Goal: Information Seeking & Learning: Learn about a topic

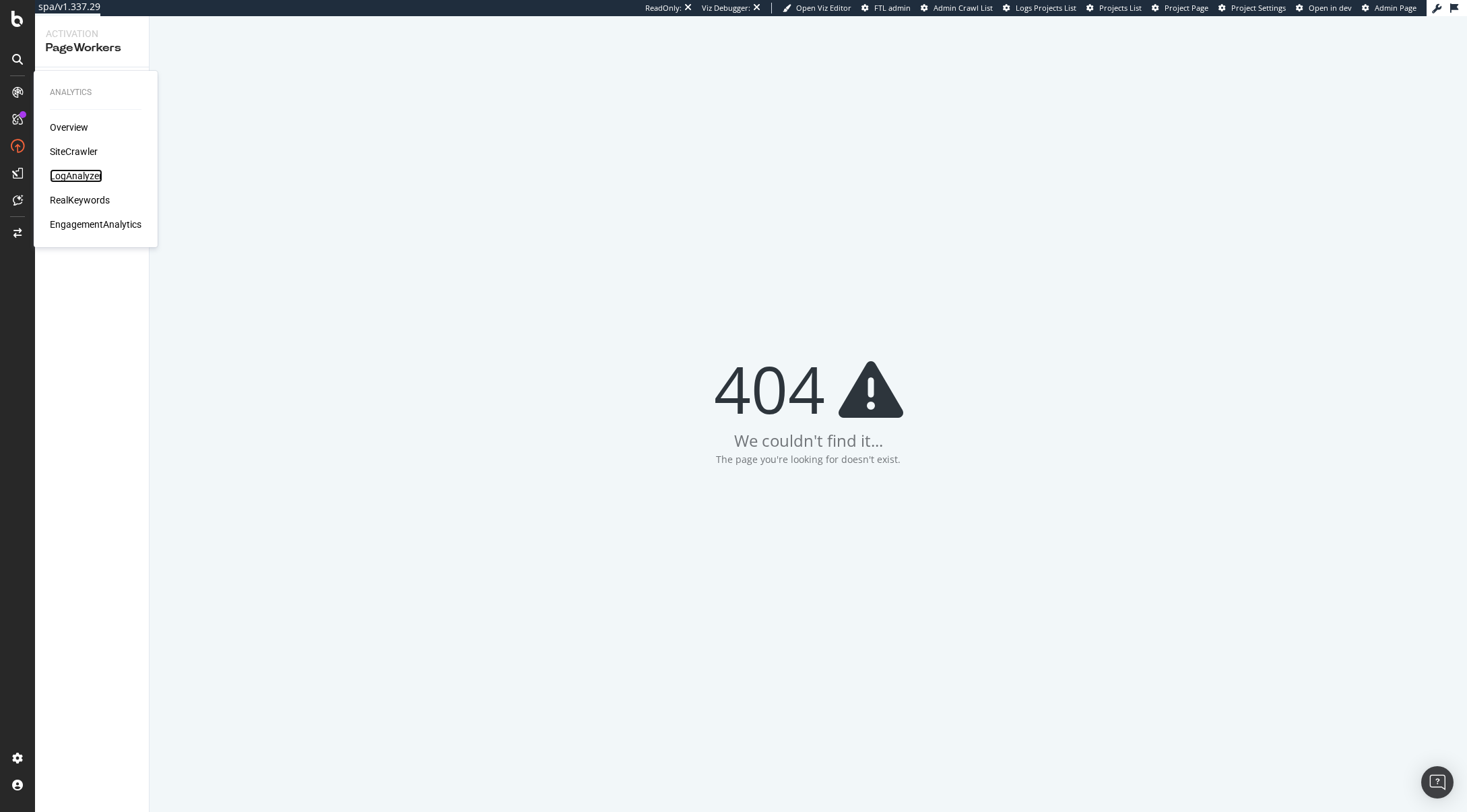
click at [82, 172] on div "LogAnalyzer" at bounding box center [76, 176] width 53 height 13
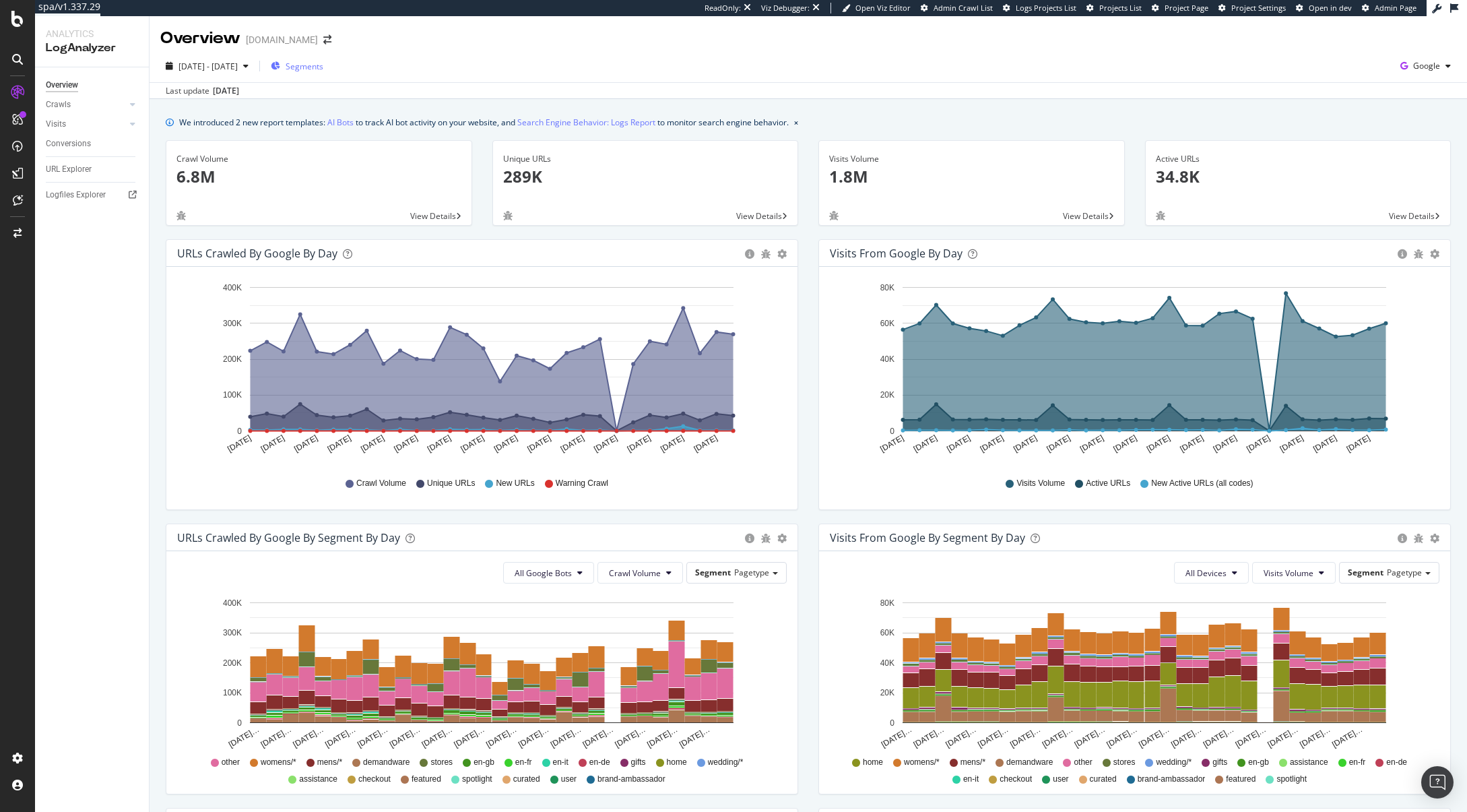
click at [323, 69] on span "Segments" at bounding box center [304, 66] width 38 height 11
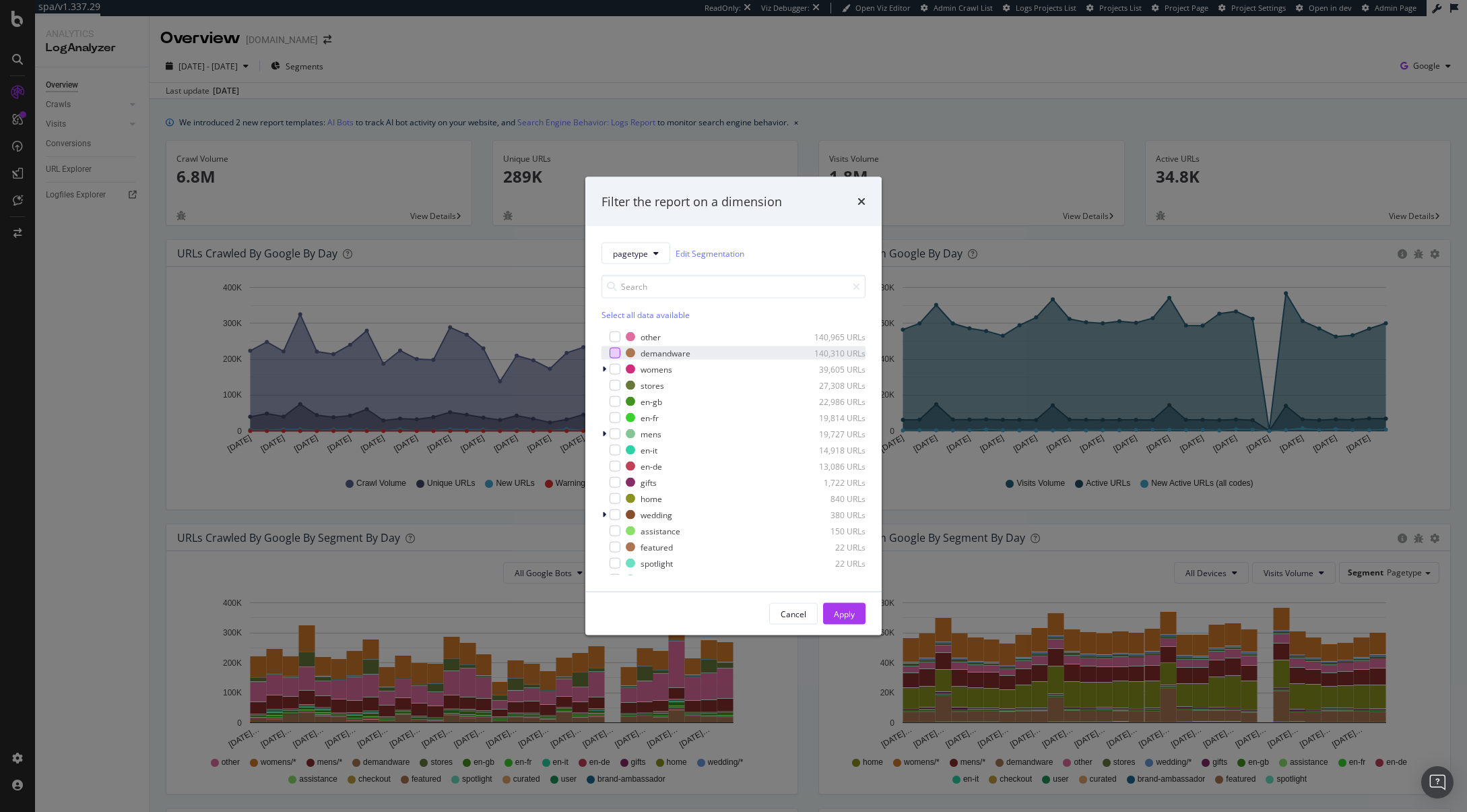
click at [615, 354] on div "modal" at bounding box center [615, 353] width 11 height 11
click at [859, 613] on button "Apply" at bounding box center [844, 613] width 42 height 22
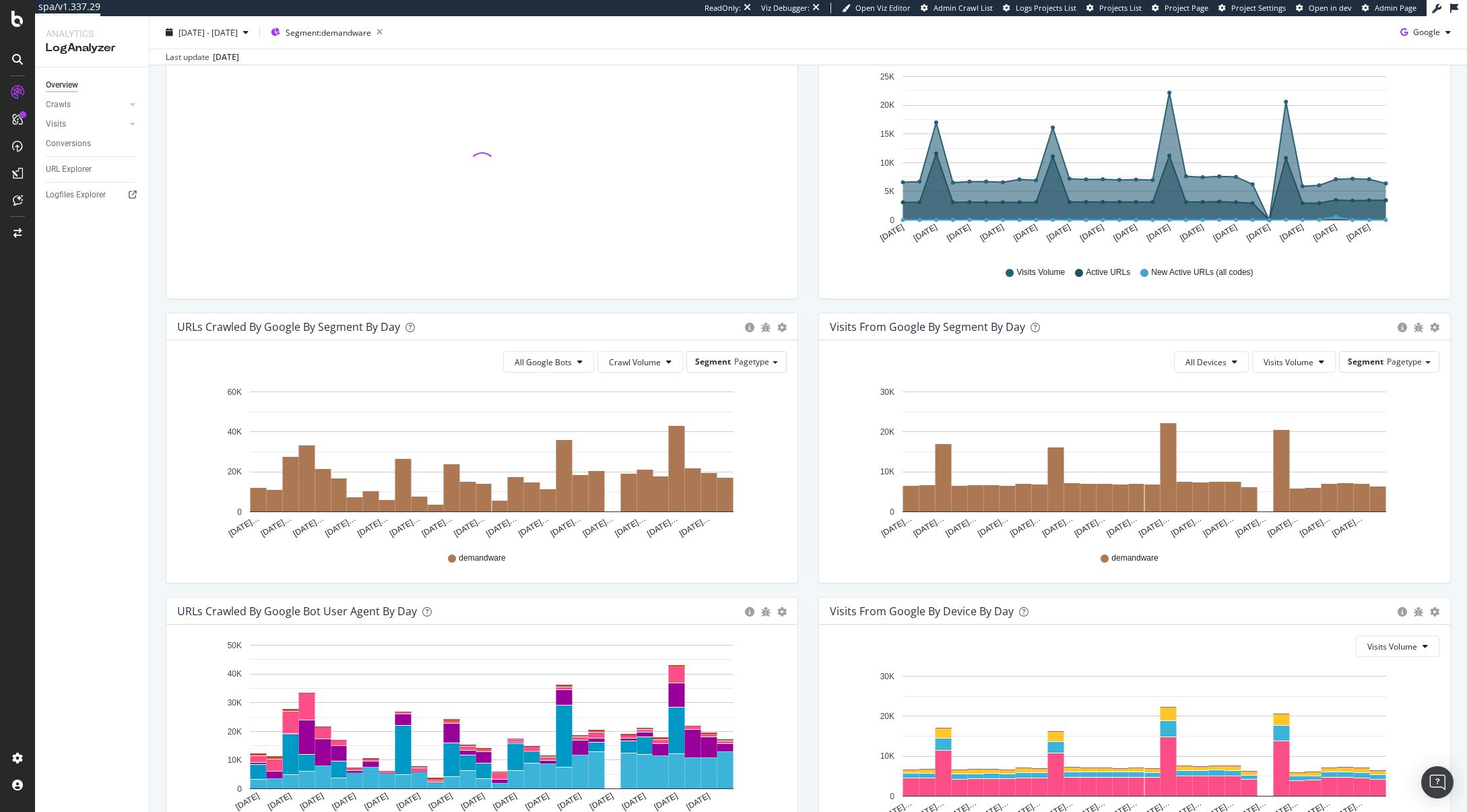
scroll to position [327, 0]
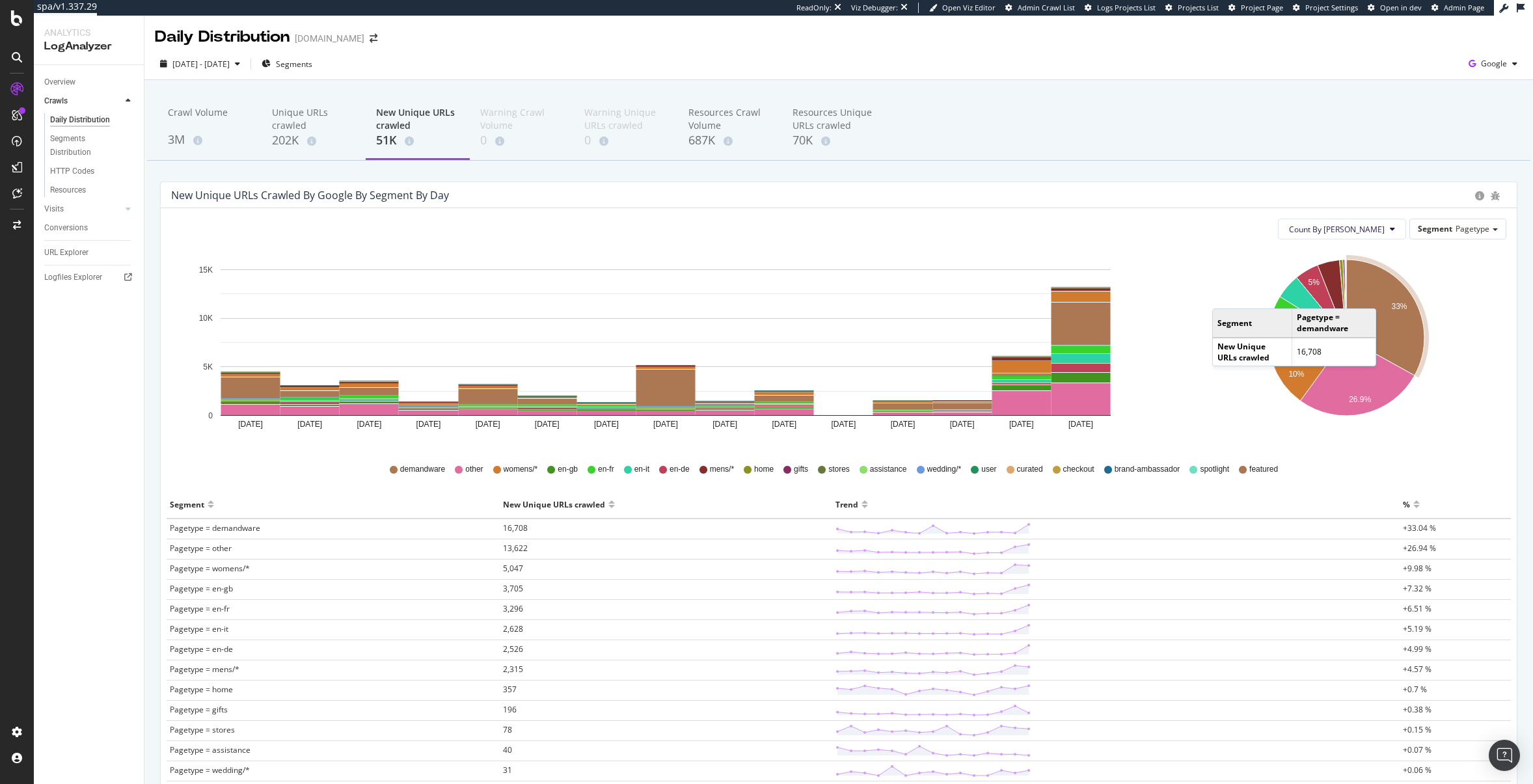
click at [1380, 295] on icon "A chart." at bounding box center [1385, 317] width 78 height 116
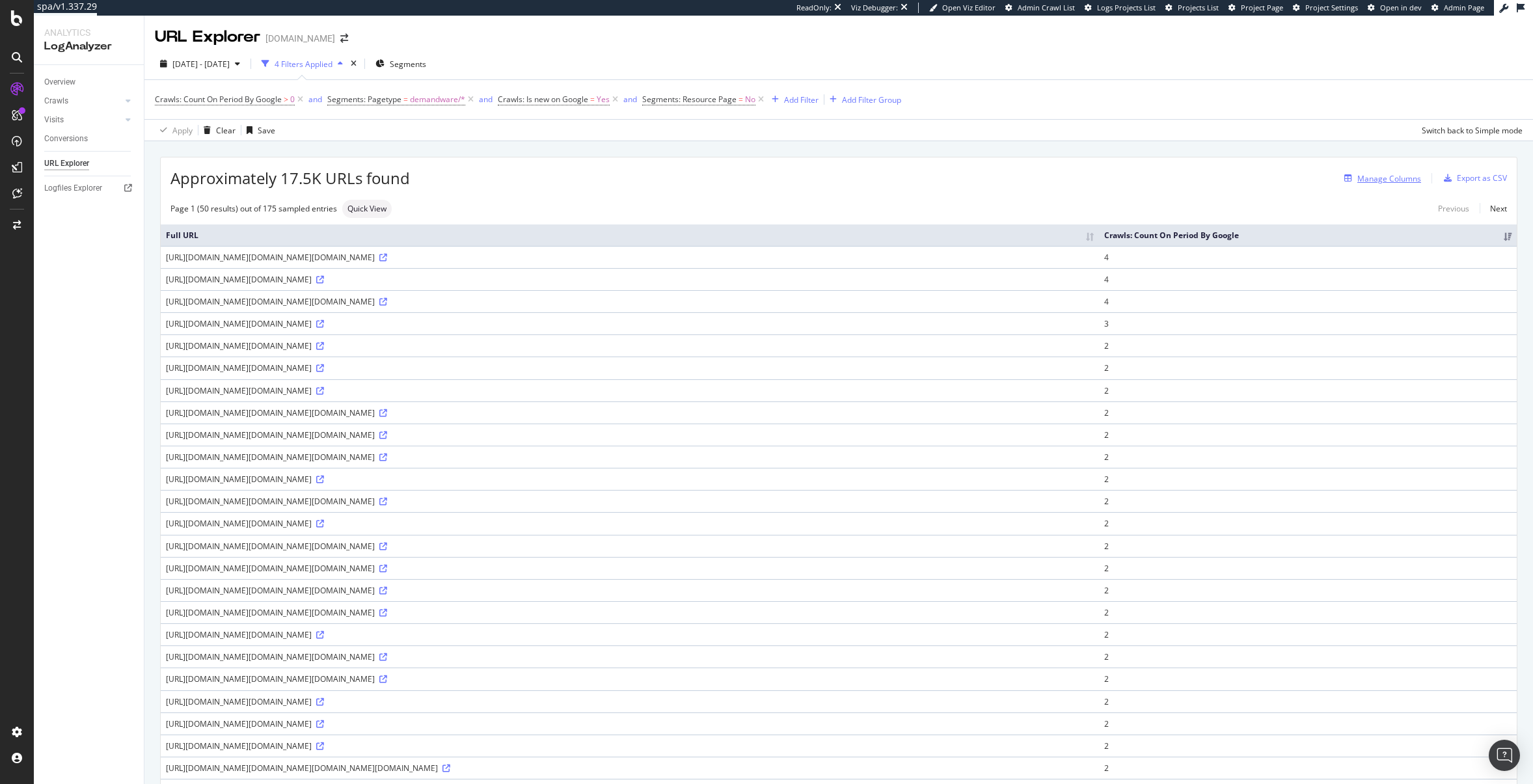
click at [1386, 181] on div "Manage Columns" at bounding box center [1389, 178] width 64 height 11
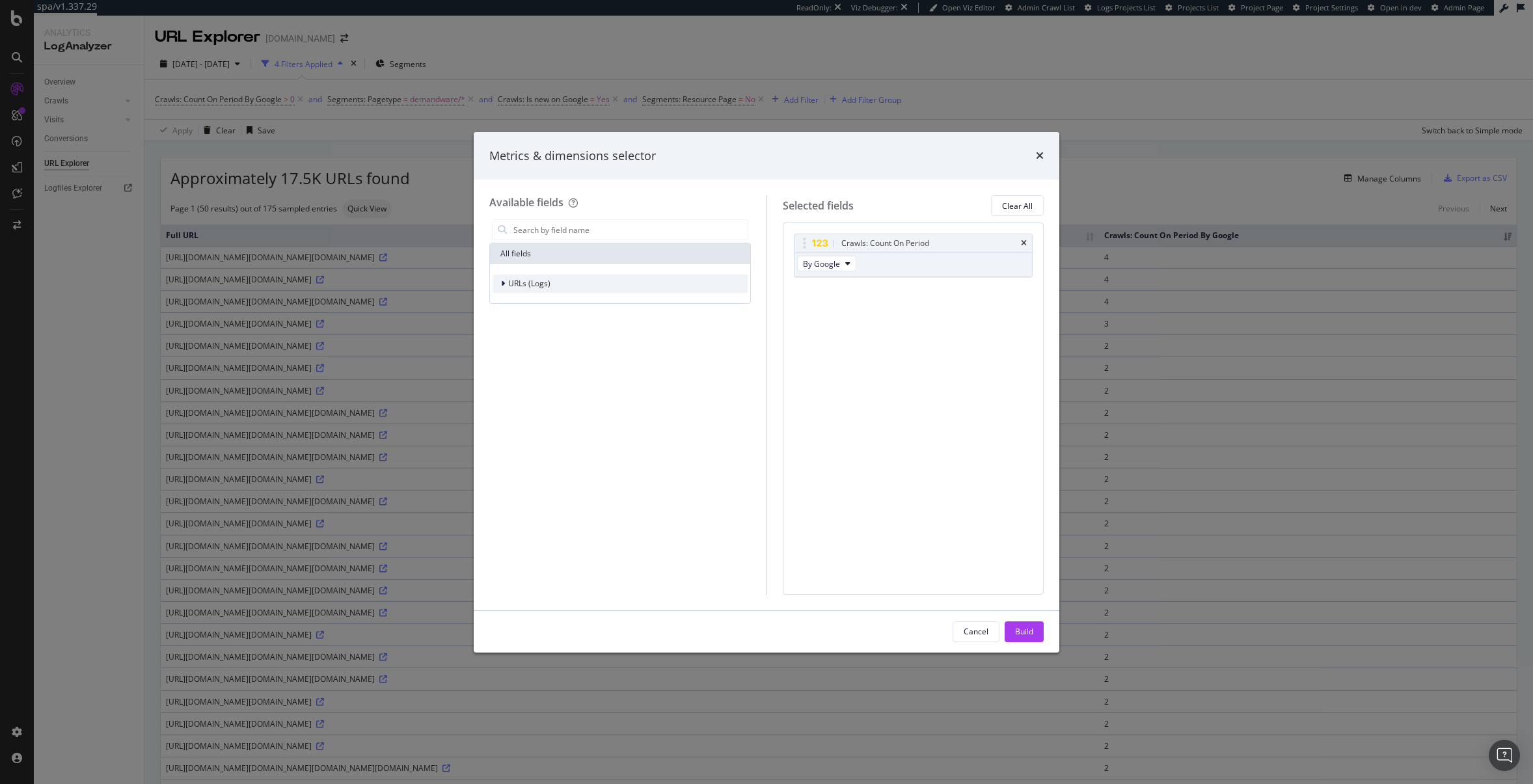
click at [532, 286] on span "URLs (Logs)" at bounding box center [529, 283] width 42 height 11
click at [845, 261] on icon "modal" at bounding box center [847, 263] width 5 height 8
click at [850, 304] on div "By Google Desktop" at bounding box center [860, 311] width 124 height 19
click at [565, 347] on div "Crawls" at bounding box center [620, 343] width 255 height 18
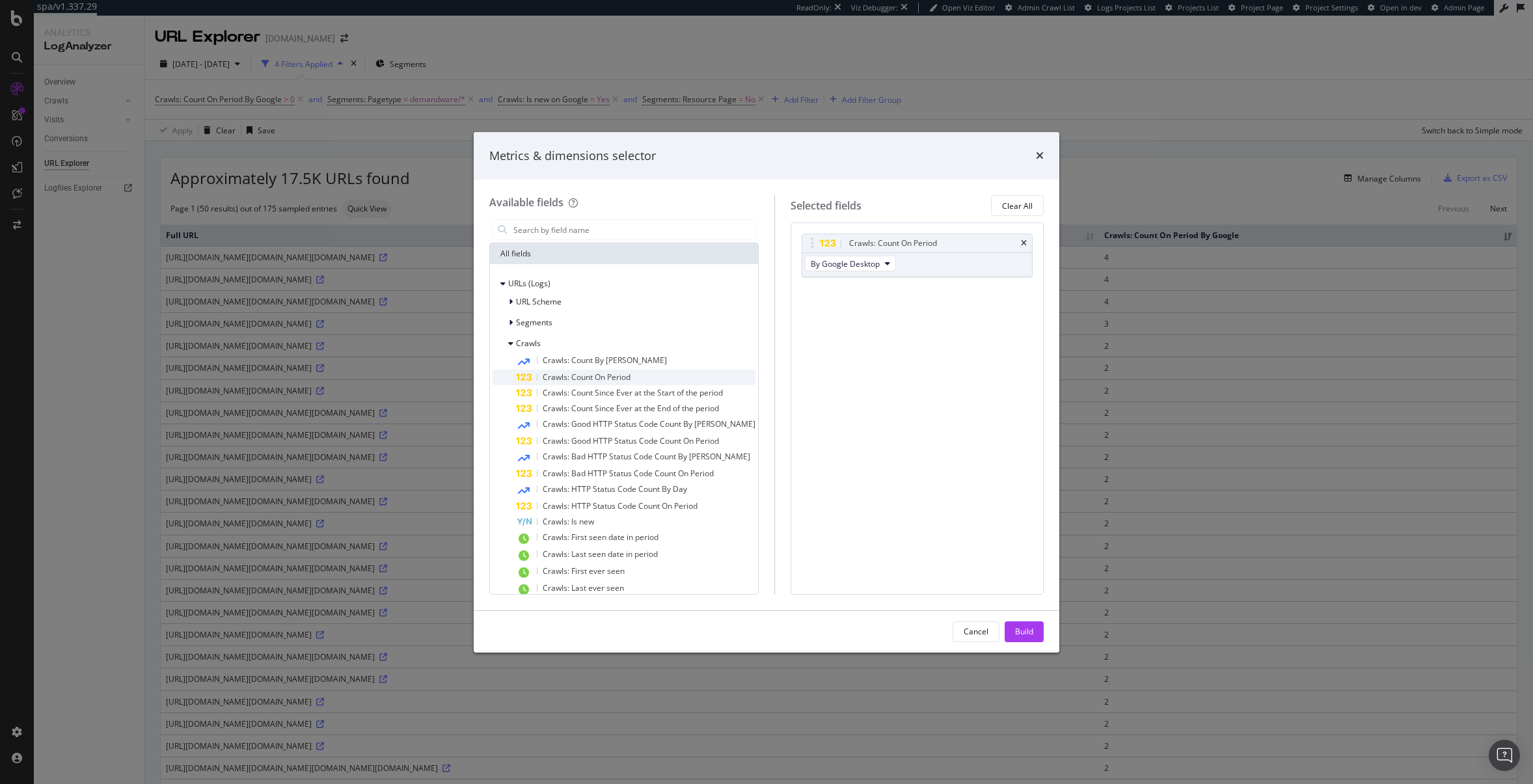
click at [607, 377] on span "Crawls: Count On Period" at bounding box center [587, 377] width 88 height 11
click at [832, 315] on span "By Google" at bounding box center [830, 312] width 37 height 11
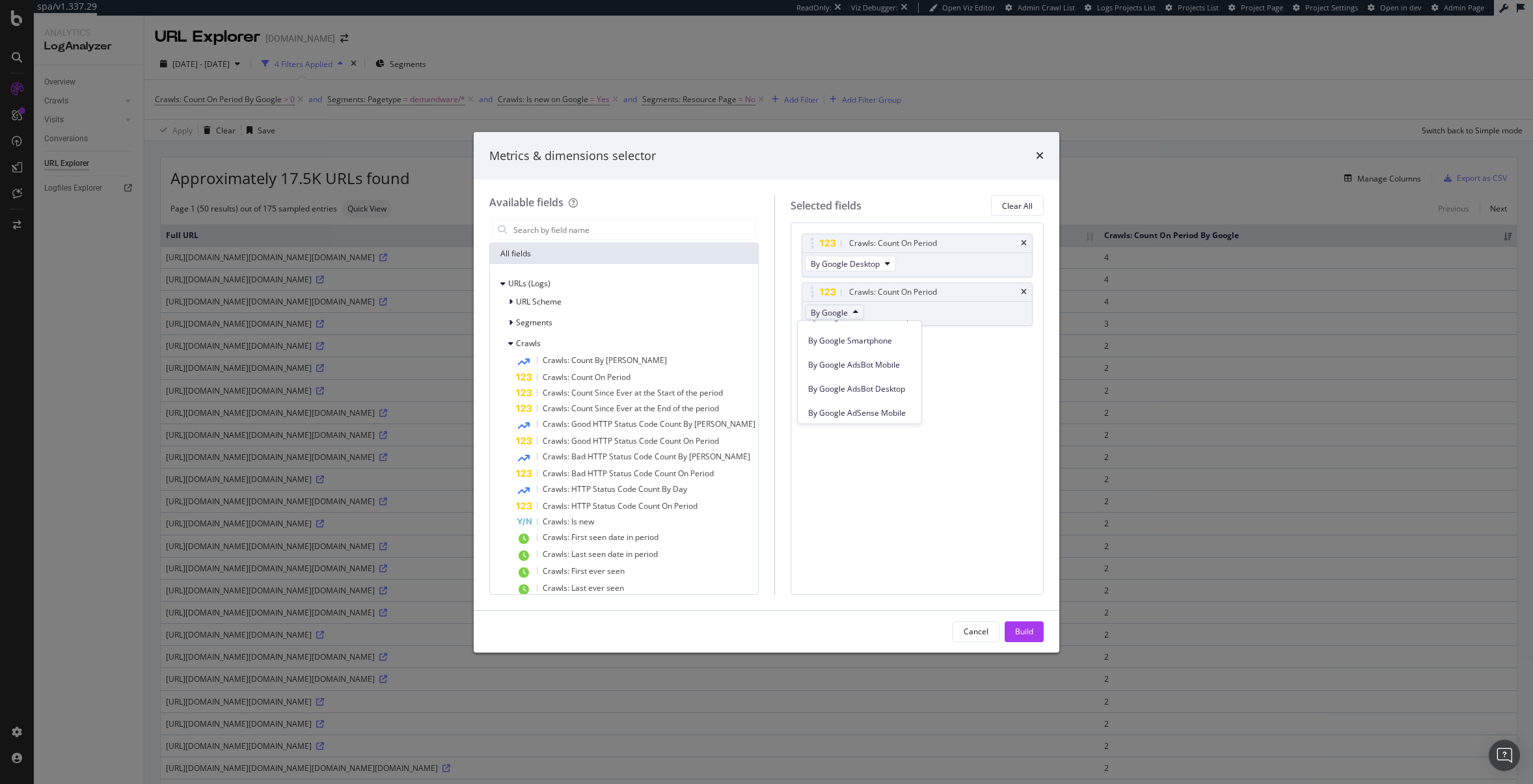
scroll to position [105, 0]
click at [888, 357] on span "By Google Smartphone" at bounding box center [860, 351] width 103 height 11
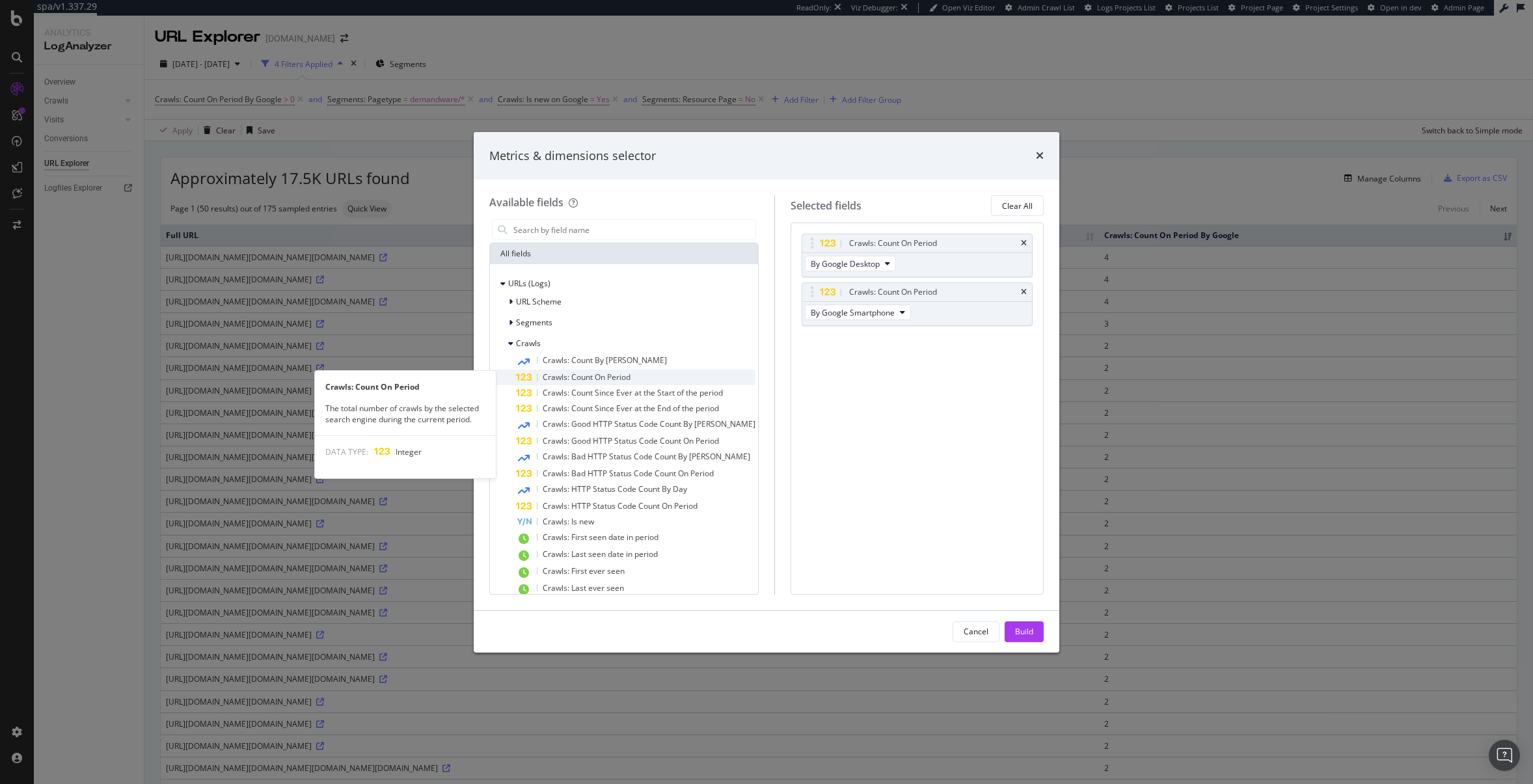
click at [658, 377] on div "Crawls: Count On Period" at bounding box center [635, 377] width 239 height 16
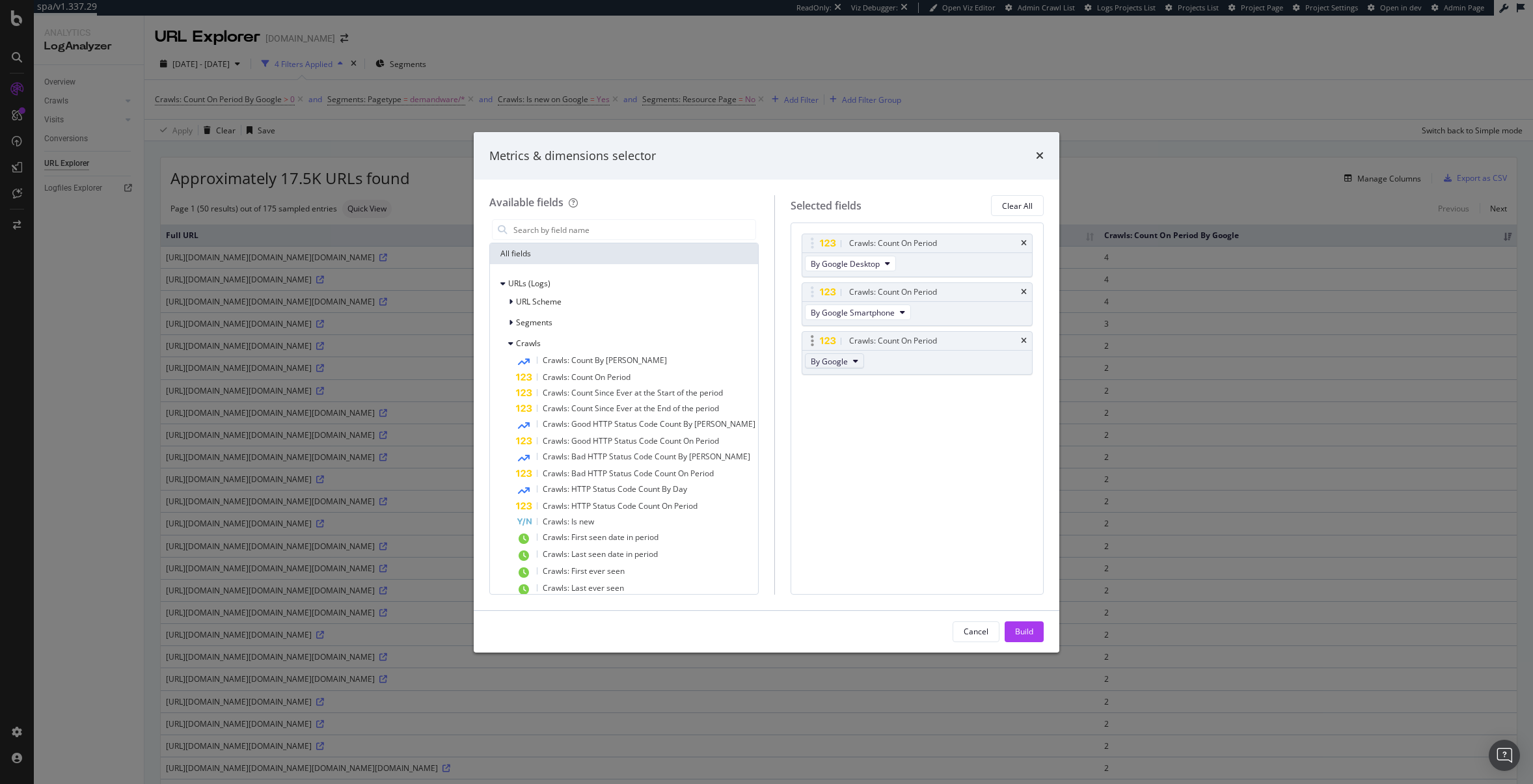
click at [853, 363] on icon "modal" at bounding box center [855, 361] width 5 height 8
click at [893, 401] on span "By Google AdSense Desktop" at bounding box center [860, 400] width 103 height 11
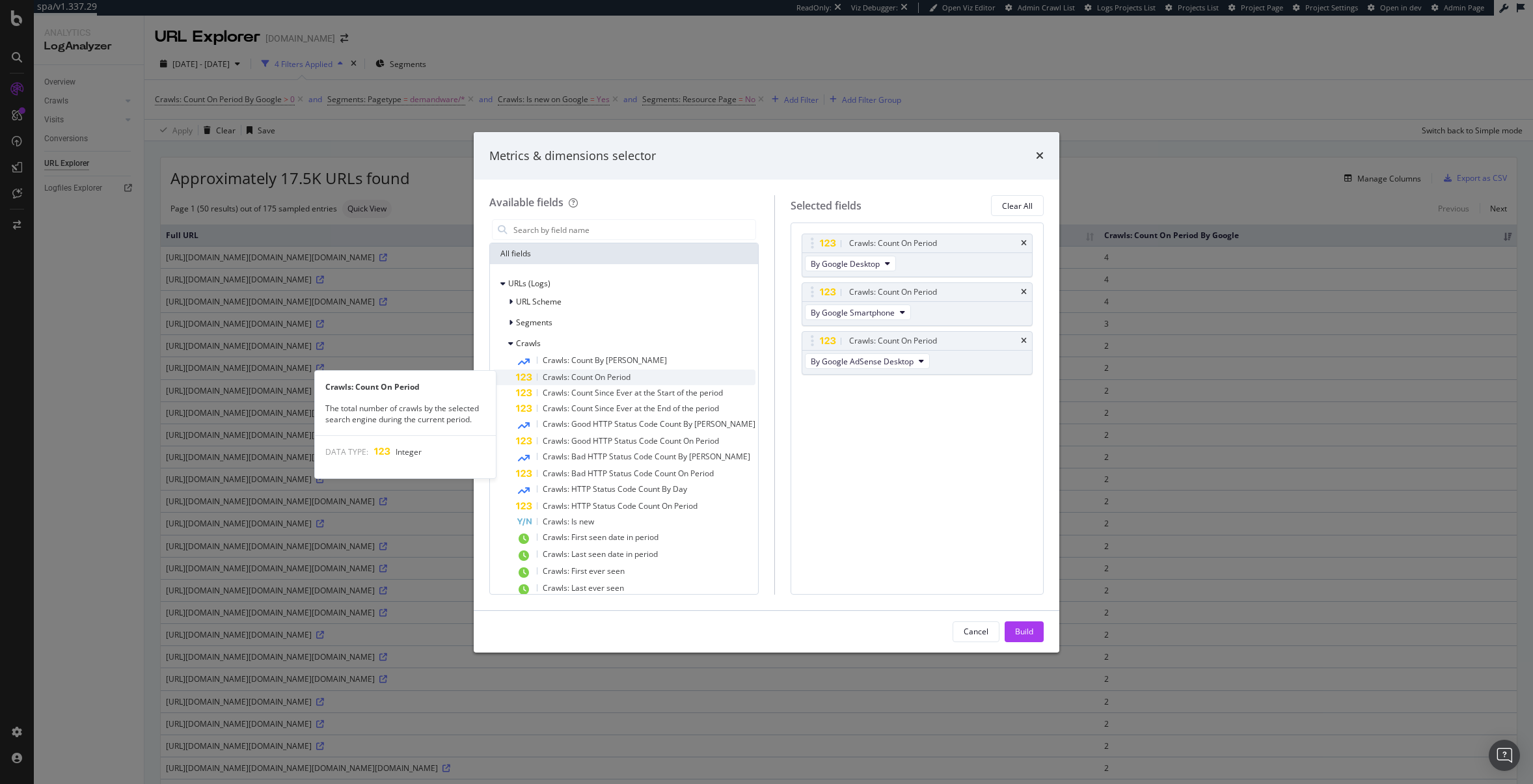
click at [625, 378] on span "Crawls: Count On Period" at bounding box center [587, 377] width 88 height 11
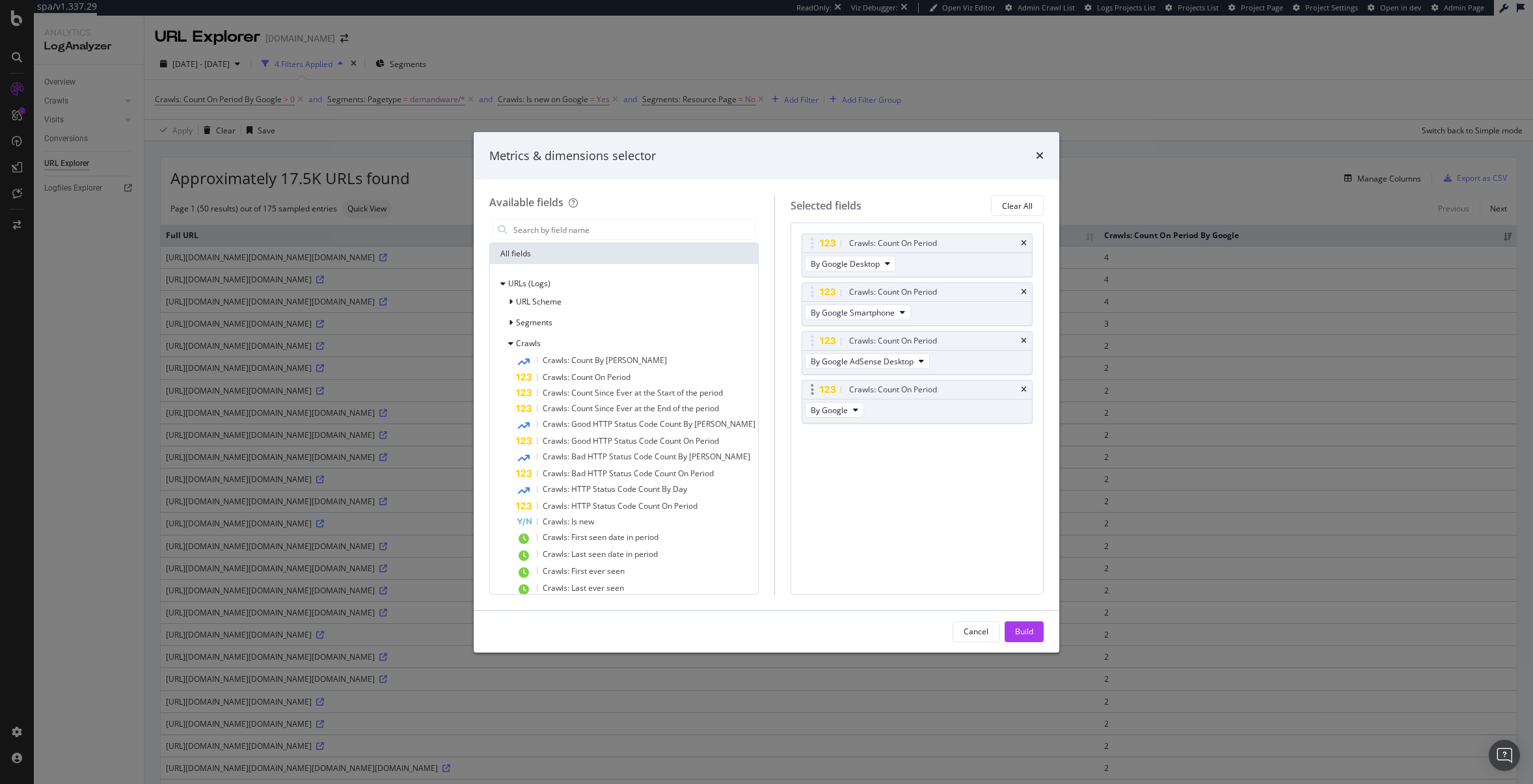
drag, startPoint x: 843, startPoint y: 406, endPoint x: 862, endPoint y: 412, distance: 19.9
click at [843, 407] on button "By Google" at bounding box center [835, 410] width 59 height 16
click at [901, 447] on span "By Google AdsBot Mobile" at bounding box center [860, 442] width 103 height 11
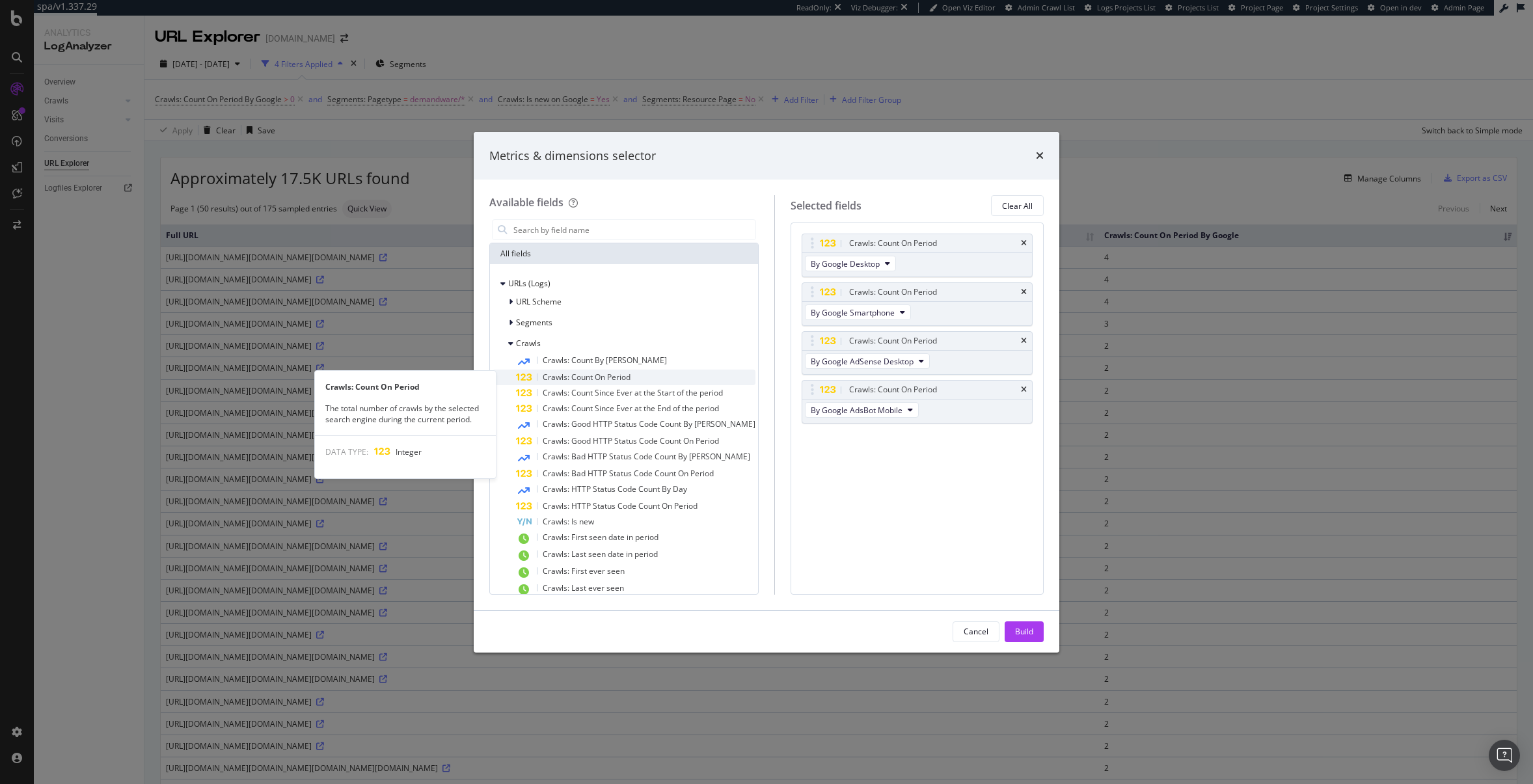
click at [662, 380] on div "Crawls: Count On Period" at bounding box center [635, 377] width 239 height 16
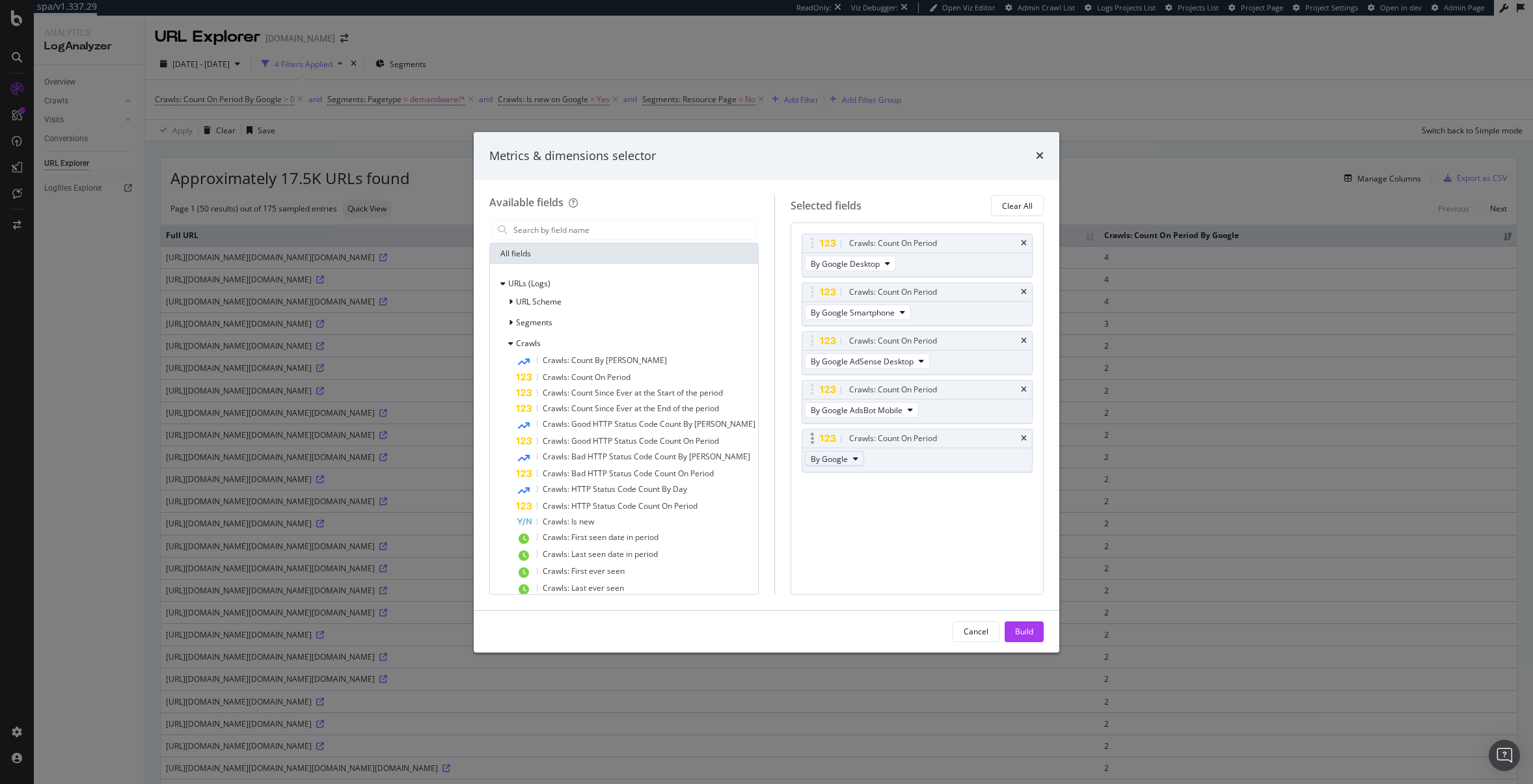
click at [822, 459] on span "By Google" at bounding box center [830, 458] width 37 height 11
click at [902, 510] on span "By Google AdsBot Desktop" at bounding box center [860, 510] width 103 height 11
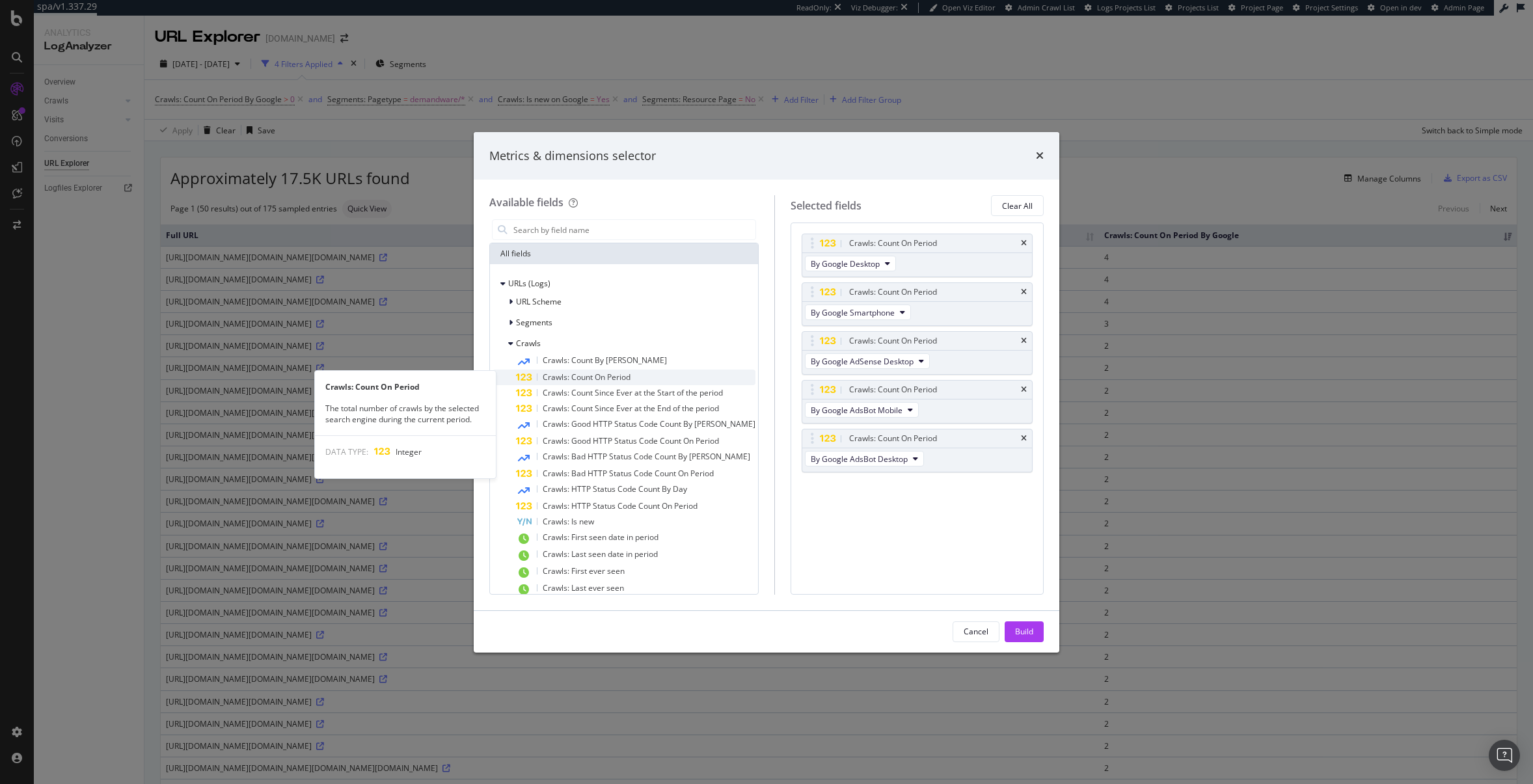
click at [623, 376] on span "Crawls: Count On Period" at bounding box center [587, 377] width 88 height 11
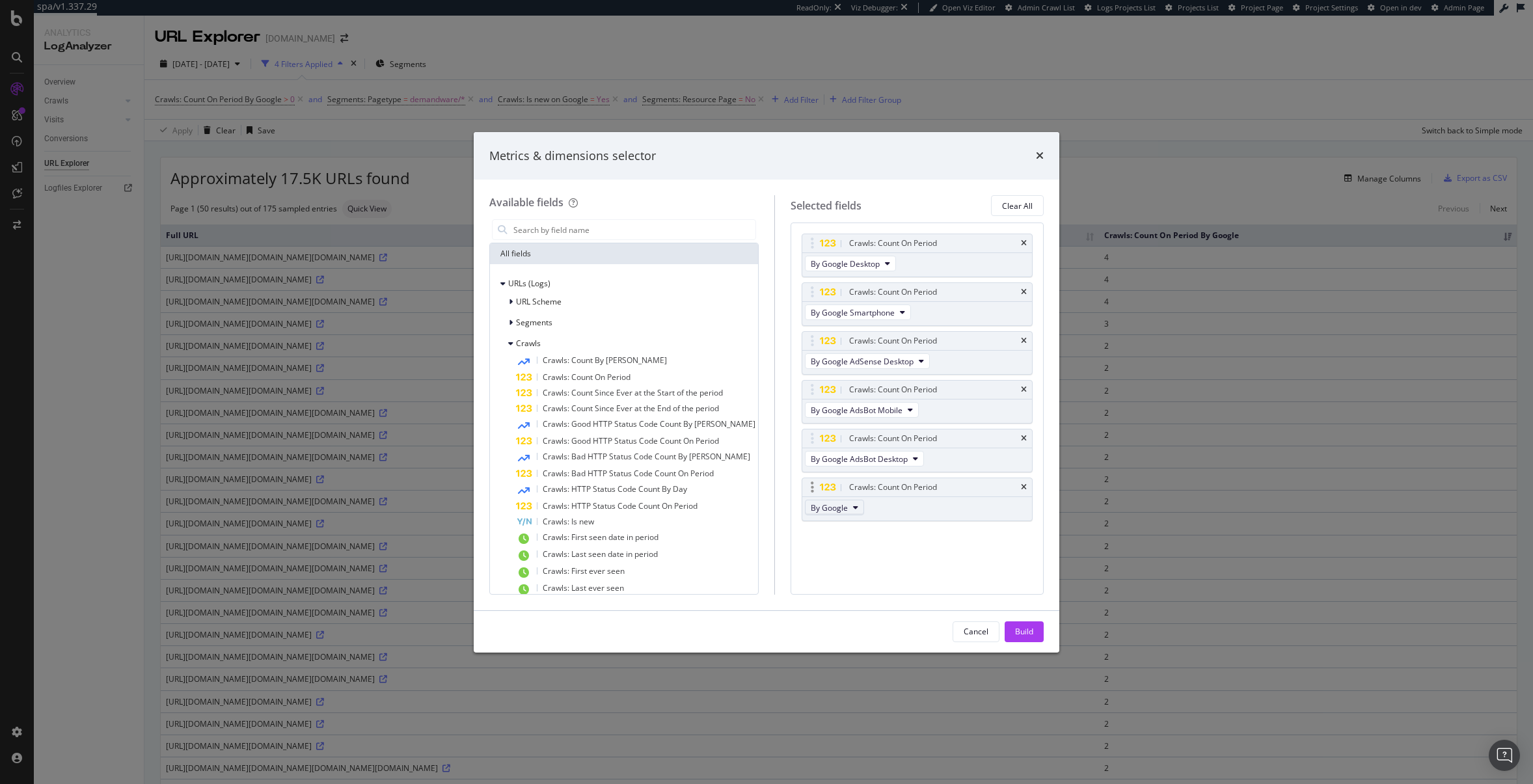
click at [853, 507] on icon "modal" at bounding box center [855, 507] width 5 height 8
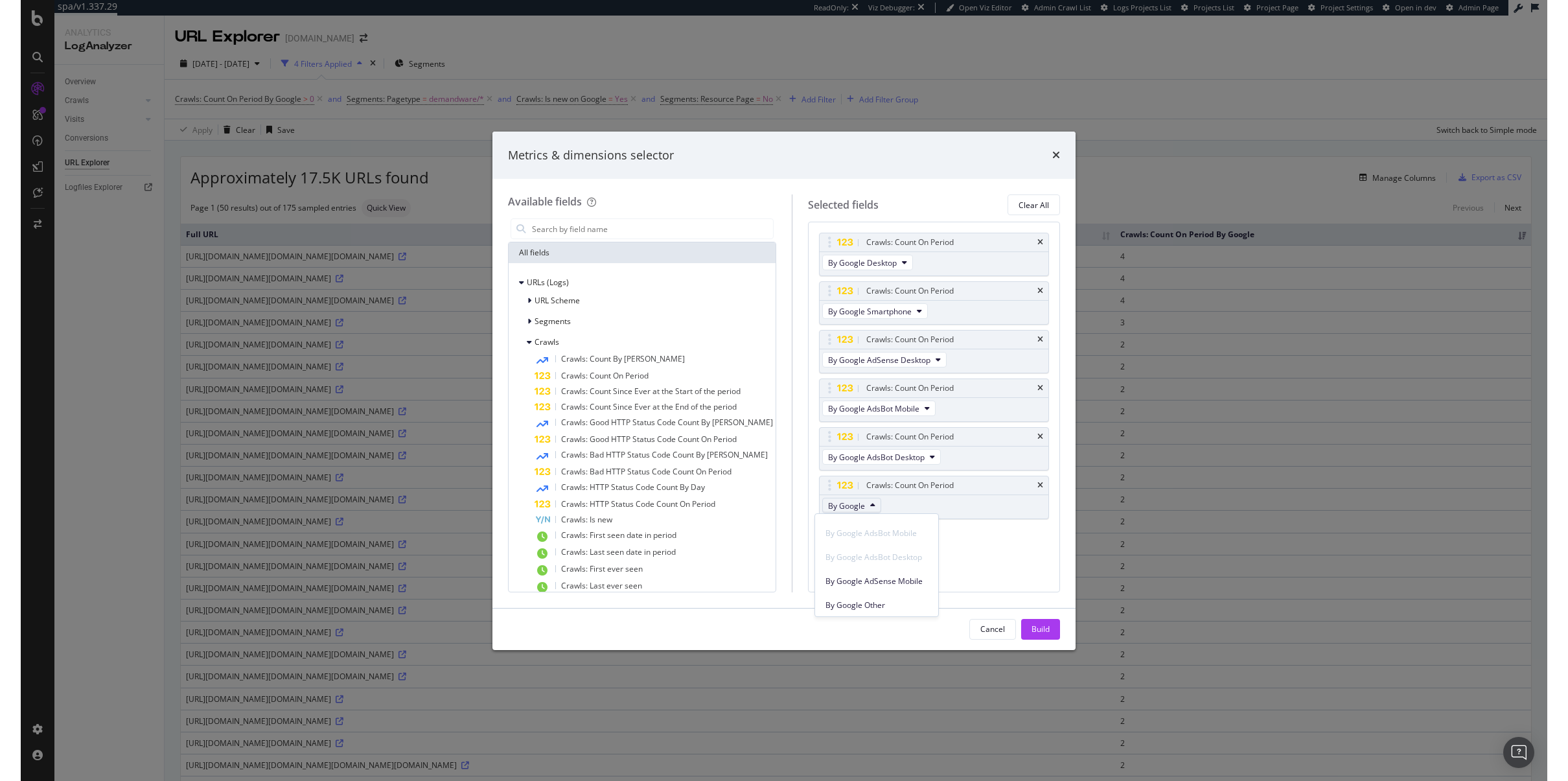
scroll to position [154, 0]
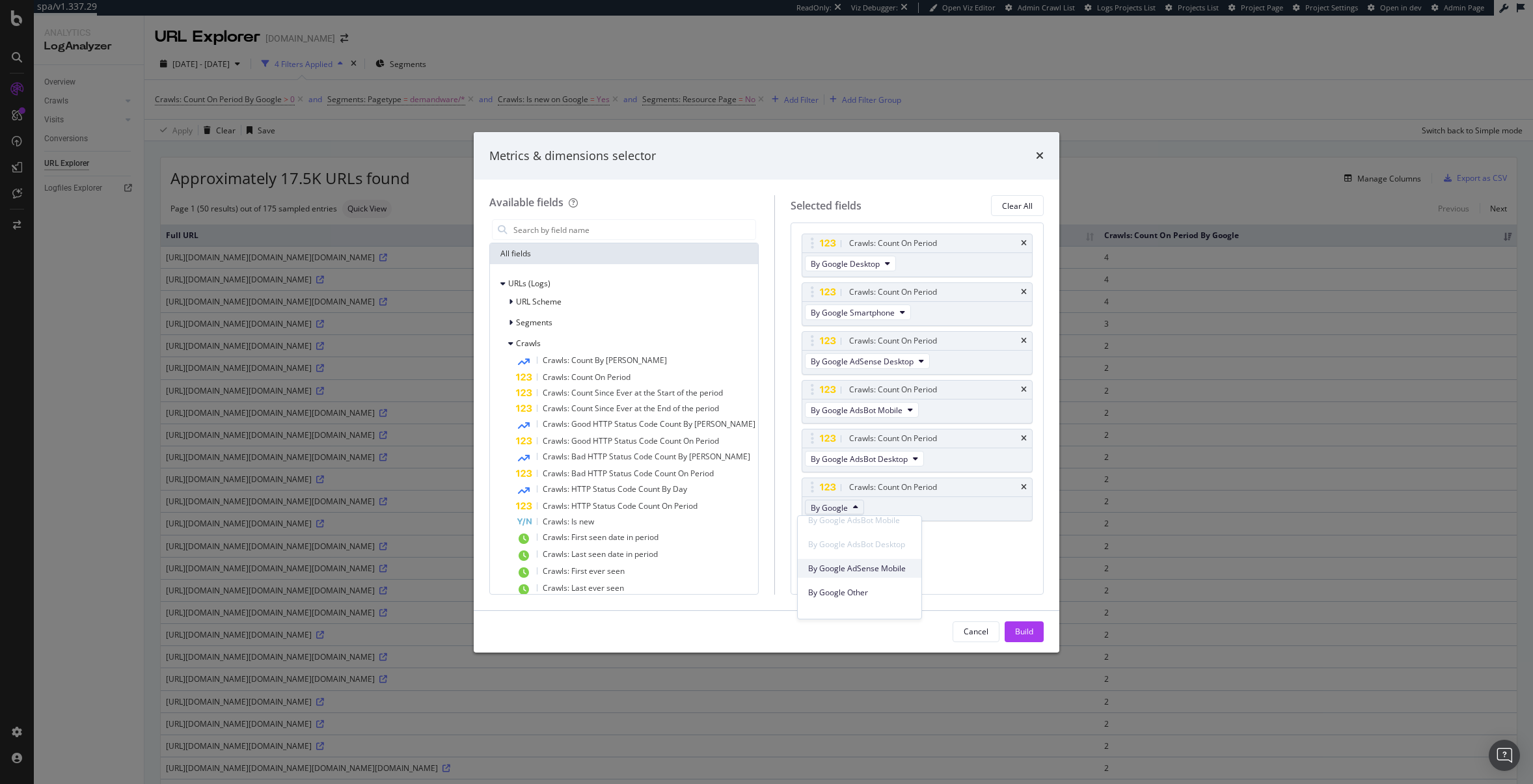
click at [888, 570] on span "By Google AdSense Mobile" at bounding box center [860, 568] width 103 height 11
click at [1025, 628] on div "Build" at bounding box center [1024, 631] width 18 height 11
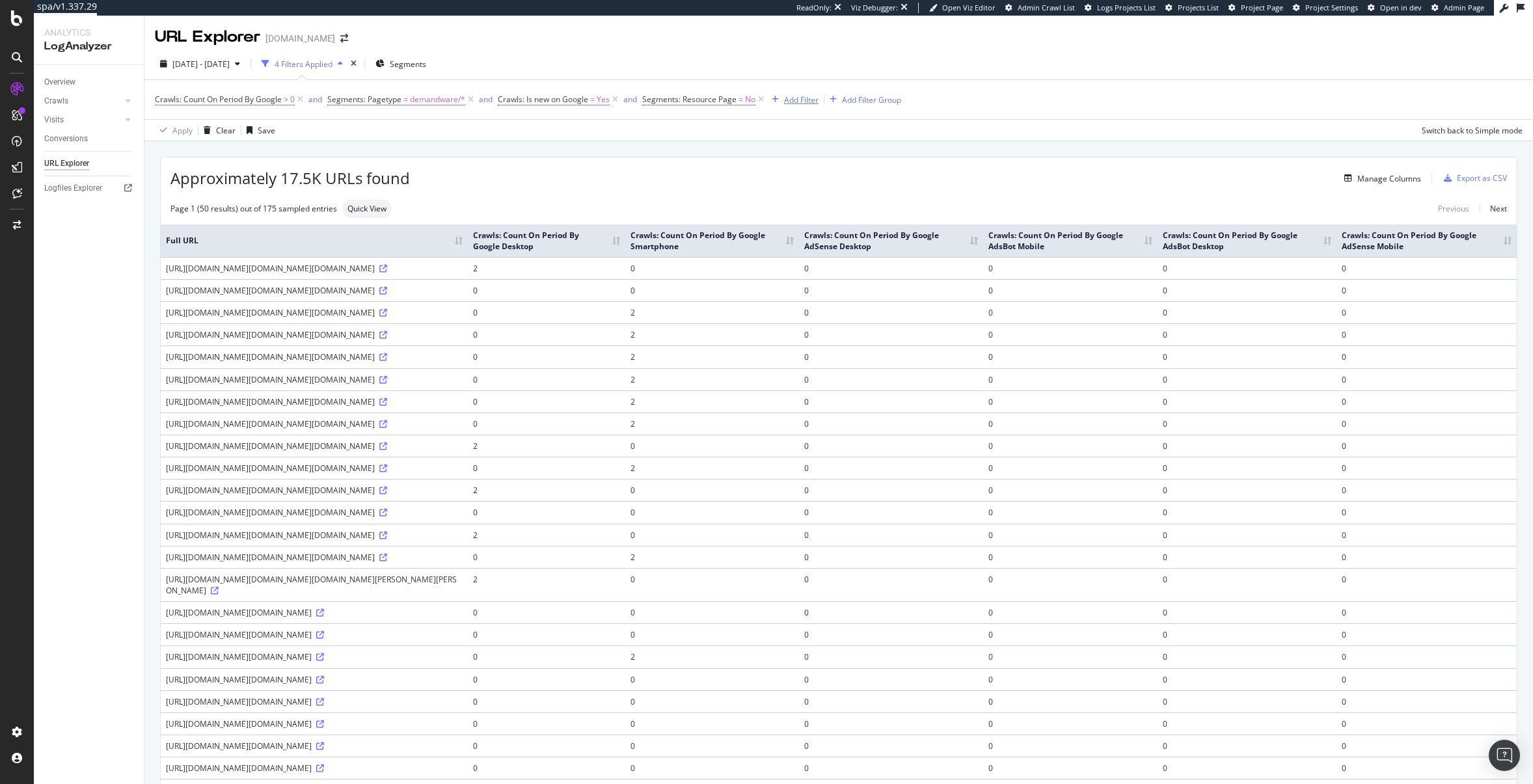
click at [799, 97] on div "Add Filter" at bounding box center [802, 100] width 34 height 11
click at [725, 138] on div "Apply Clear Save Switch back to Simple mode" at bounding box center [839, 130] width 1388 height 21
click at [884, 100] on div "Add Filter Group" at bounding box center [871, 100] width 59 height 11
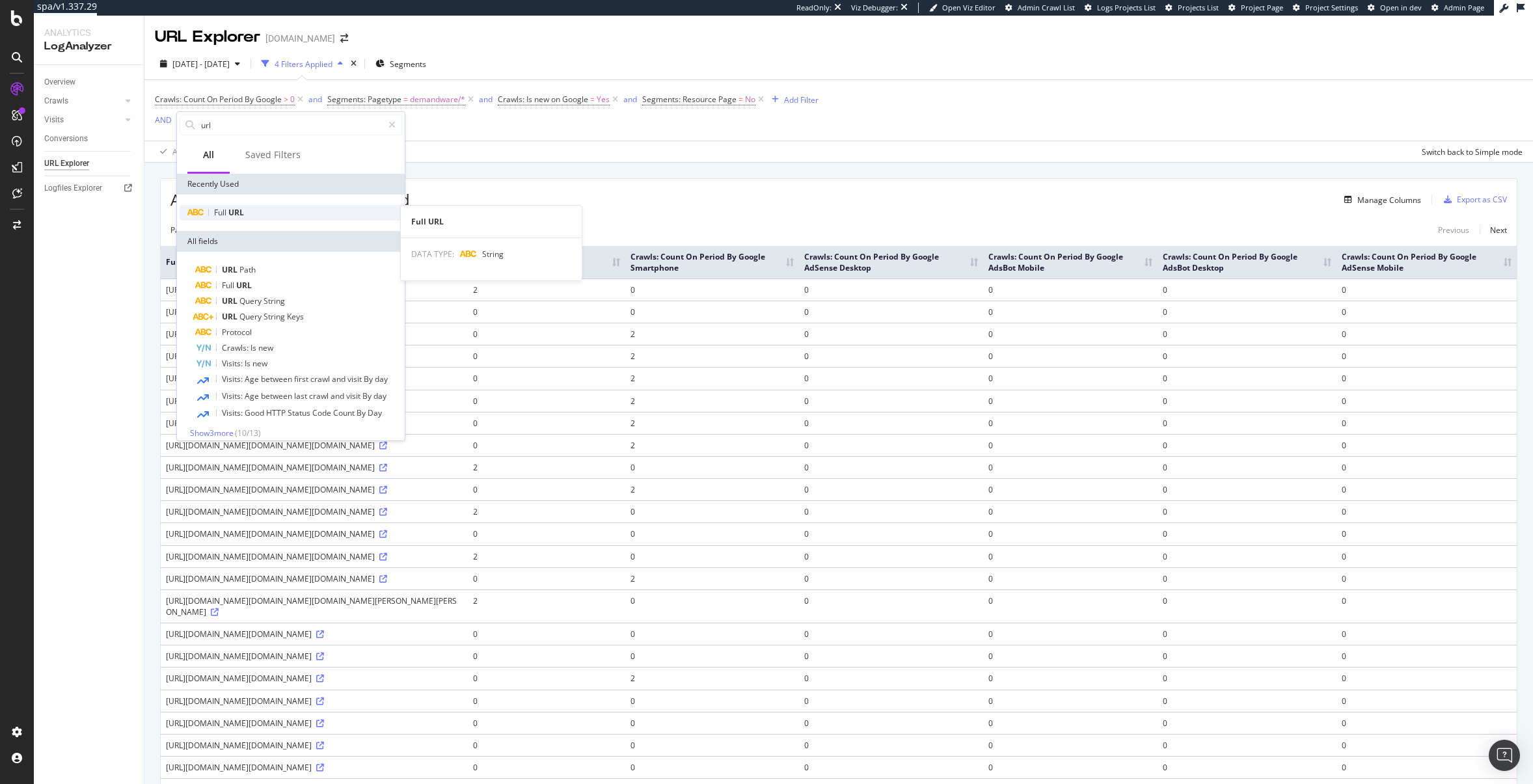
type input "url"
click at [238, 213] on span "URL" at bounding box center [236, 212] width 16 height 11
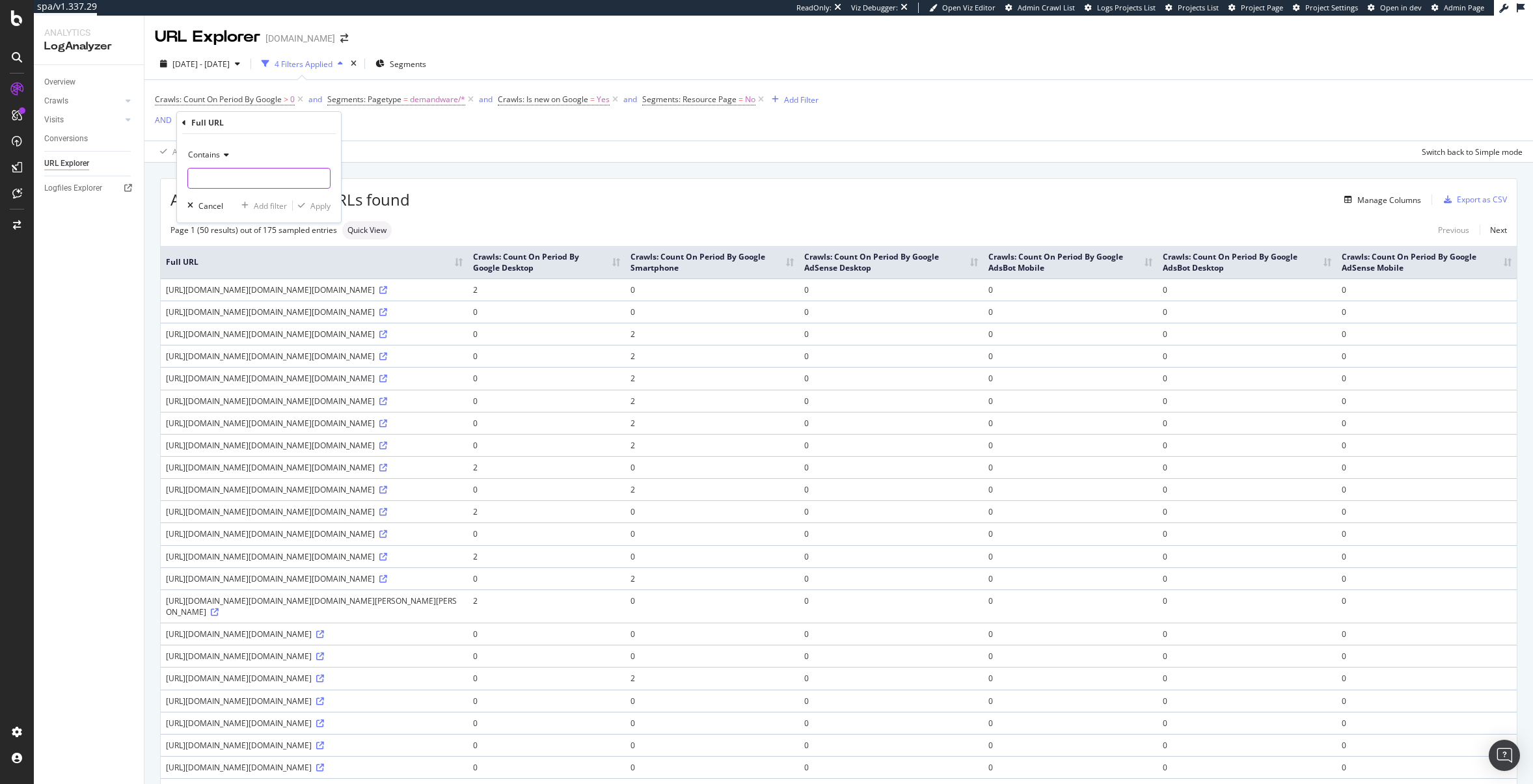
click at [249, 180] on input "text" at bounding box center [259, 178] width 142 height 21
type input "assistance%2Fterms"
click at [319, 210] on div "Apply" at bounding box center [320, 205] width 20 height 11
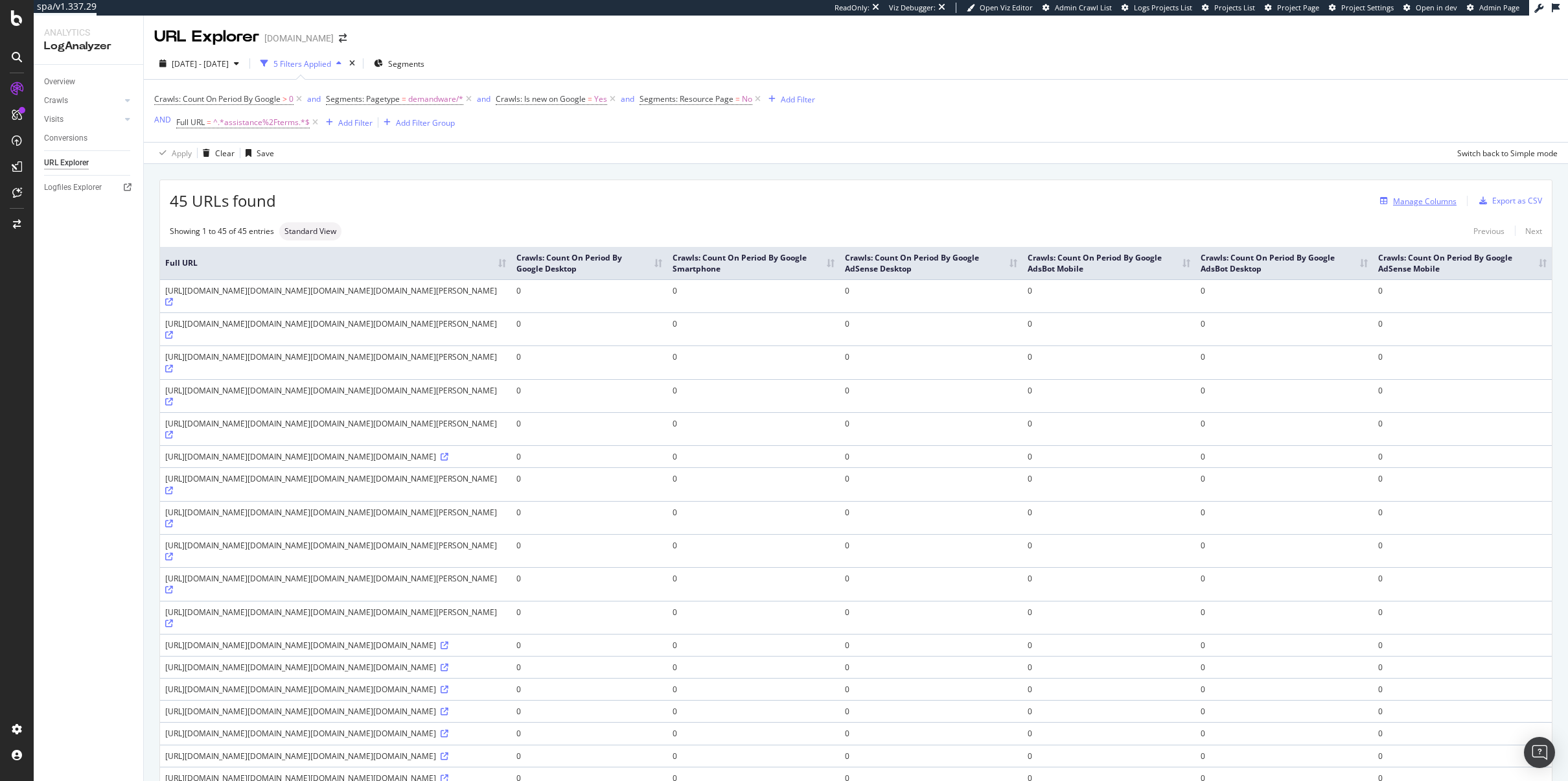
click at [1434, 205] on div "Manage Columns" at bounding box center [1425, 200] width 63 height 11
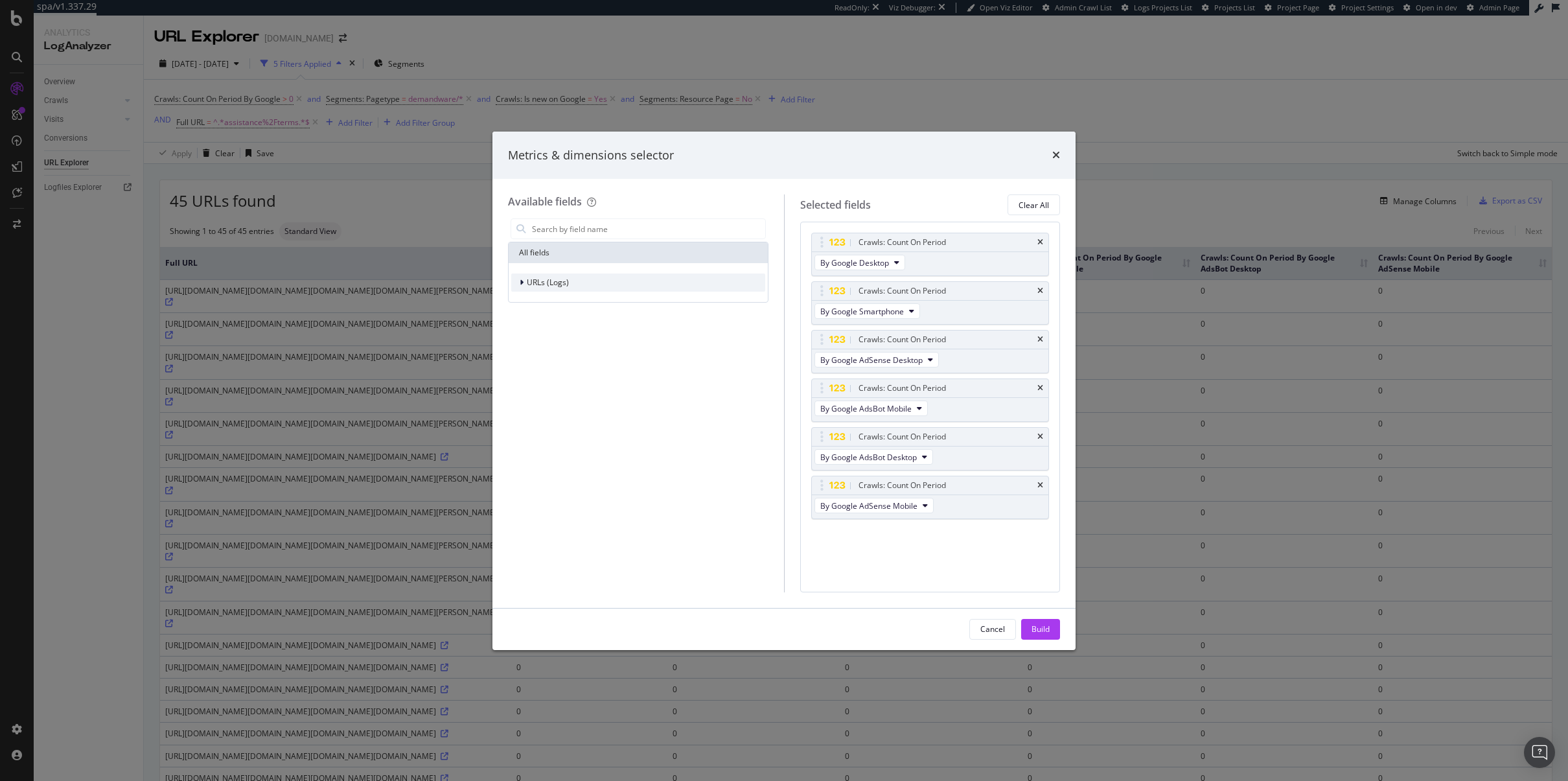
click at [563, 284] on span "URLs (Logs)" at bounding box center [547, 282] width 42 height 11
click at [558, 342] on span "Crawls" at bounding box center [546, 341] width 25 height 11
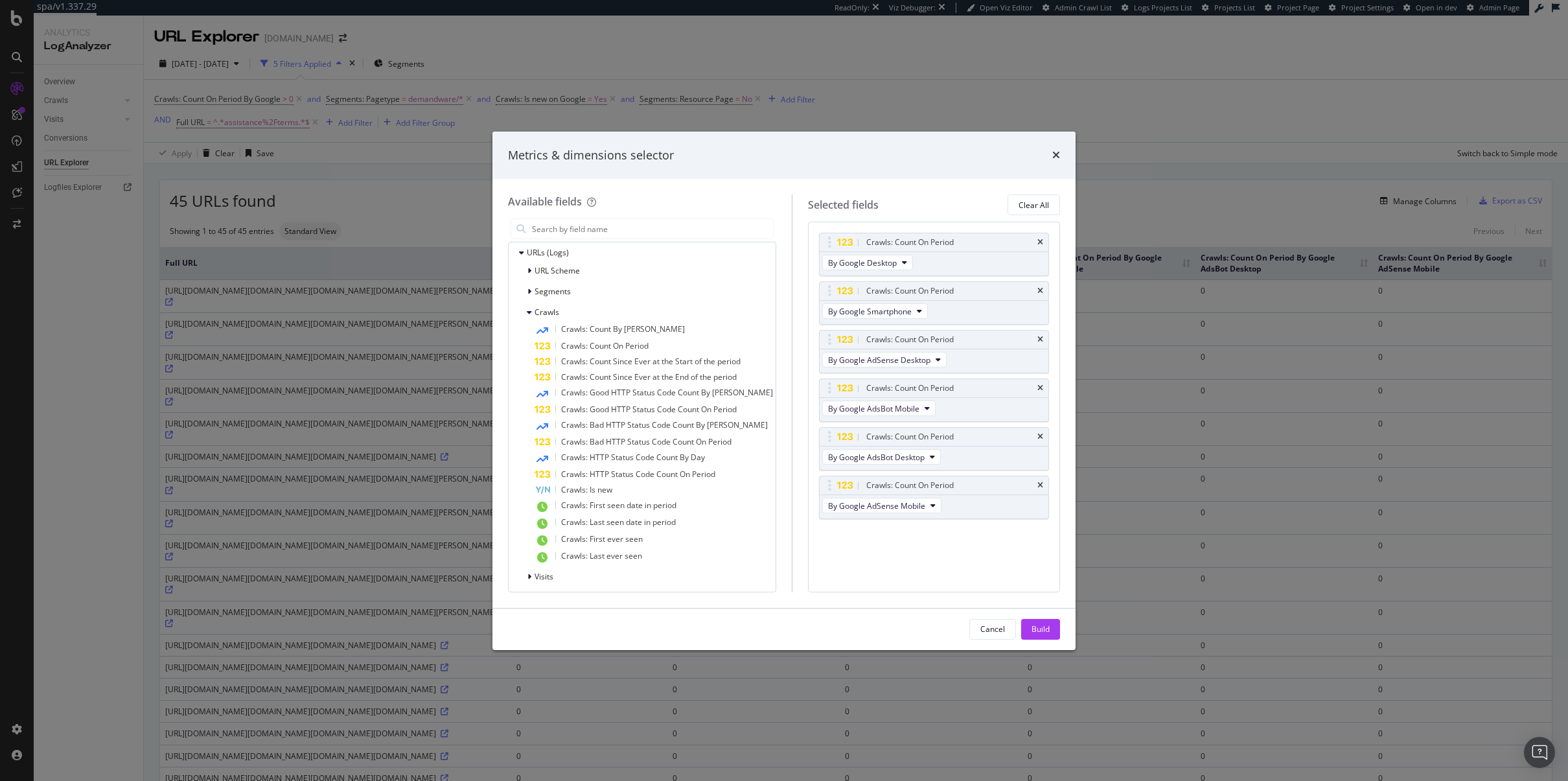
scroll to position [34, 0]
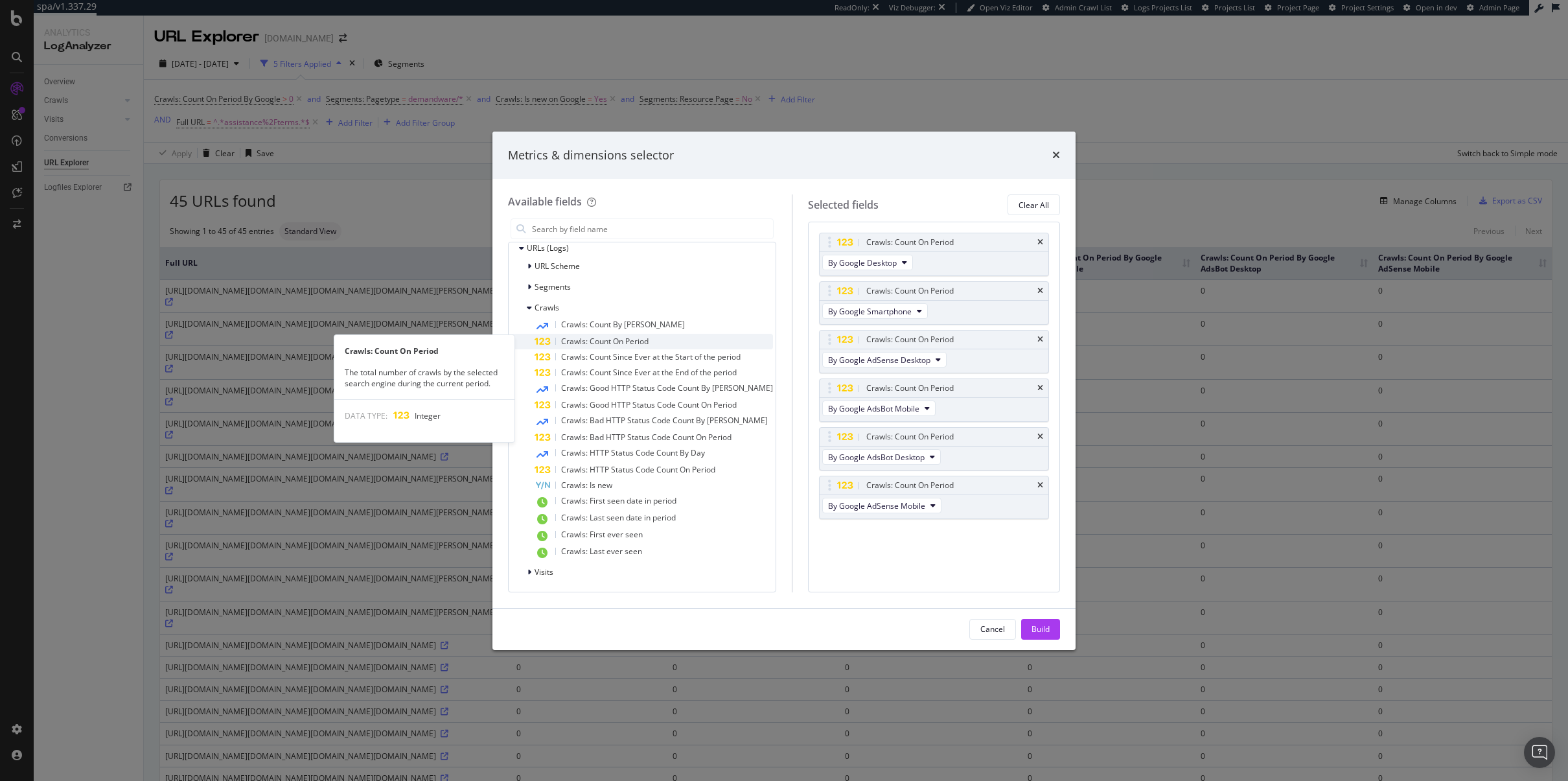
click at [614, 342] on span "Crawls: Count On Period" at bounding box center [605, 341] width 88 height 11
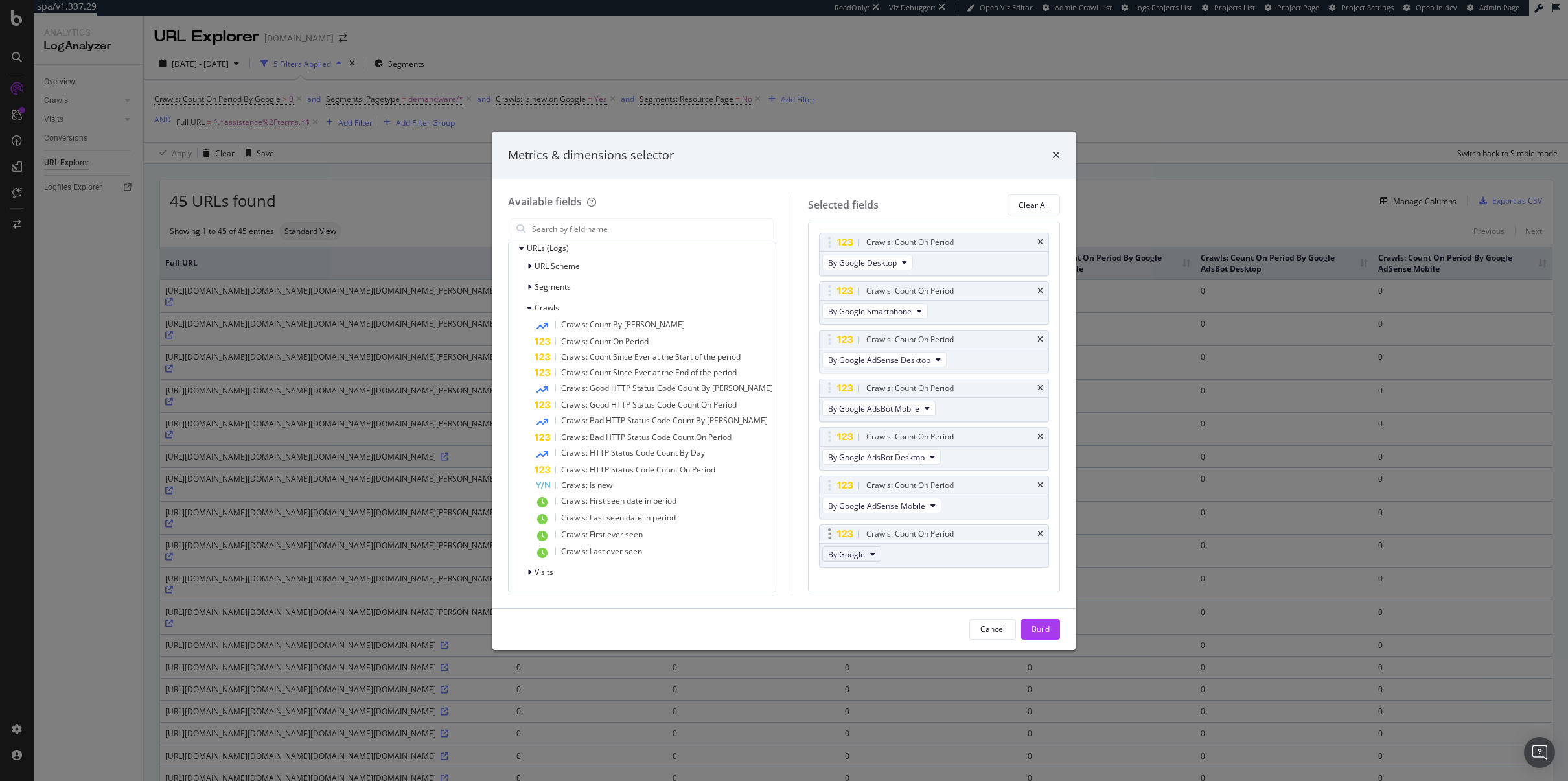
click at [852, 555] on span "By Google" at bounding box center [847, 553] width 37 height 11
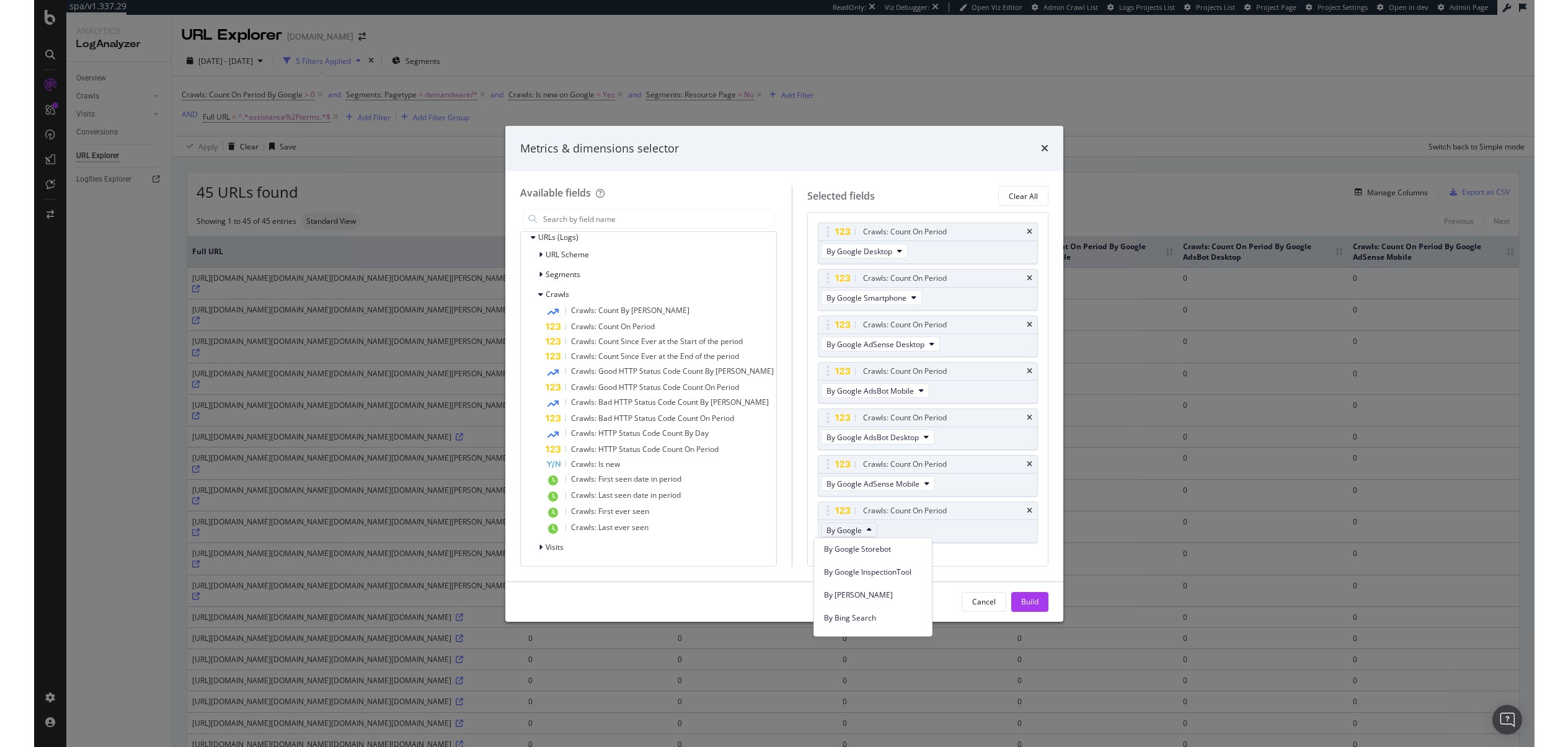
scroll to position [194, 0]
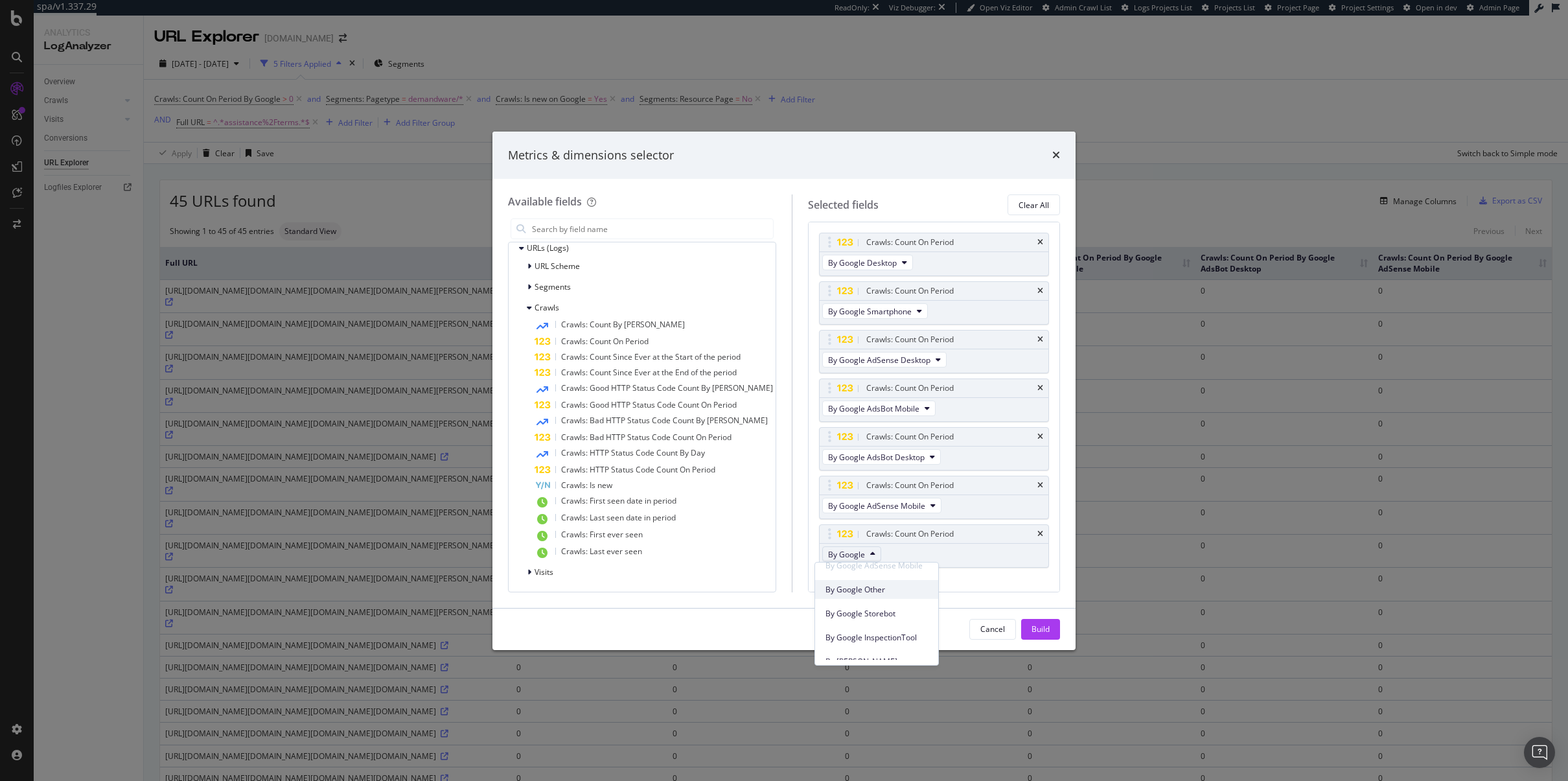
click at [900, 593] on span "By Google Other" at bounding box center [877, 589] width 103 height 11
click at [1042, 626] on div "Build" at bounding box center [1040, 628] width 18 height 11
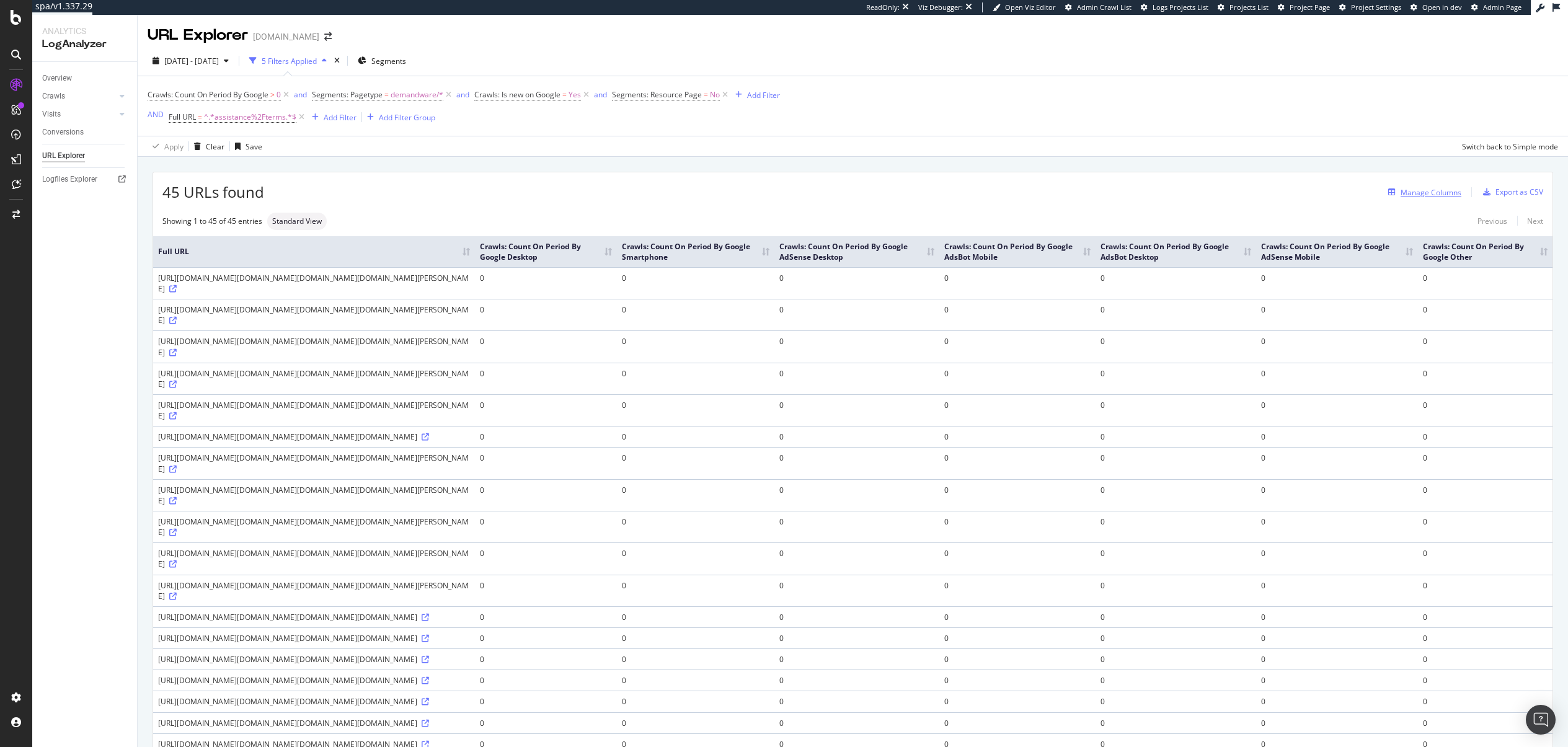
click at [1431, 191] on div "Manage Columns" at bounding box center [1431, 192] width 61 height 10
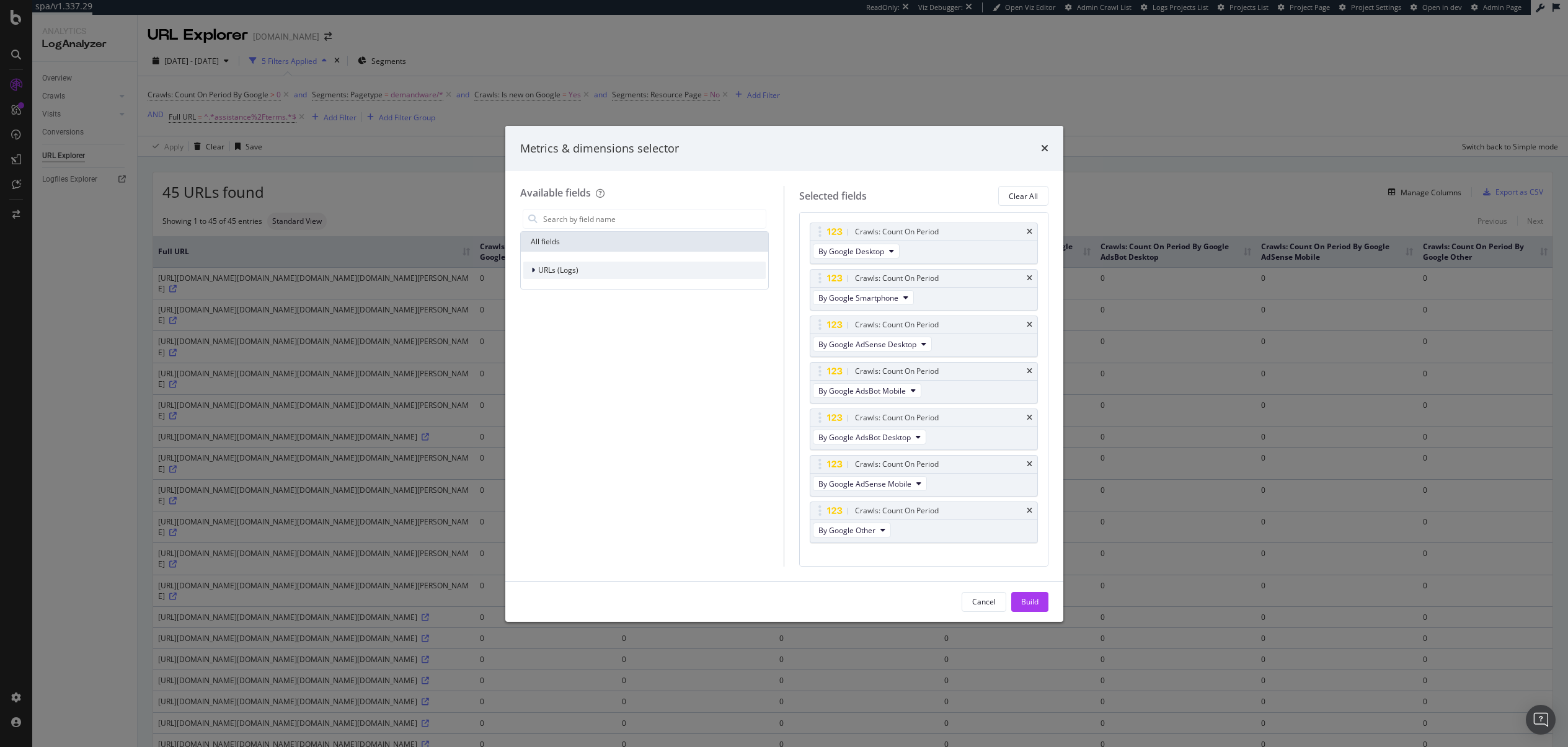
click at [556, 269] on span "URLs (Logs)" at bounding box center [558, 269] width 40 height 10
click at [562, 325] on span "Crawls" at bounding box center [557, 326] width 24 height 10
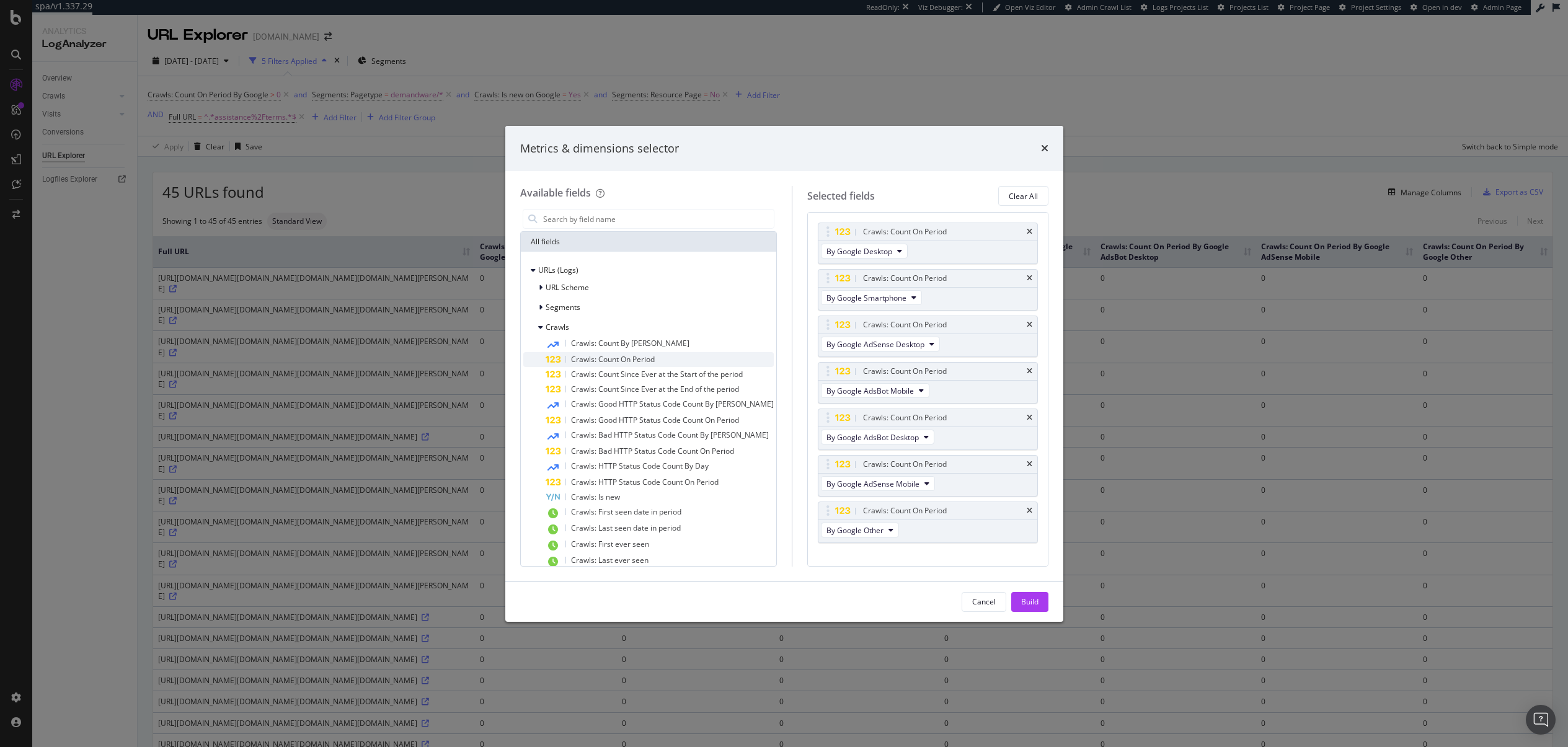
click at [603, 364] on span "Crawls: Count On Period" at bounding box center [613, 359] width 84 height 10
click at [850, 553] on span "By Google" at bounding box center [844, 552] width 35 height 10
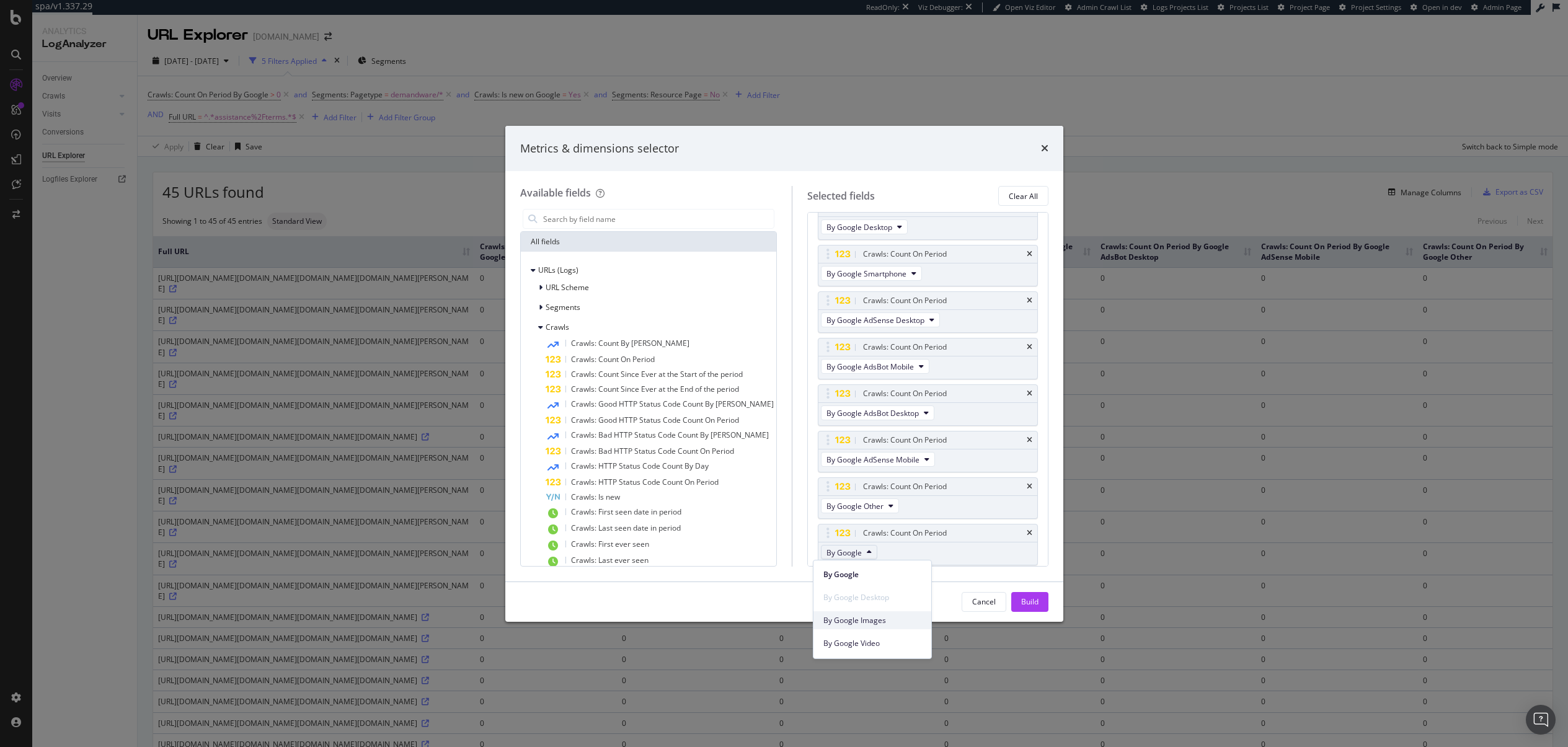
click at [886, 624] on span "By Google Images" at bounding box center [872, 620] width 98 height 11
click at [576, 361] on span "Crawls: Count On Period" at bounding box center [613, 359] width 84 height 10
click at [838, 556] on span "By Google" at bounding box center [844, 552] width 35 height 10
click at [883, 649] on div "By Google Video" at bounding box center [872, 643] width 118 height 18
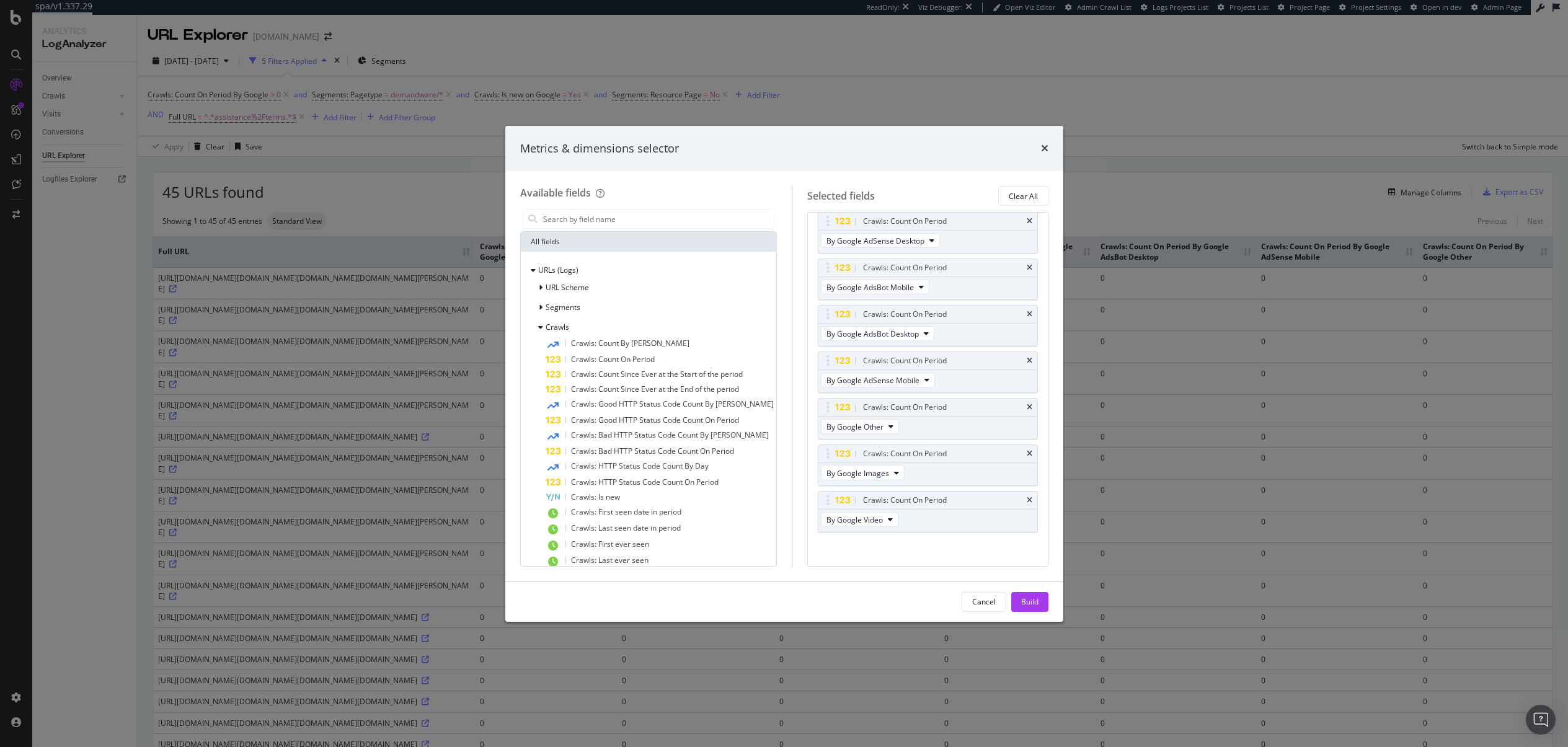
scroll to position [111, 0]
click at [600, 360] on span "Crawls: Count On Period" at bounding box center [613, 359] width 84 height 10
click at [856, 552] on button "By Google" at bounding box center [849, 552] width 57 height 15
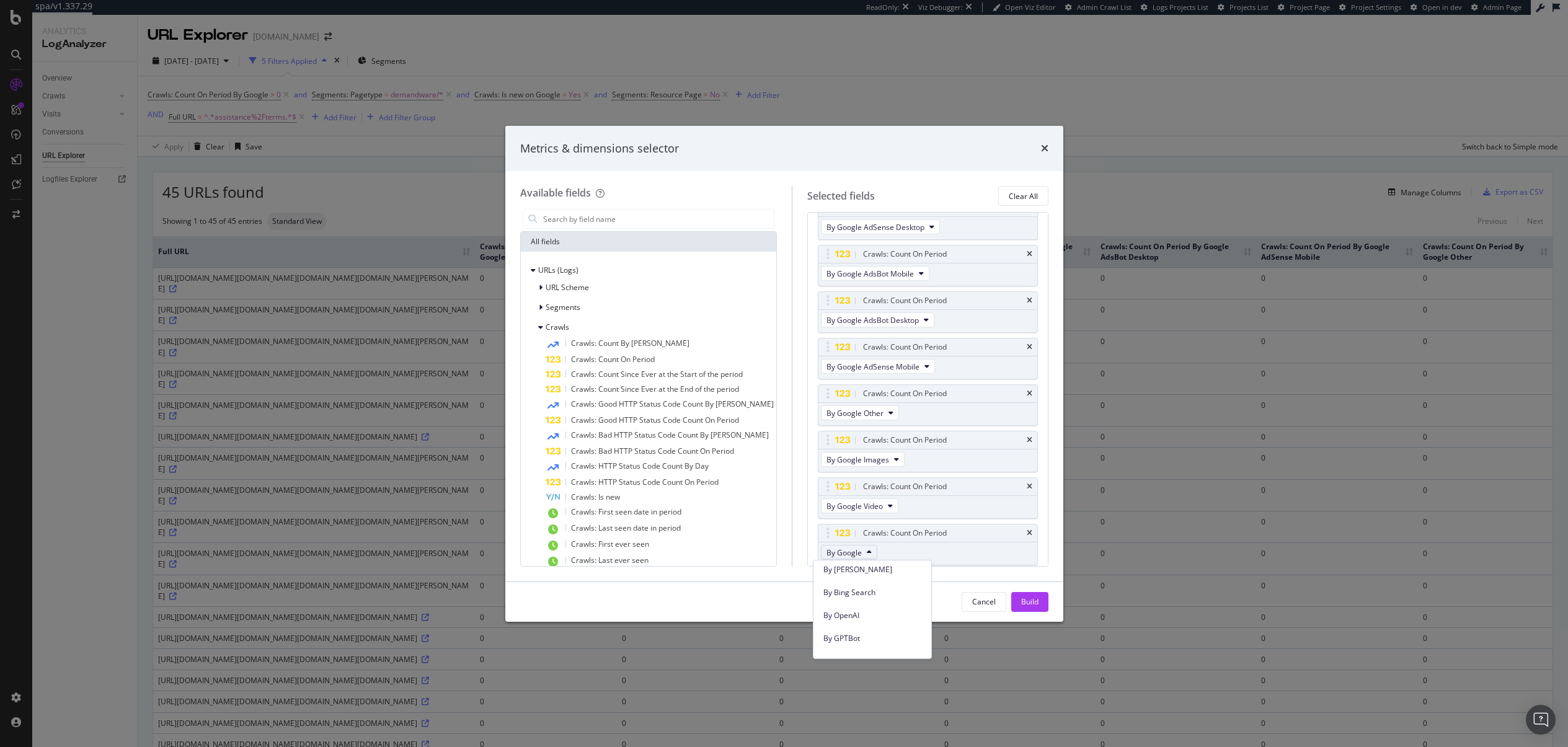
scroll to position [214, 0]
click at [906, 598] on div "By Google Storebot" at bounding box center [872, 589] width 118 height 18
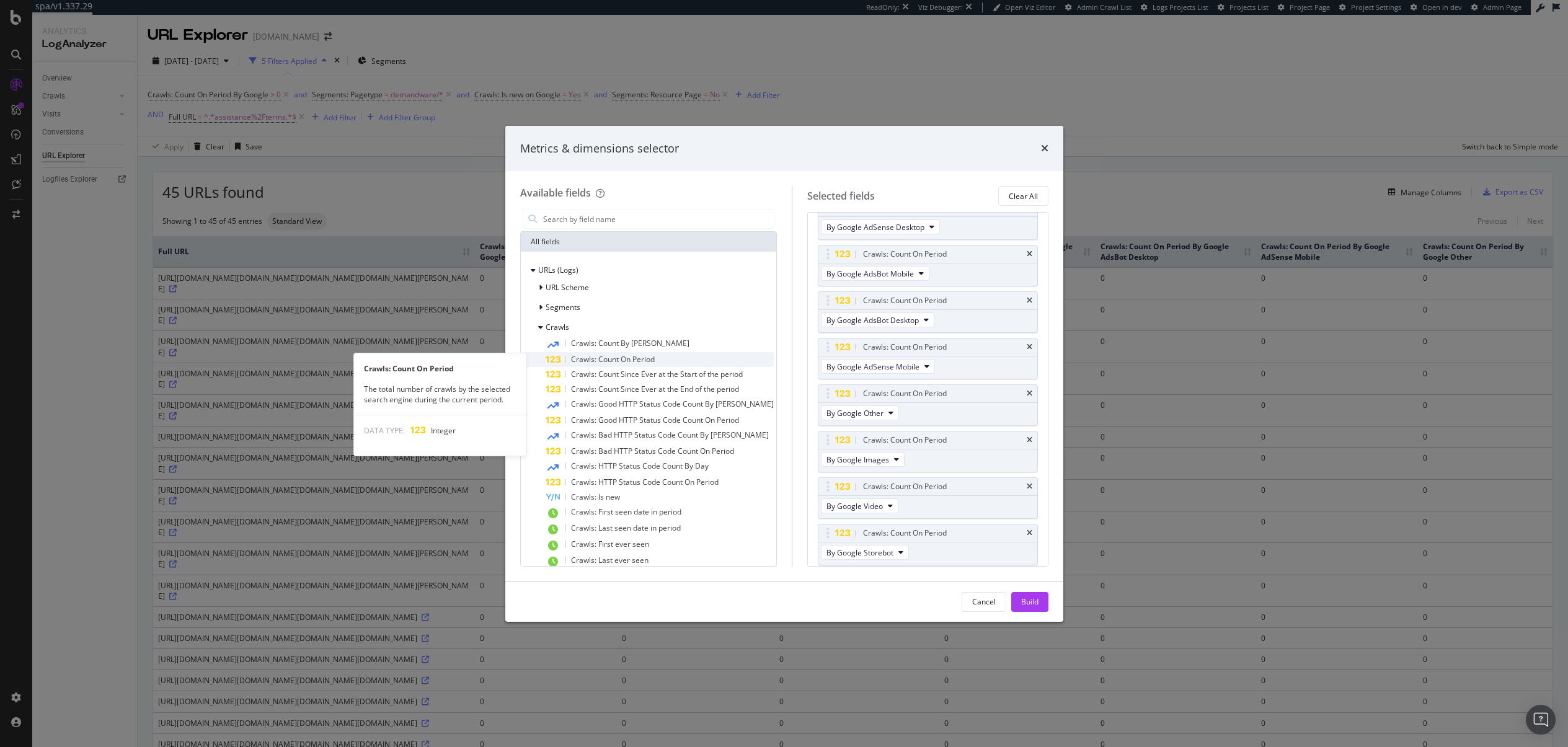
click at [633, 360] on span "Crawls: Count On Period" at bounding box center [613, 359] width 84 height 10
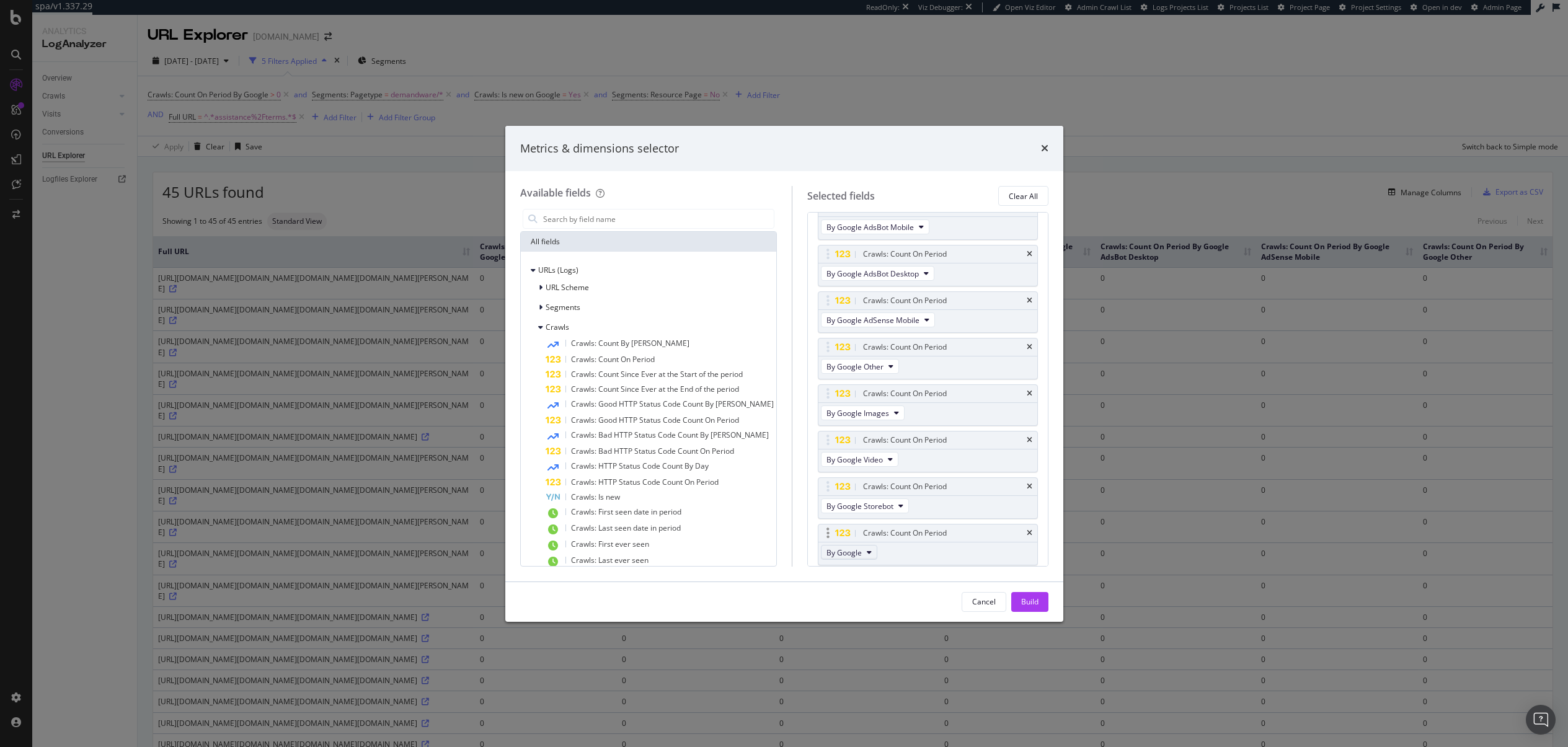
click at [853, 552] on span "By Google" at bounding box center [844, 552] width 35 height 10
click at [909, 599] on span "By Google InspectionTool" at bounding box center [872, 604] width 98 height 11
click at [1031, 600] on div "Build" at bounding box center [1029, 601] width 17 height 10
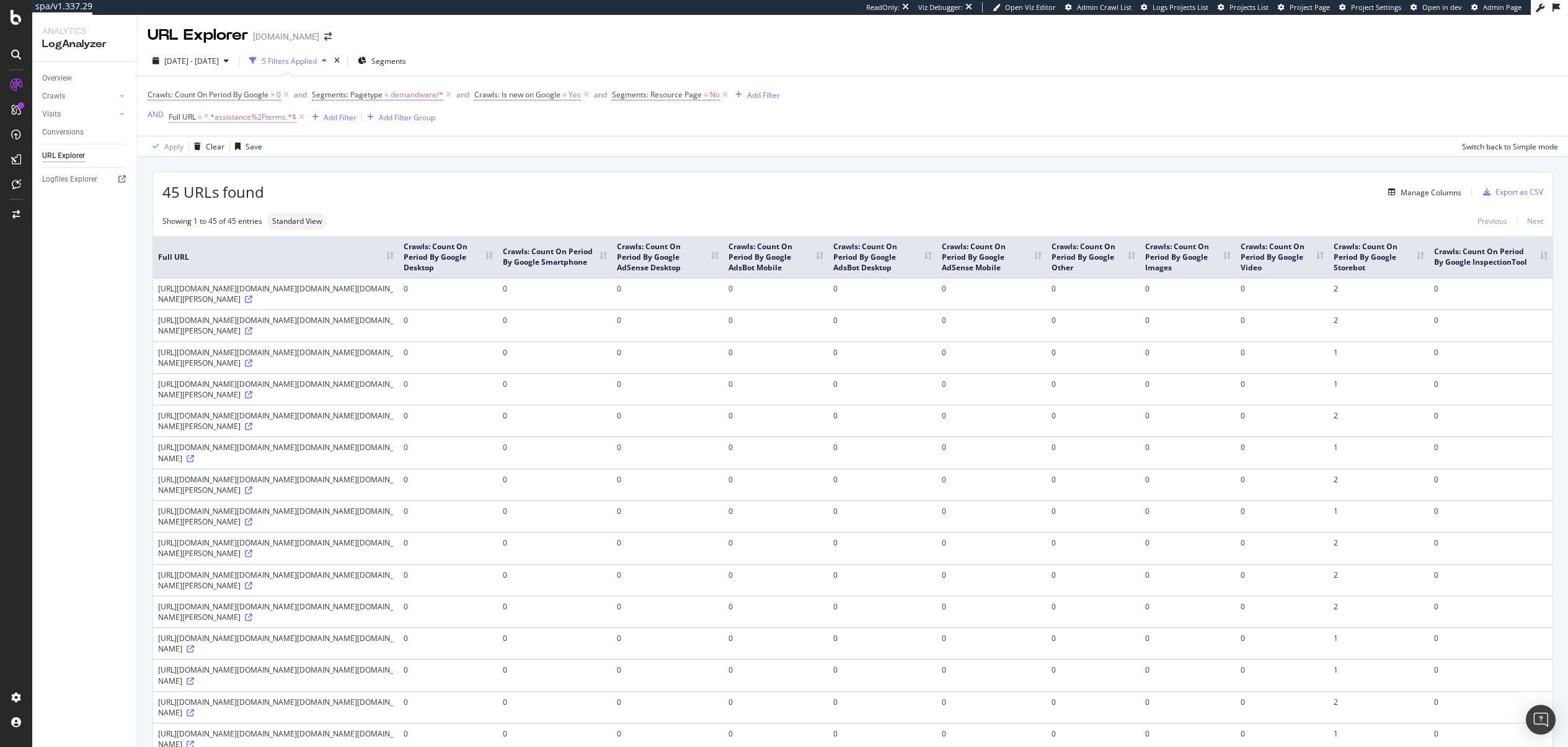
click at [252, 114] on span "^.*assistance%2Fterms.*$" at bounding box center [250, 117] width 92 height 17
click at [224, 166] on input "assistance%2Fterms" at bounding box center [238, 169] width 117 height 20
drag, startPoint x: 461, startPoint y: 323, endPoint x: 511, endPoint y: 321, distance: 50.0
click at [394, 304] on div "https://www.davidyurman.com/on/demandware.store/Sites-davidyurman-Site/en_US/__…" at bounding box center [276, 293] width 236 height 21
copy div "Analytics-Start"
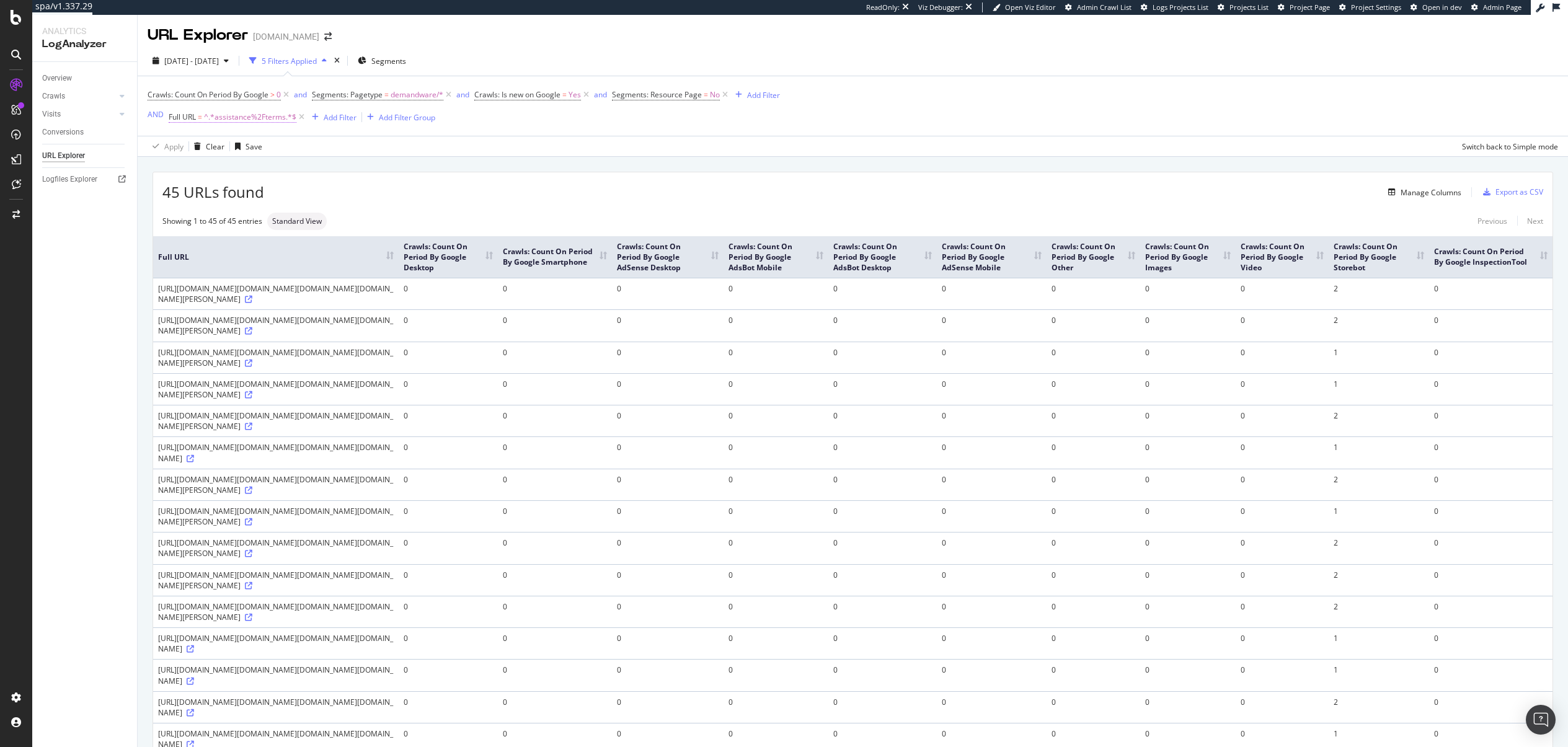
click at [242, 117] on span "^.*assistance%2Fterms.*$" at bounding box center [250, 117] width 92 height 17
click at [231, 171] on input "assistance%2Fterms" at bounding box center [238, 169] width 117 height 20
paste input "Analytics-Start"
type input "Analytics-Start"
click at [305, 195] on div "Apply" at bounding box center [305, 194] width 19 height 10
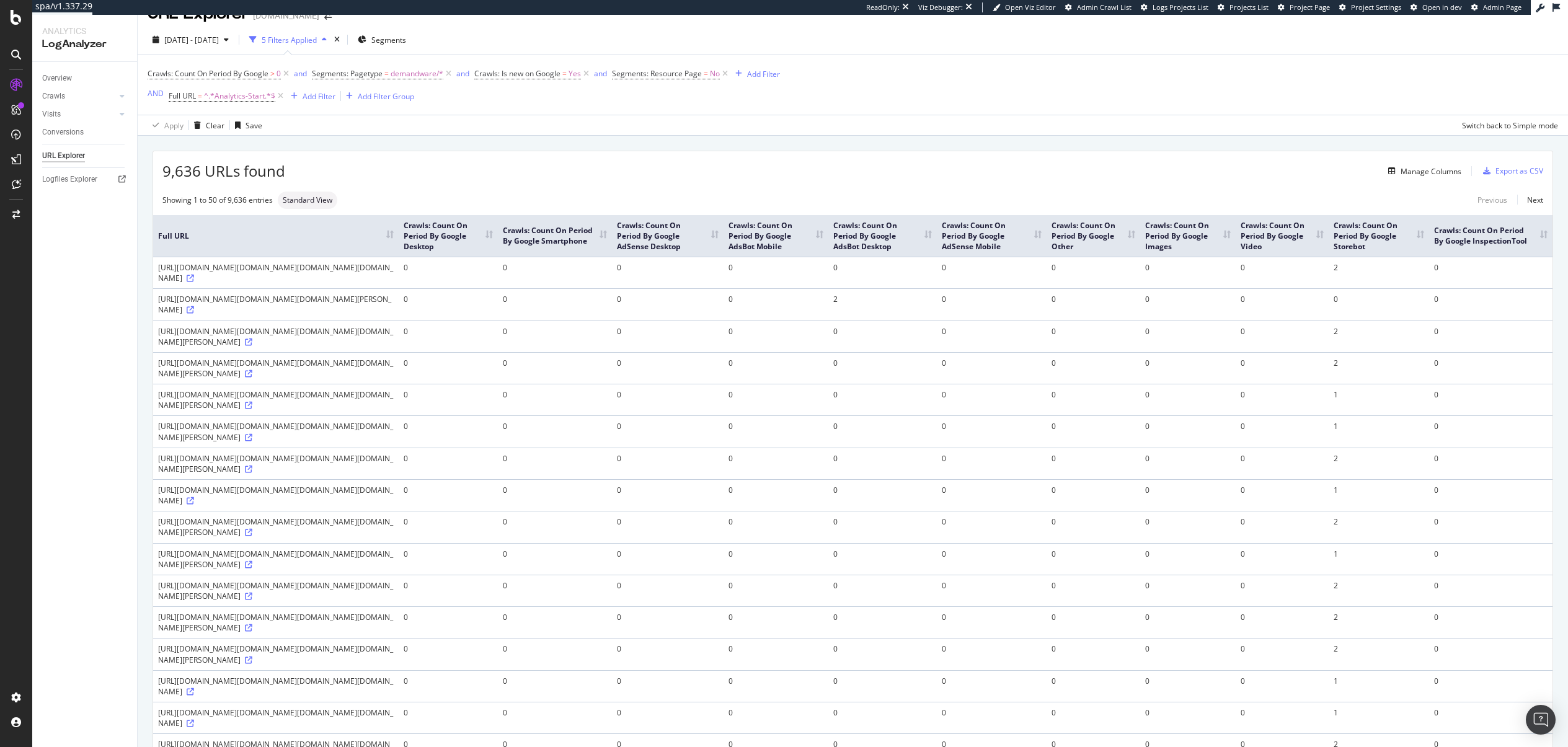
scroll to position [18, 0]
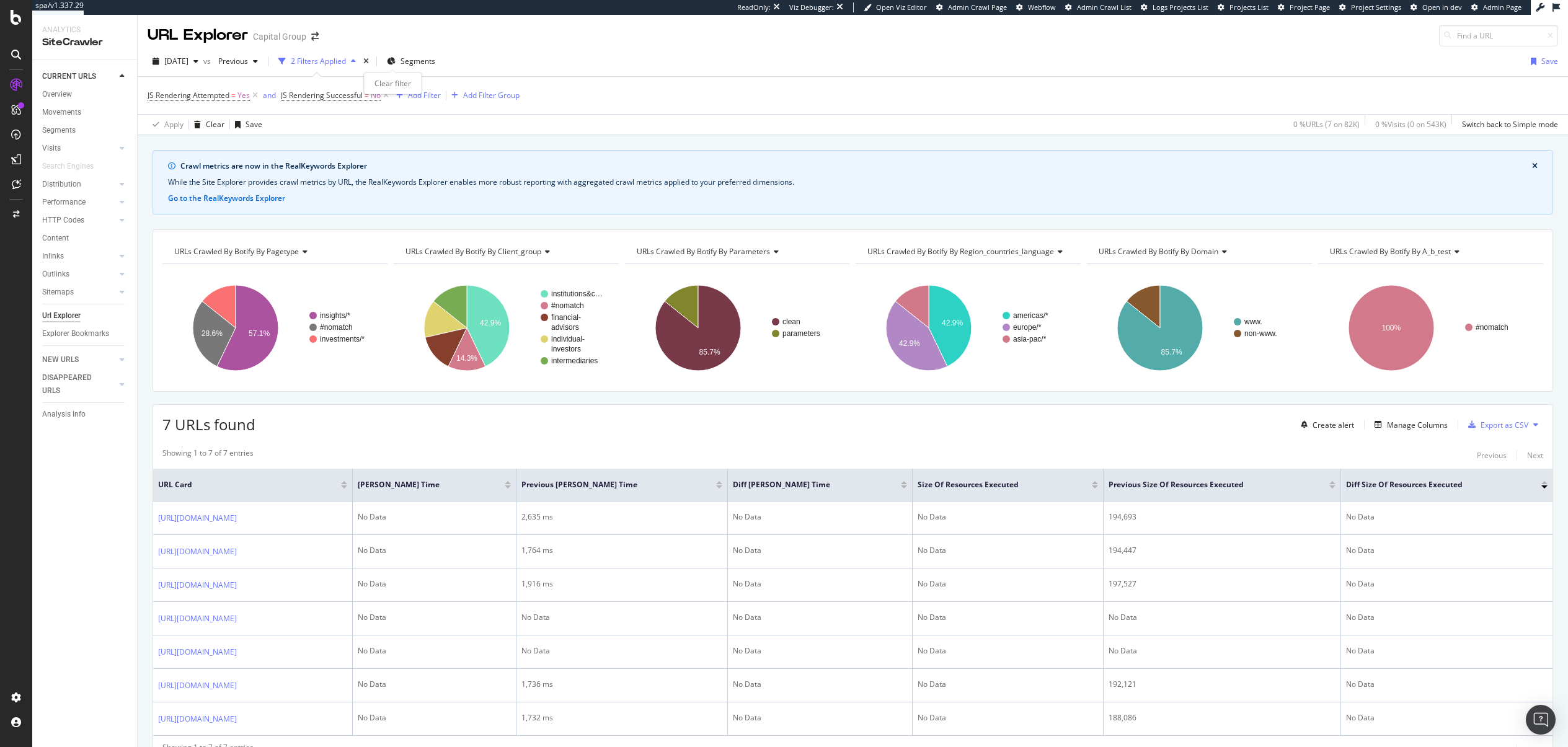
click at [371, 61] on div "times" at bounding box center [366, 61] width 10 height 12
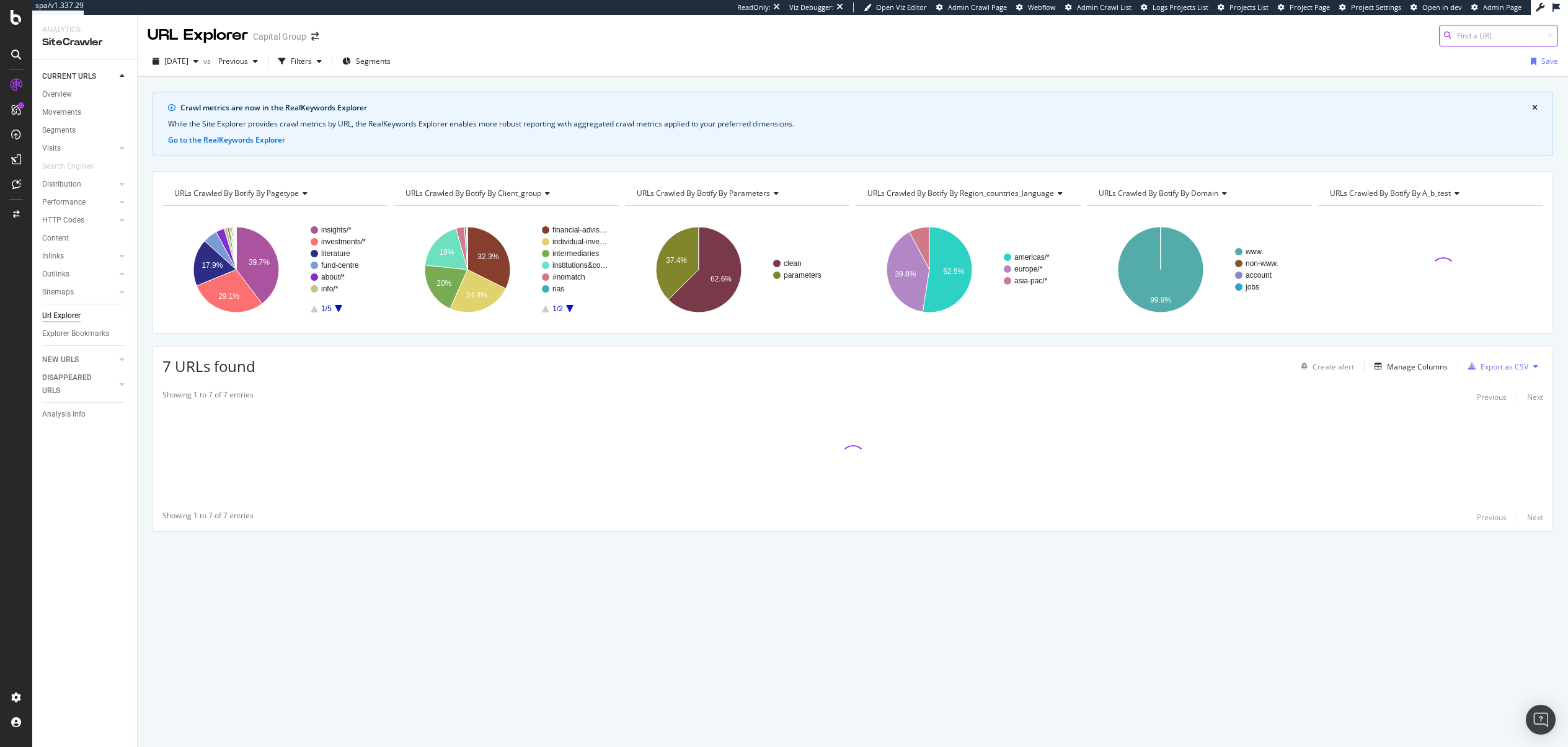
click at [1466, 37] on input at bounding box center [1498, 35] width 119 height 22
paste input "https://www.capitalgroup.com/advisor/investments/exchange-traded-funds.html"
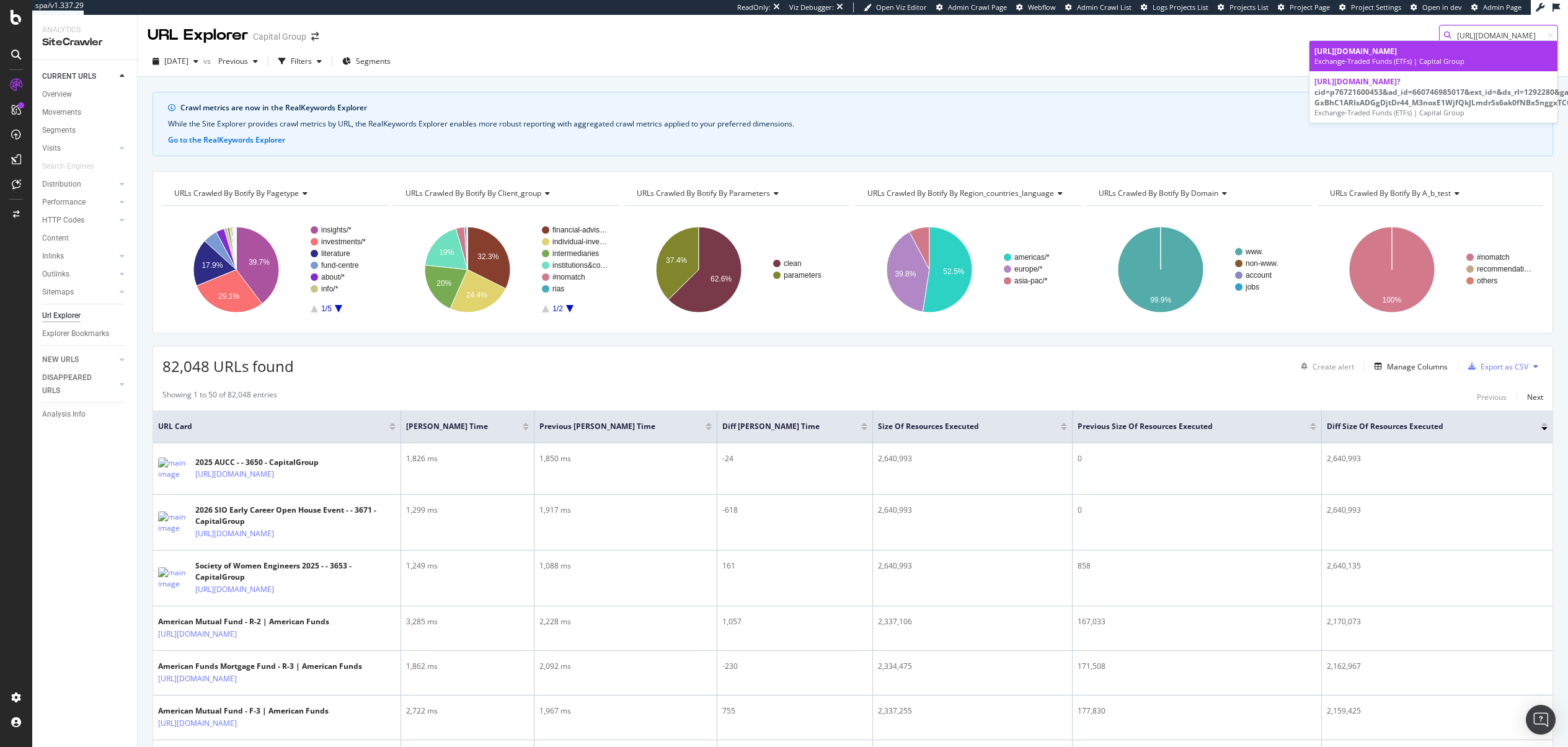
type input "https://www.capitalgroup.com/advisor/investments/exchange-traded-funds.html"
click at [1350, 57] on span "https://www.capitalgroup.com/advisor/investments/exchange-traded-funds.html" at bounding box center [1356, 50] width 83 height 10
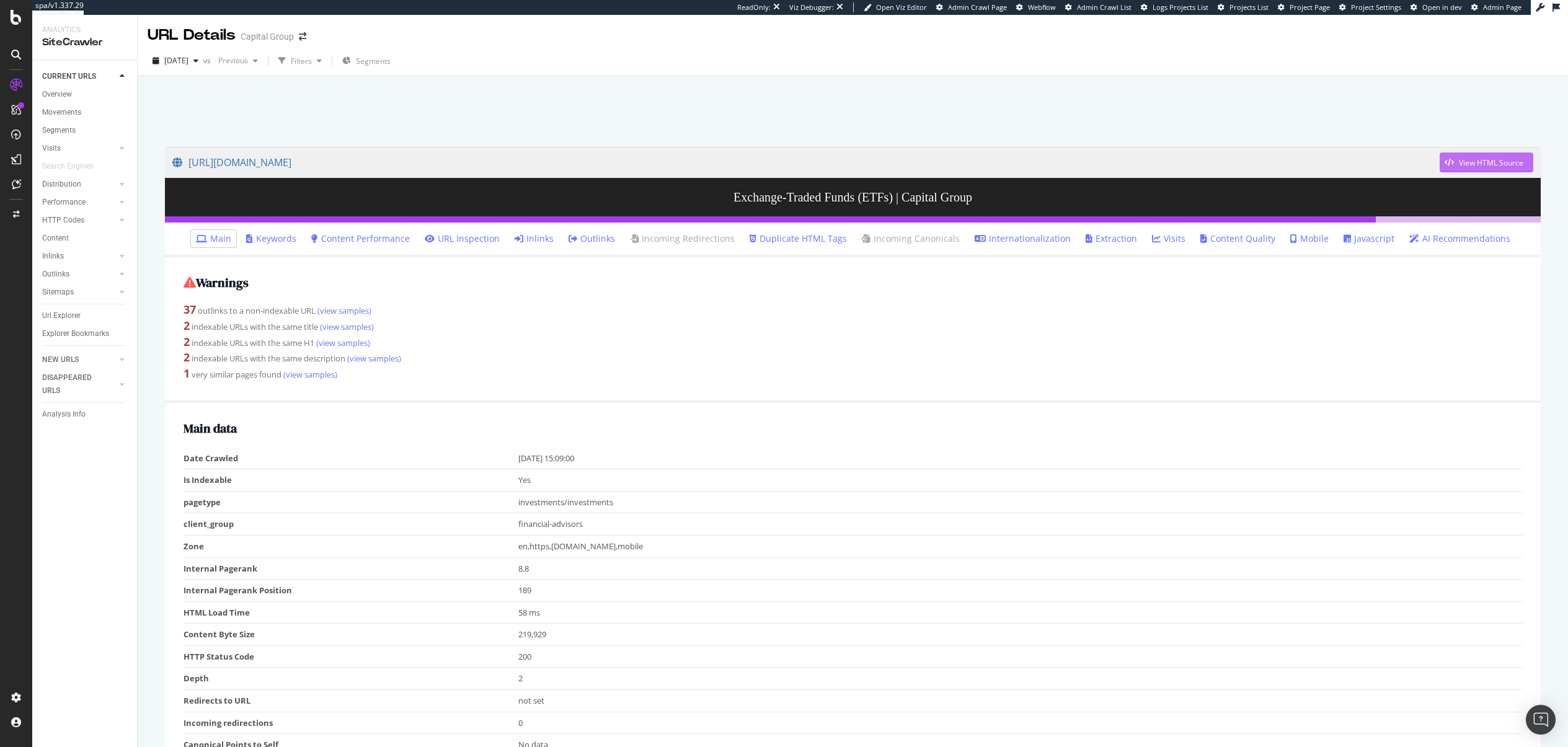
click at [1495, 166] on div "View HTML Source" at bounding box center [1491, 162] width 64 height 10
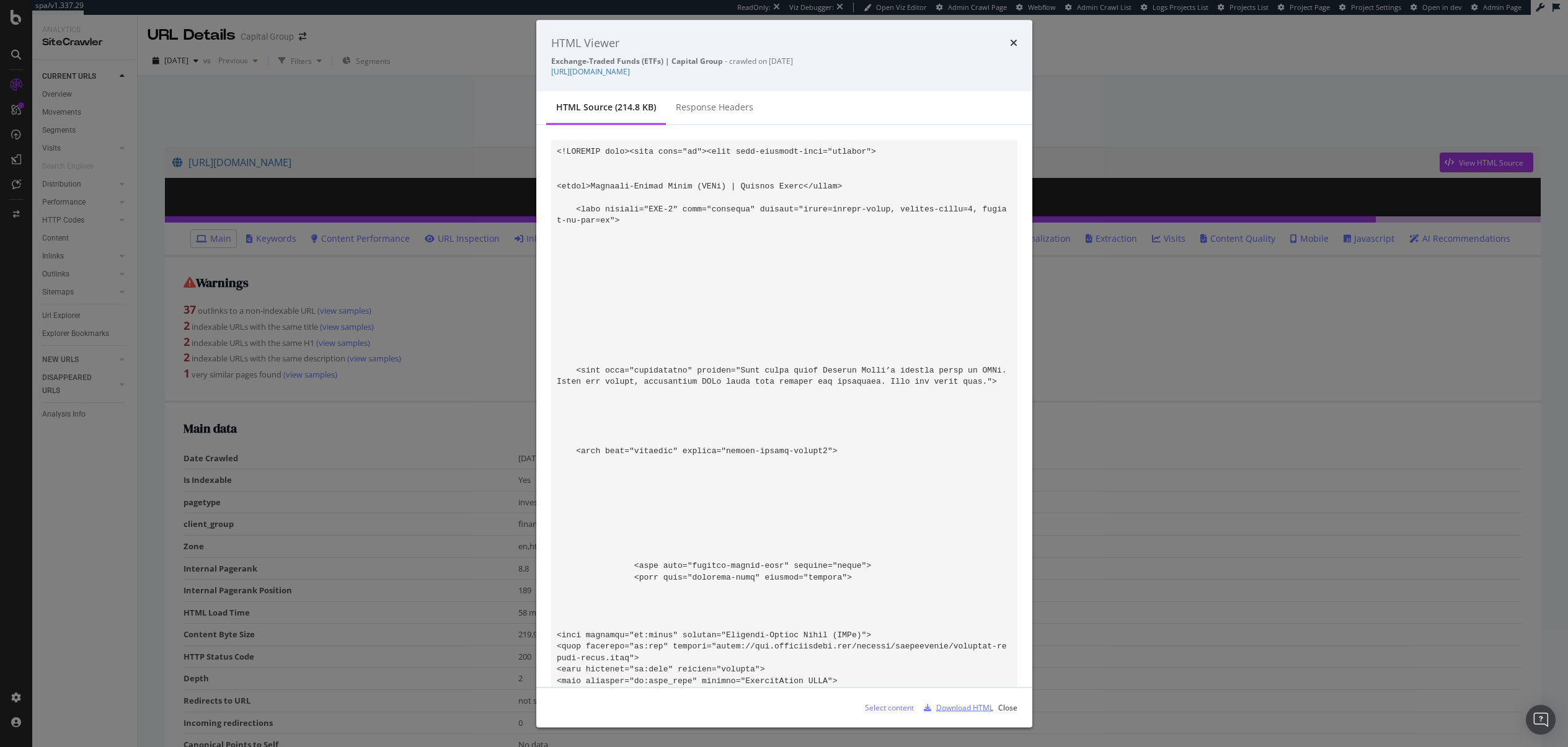
click at [947, 708] on div "Download HTML" at bounding box center [965, 706] width 57 height 10
click at [1010, 45] on icon "times" at bounding box center [1014, 42] width 8 height 10
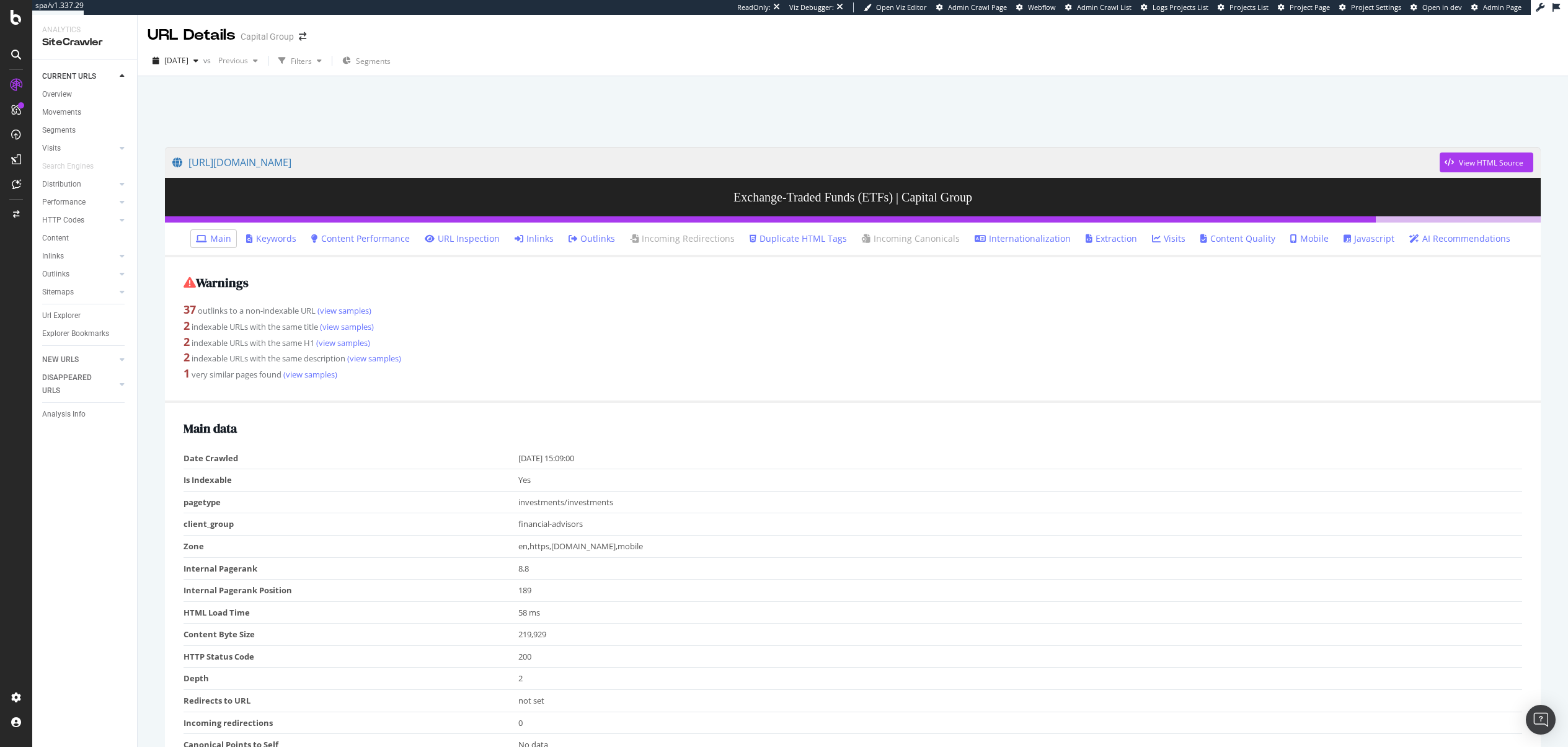
click at [1195, 132] on div at bounding box center [853, 108] width 1401 height 53
drag, startPoint x: 1231, startPoint y: 50, endPoint x: 1067, endPoint y: 59, distance: 164.2
click at [1231, 50] on div "2025 Sep. 12th vs Previous Filters Segments" at bounding box center [853, 61] width 1431 height 31
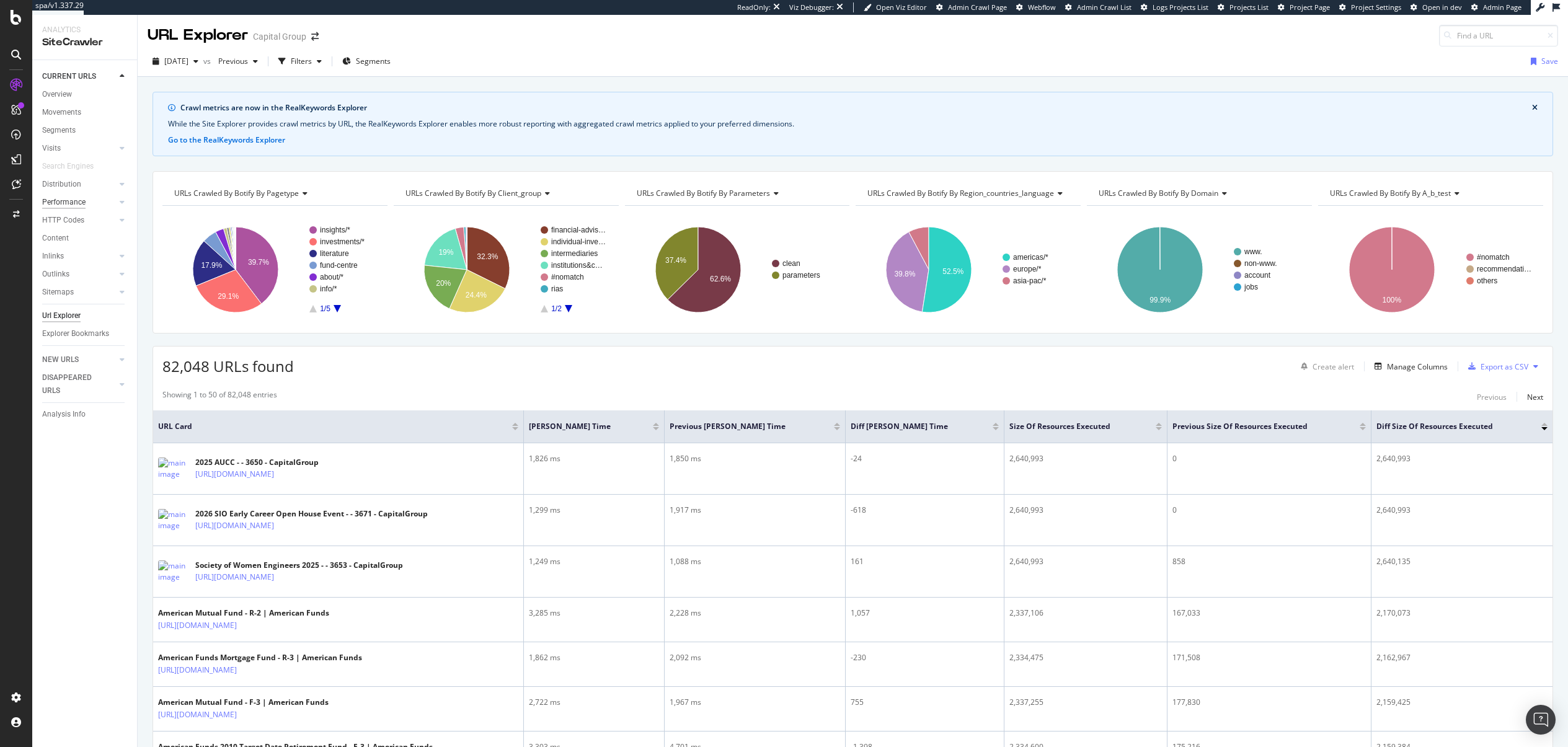
click at [64, 200] on div "Performance" at bounding box center [64, 202] width 44 height 13
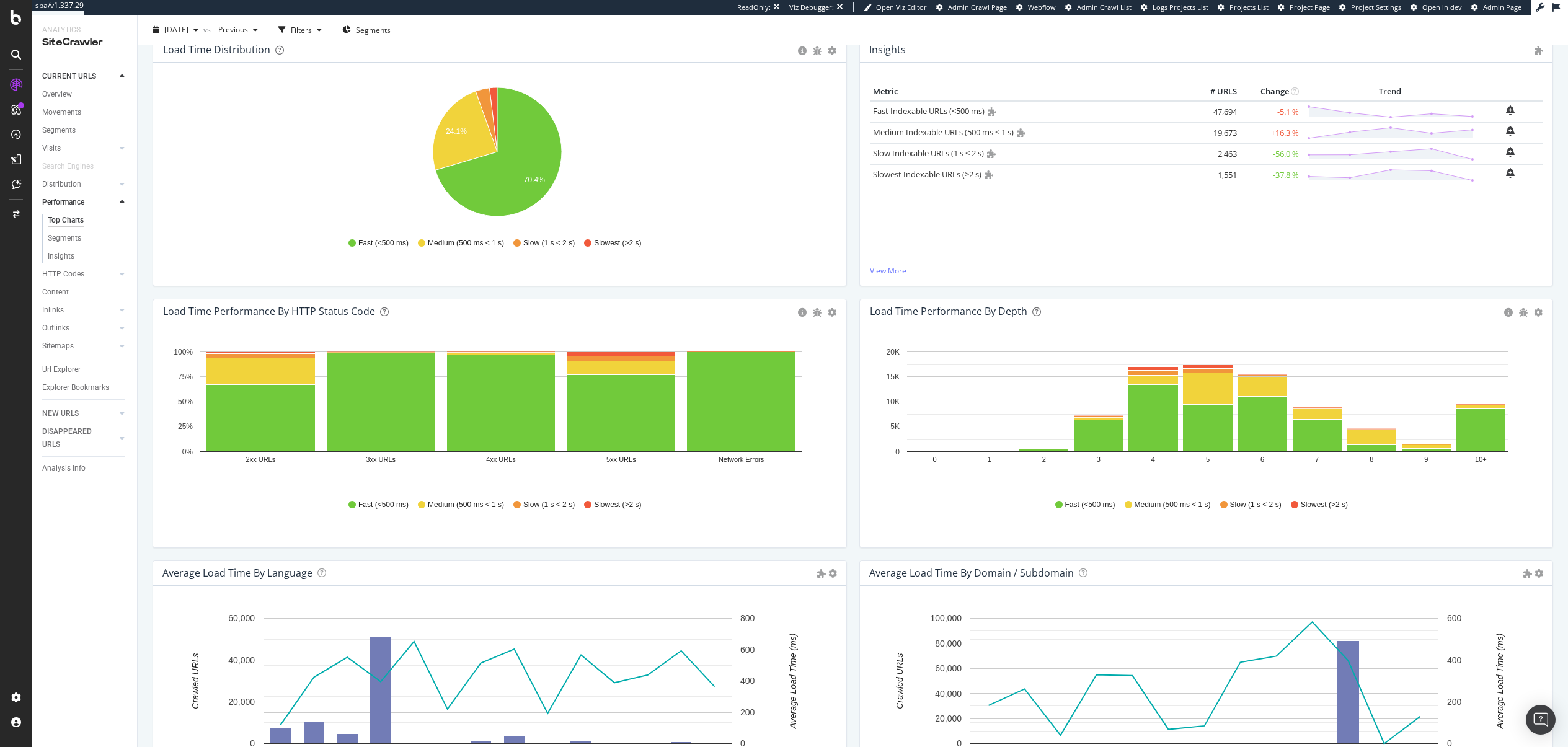
scroll to position [164, 0]
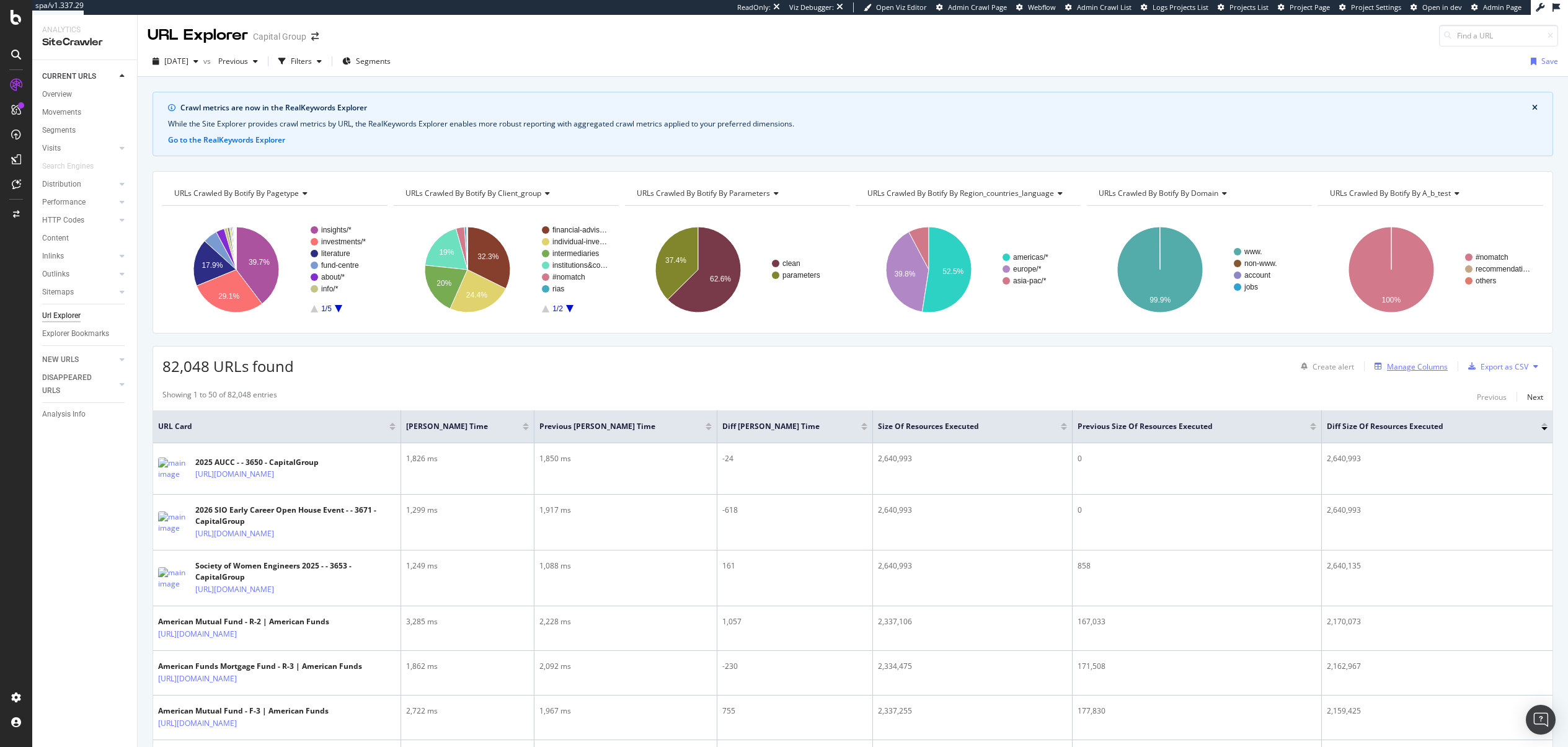
click at [1422, 370] on div "Manage Columns" at bounding box center [1417, 366] width 61 height 10
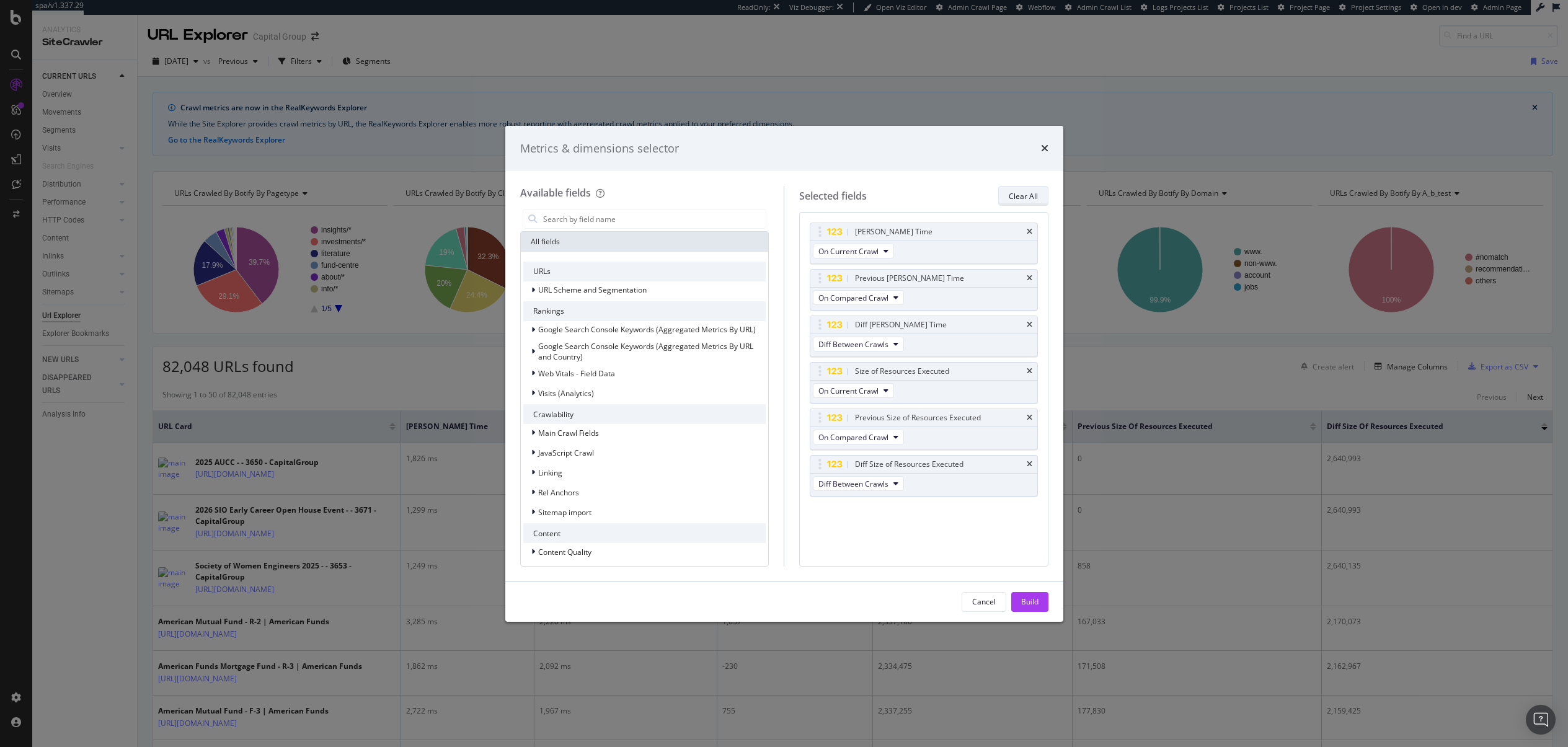
click at [1029, 201] on div "Clear All" at bounding box center [1023, 196] width 29 height 10
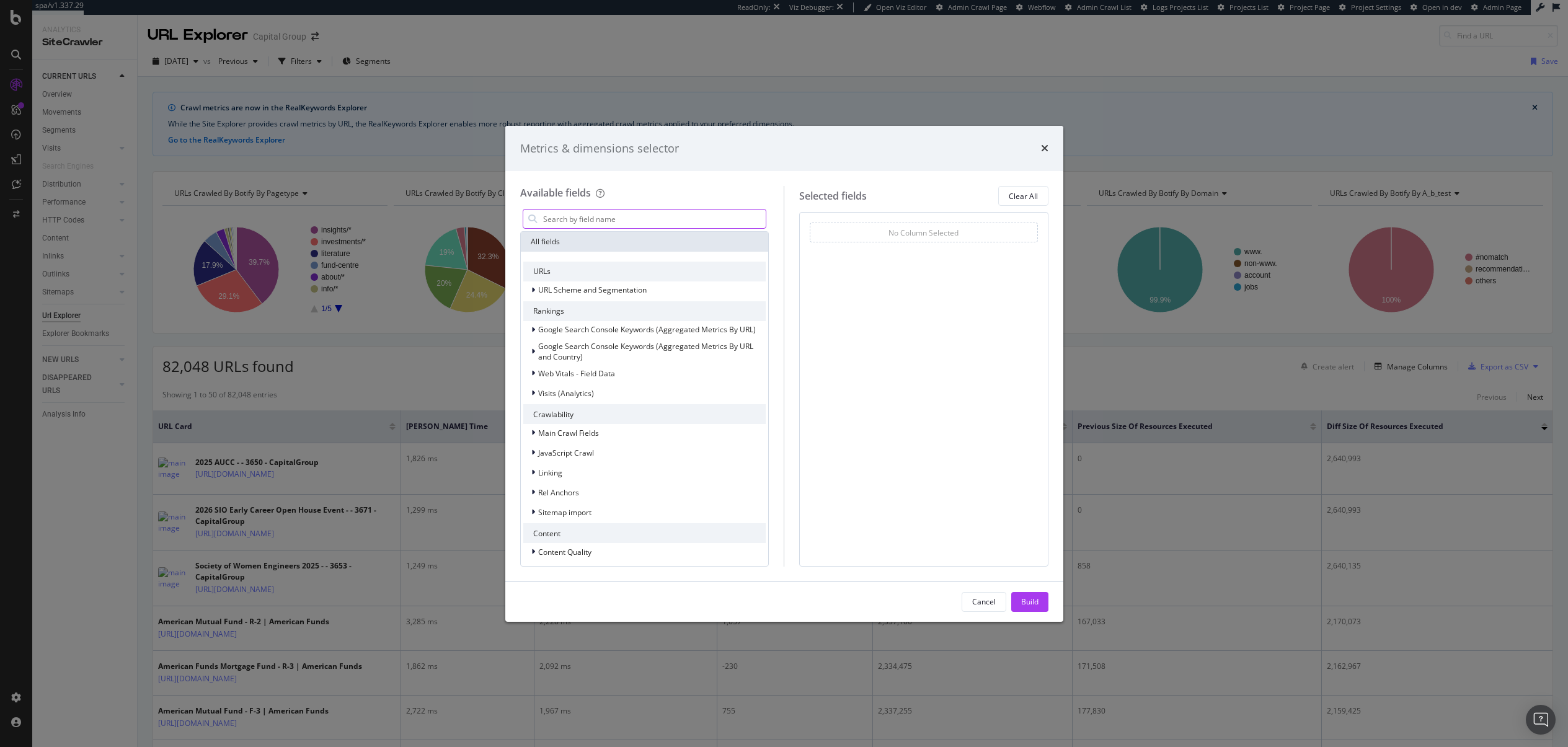
click at [635, 216] on input "modal" at bounding box center [654, 218] width 225 height 18
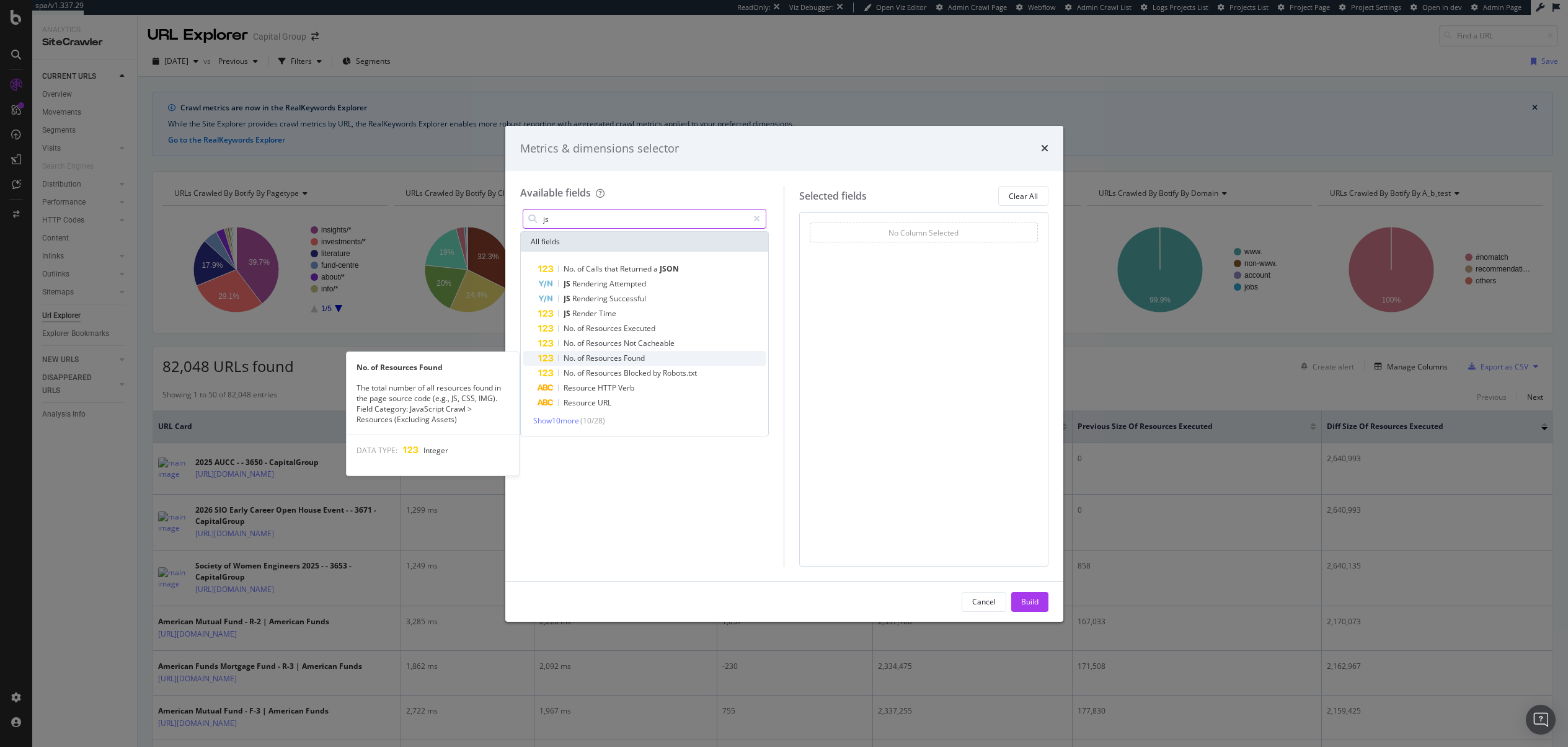
type input "js"
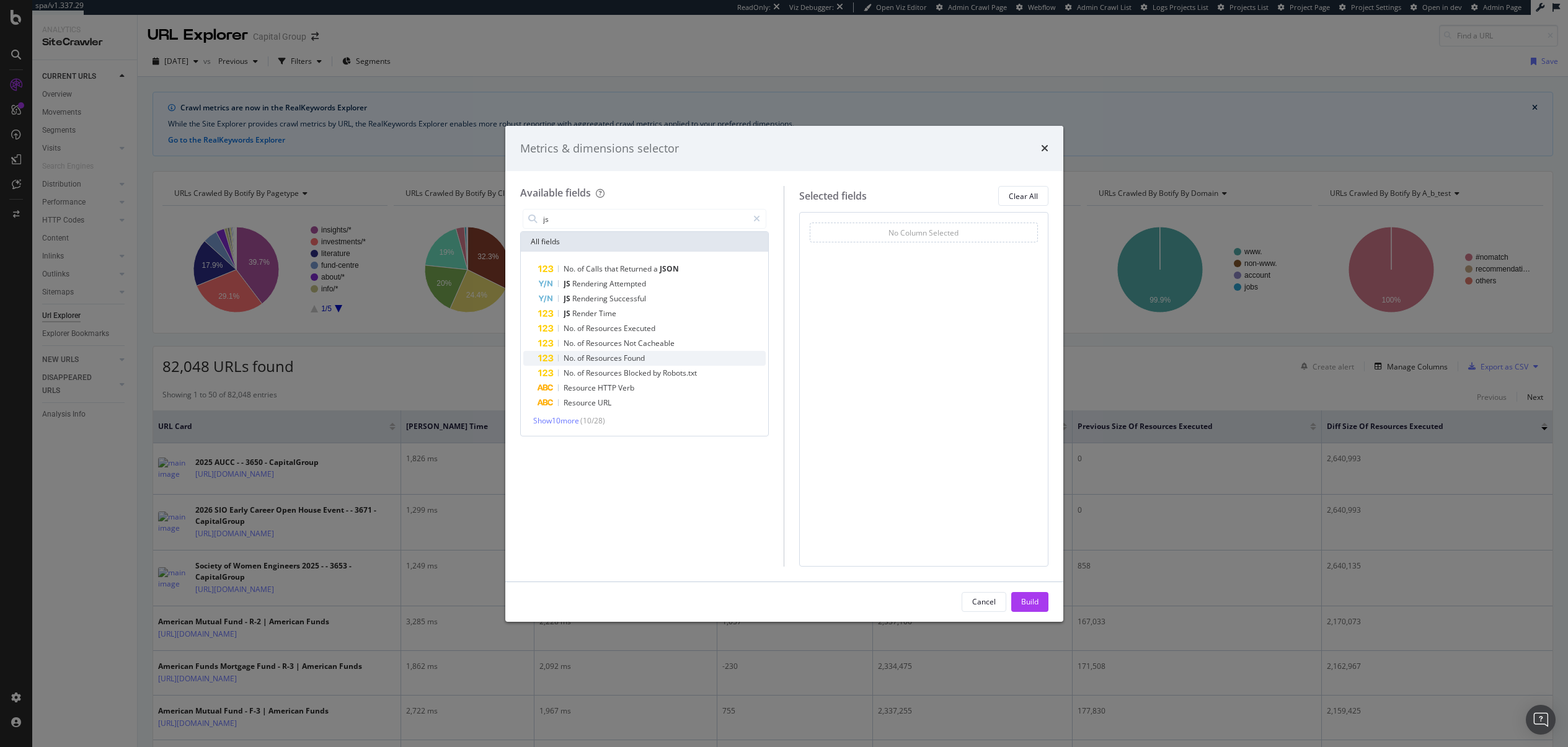
click at [643, 353] on span "Found" at bounding box center [634, 357] width 21 height 10
click at [637, 329] on span "Executed" at bounding box center [640, 327] width 31 height 10
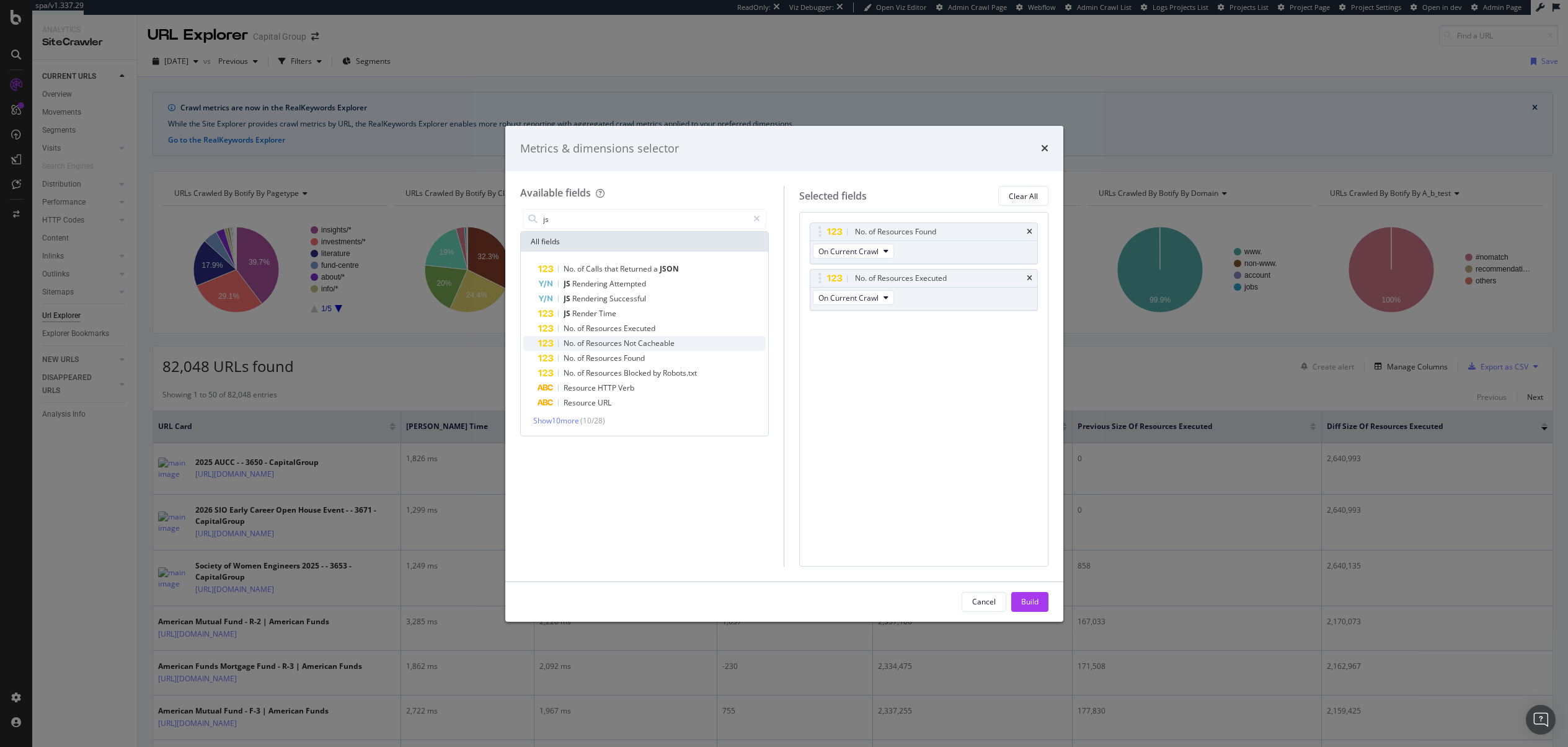
click at [646, 346] on span "Cacheable" at bounding box center [657, 342] width 37 height 10
click at [682, 370] on span "Robots.txt" at bounding box center [680, 372] width 34 height 10
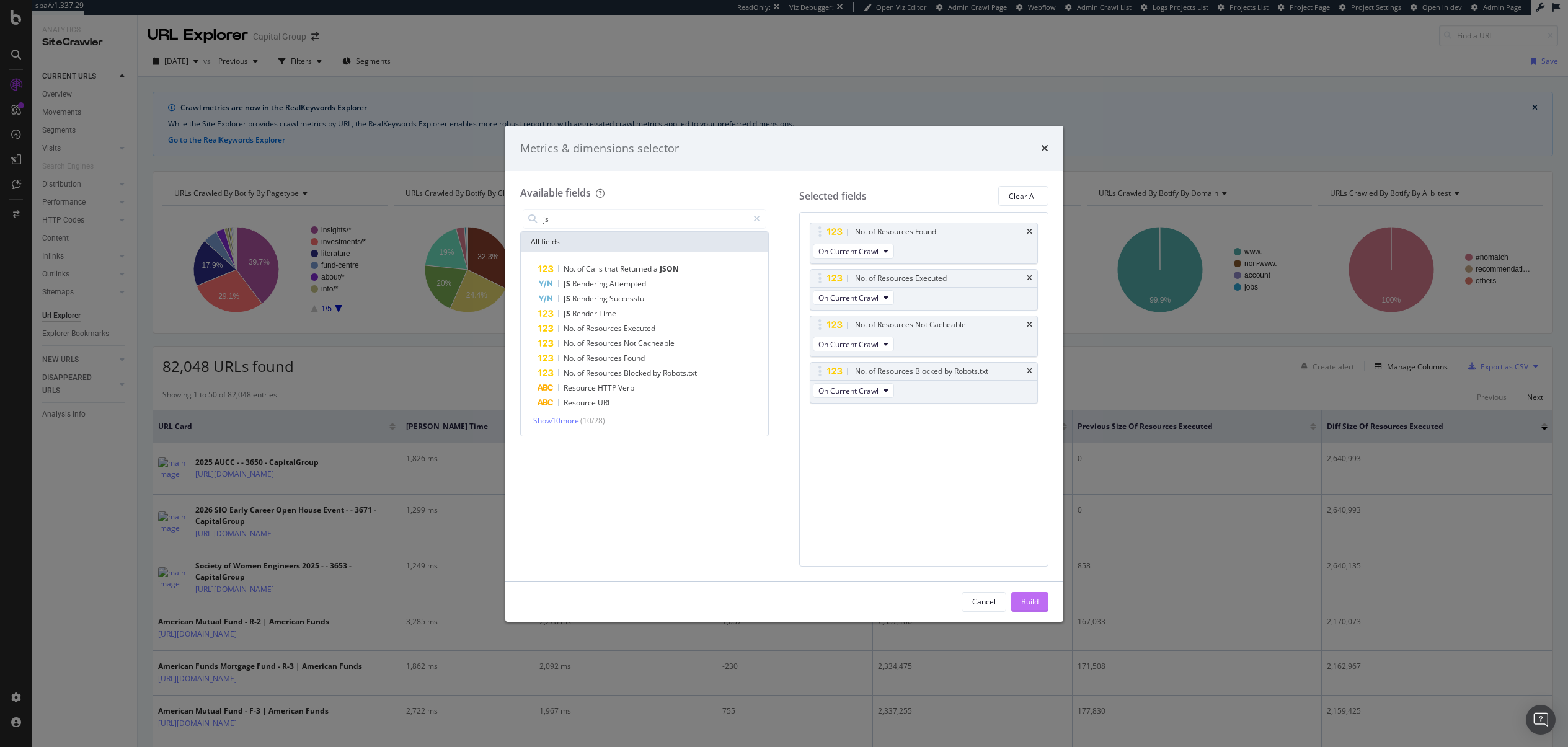
click at [1036, 600] on div "Build" at bounding box center [1029, 601] width 17 height 10
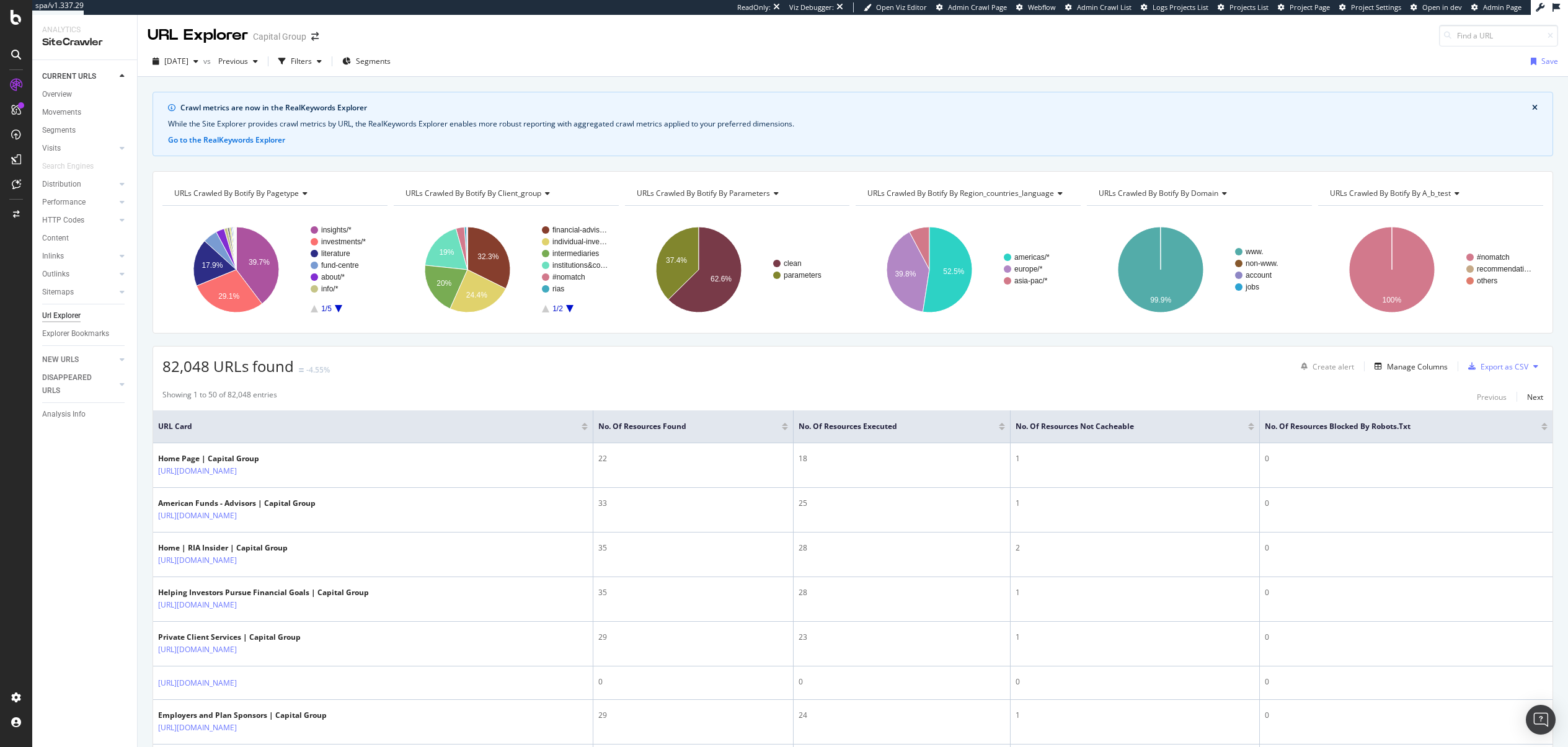
click at [312, 63] on div "Filters" at bounding box center [301, 61] width 21 height 10
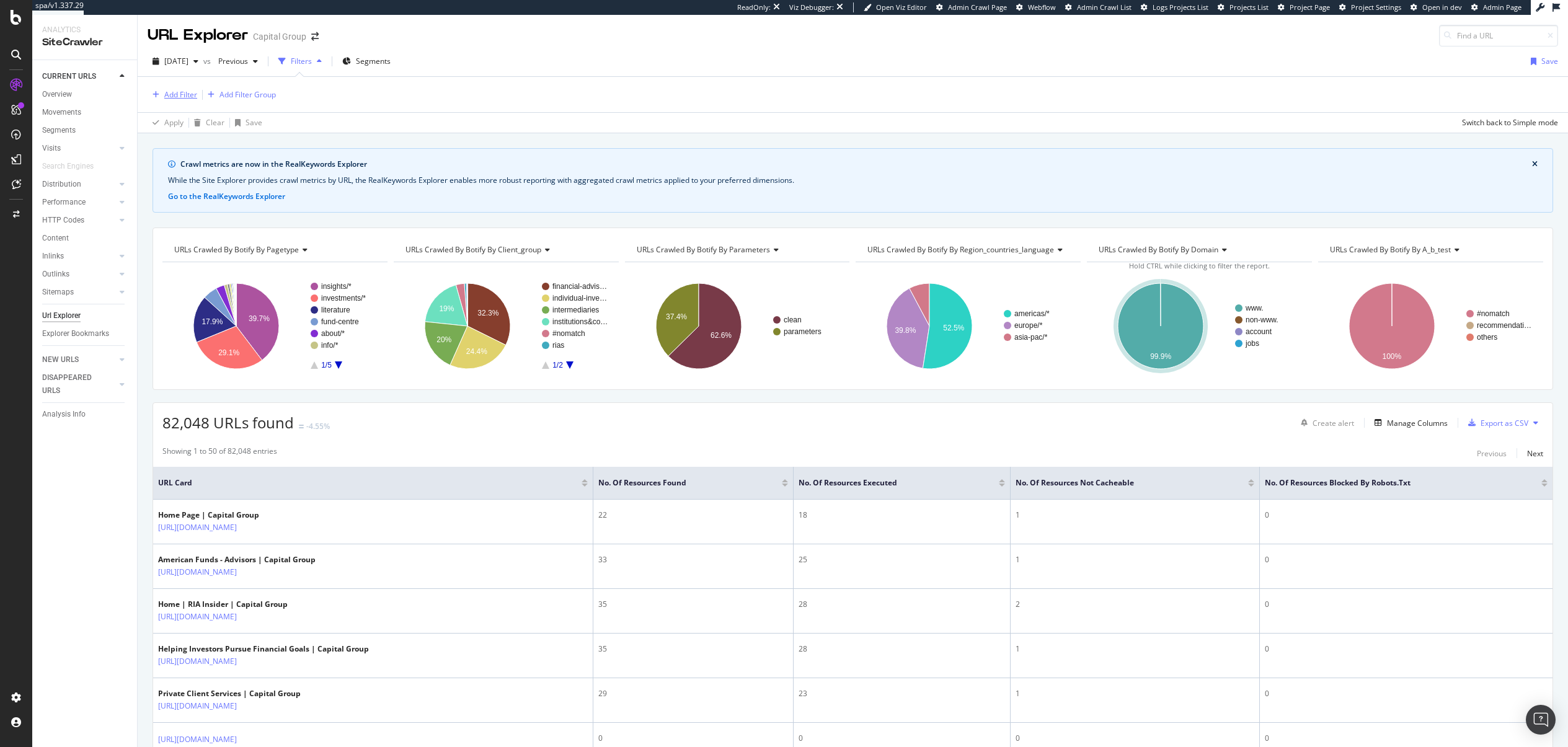
click at [180, 96] on div "Add Filter" at bounding box center [181, 94] width 33 height 10
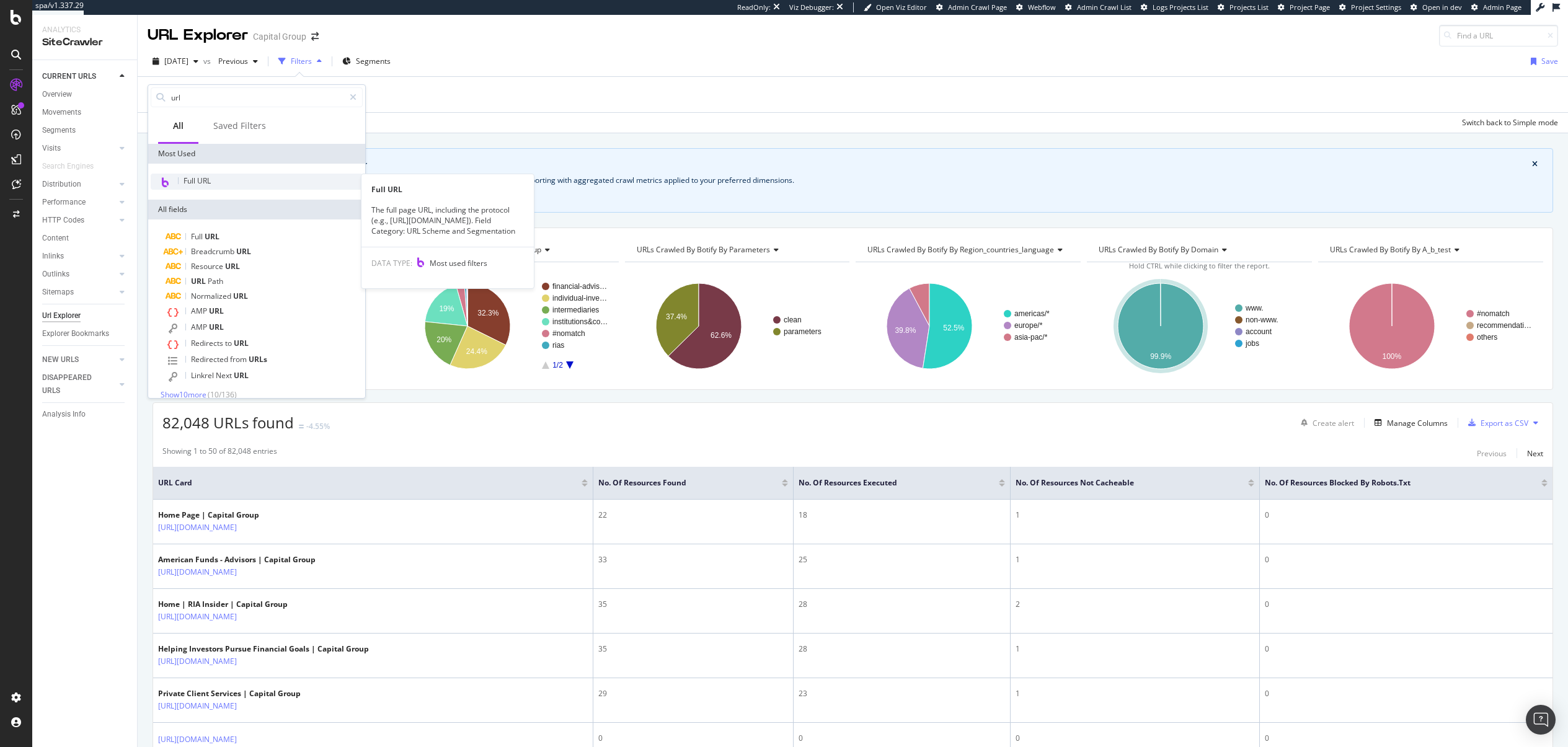
type input "url"
click at [202, 178] on span "Full URL" at bounding box center [197, 180] width 27 height 10
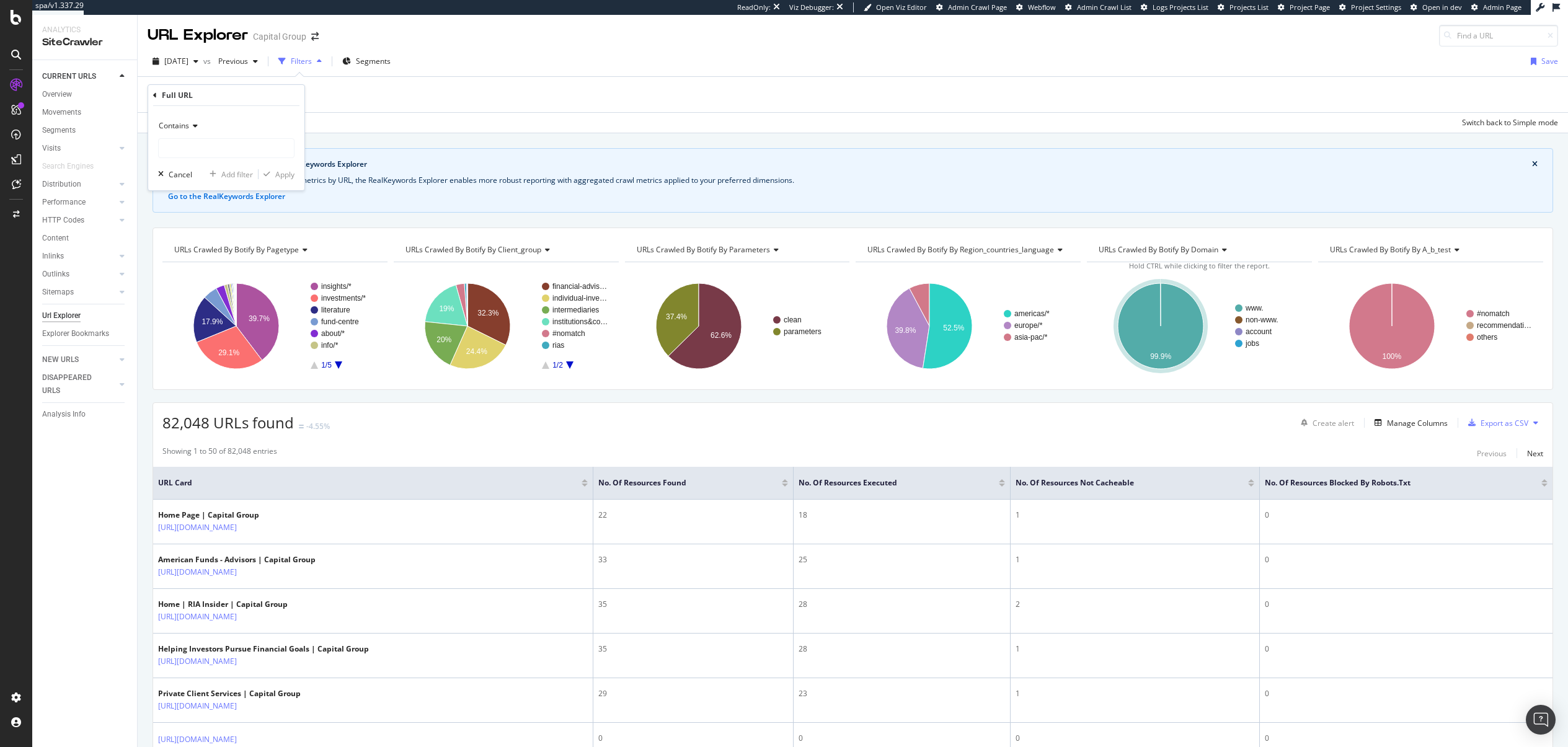
click at [159, 99] on div "Full URL" at bounding box center [226, 95] width 146 height 21
click at [154, 96] on icon at bounding box center [154, 95] width 3 height 8
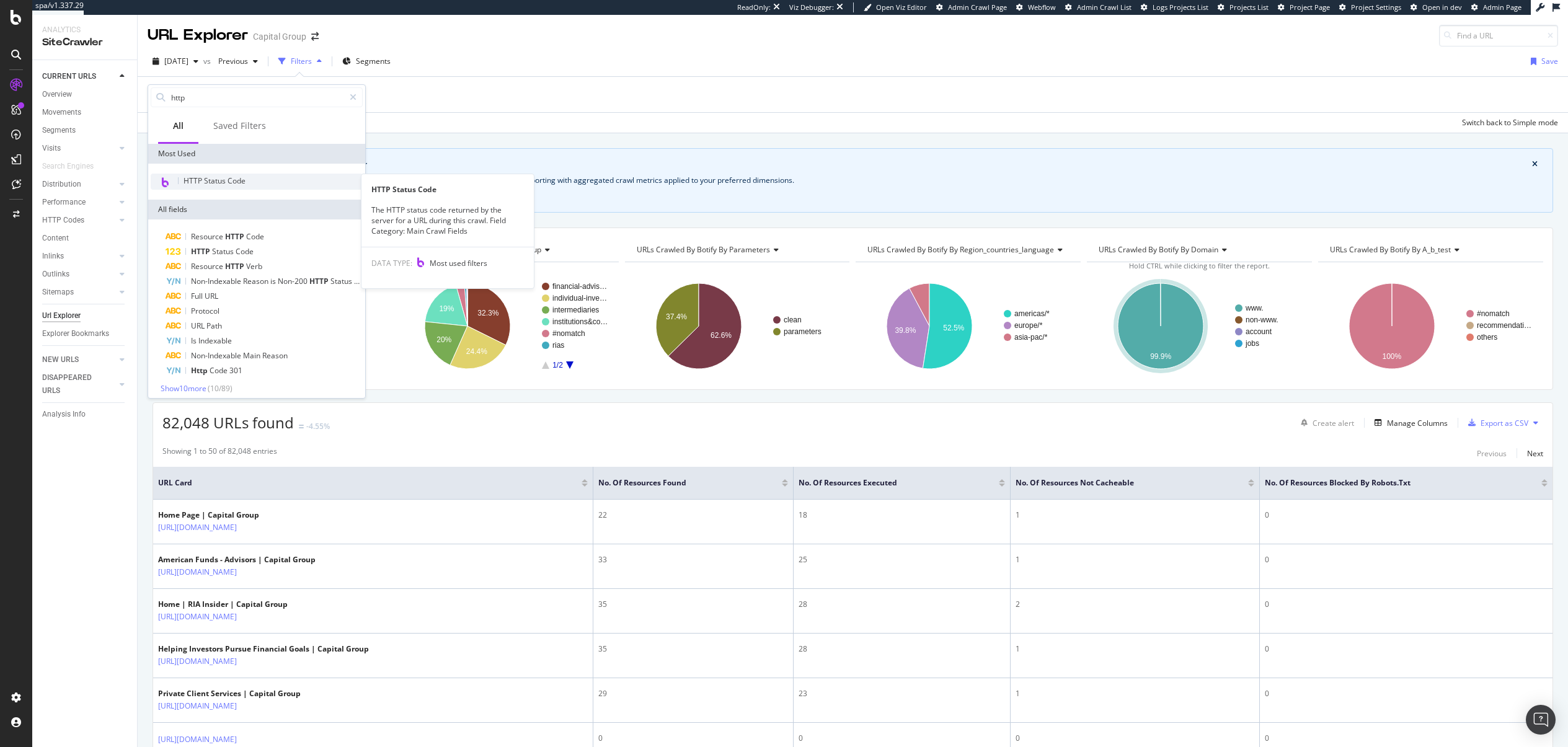
type input "http"
click at [223, 182] on span "HTTP Status Code" at bounding box center [214, 180] width 62 height 10
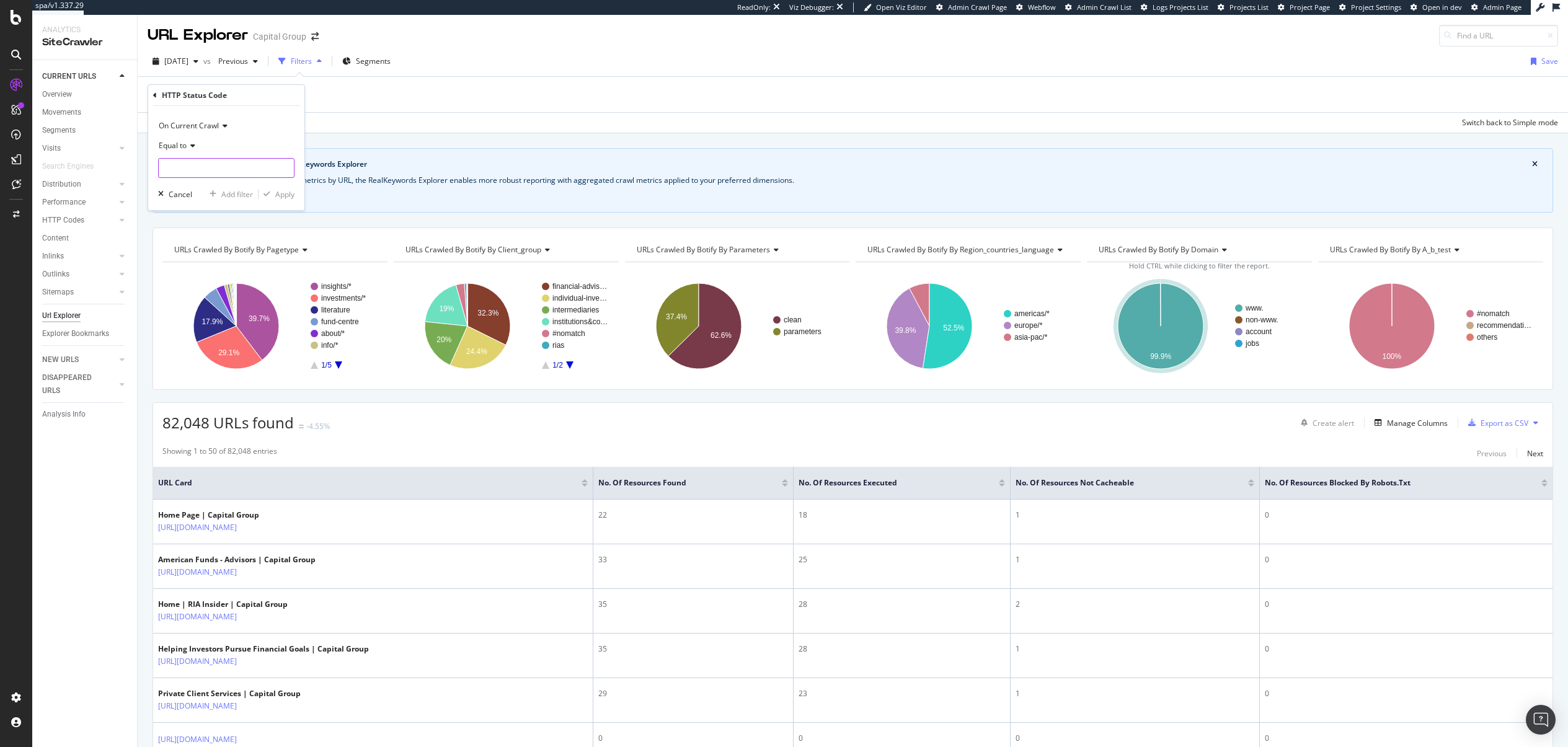
click at [227, 164] on input "number" at bounding box center [227, 168] width 137 height 20
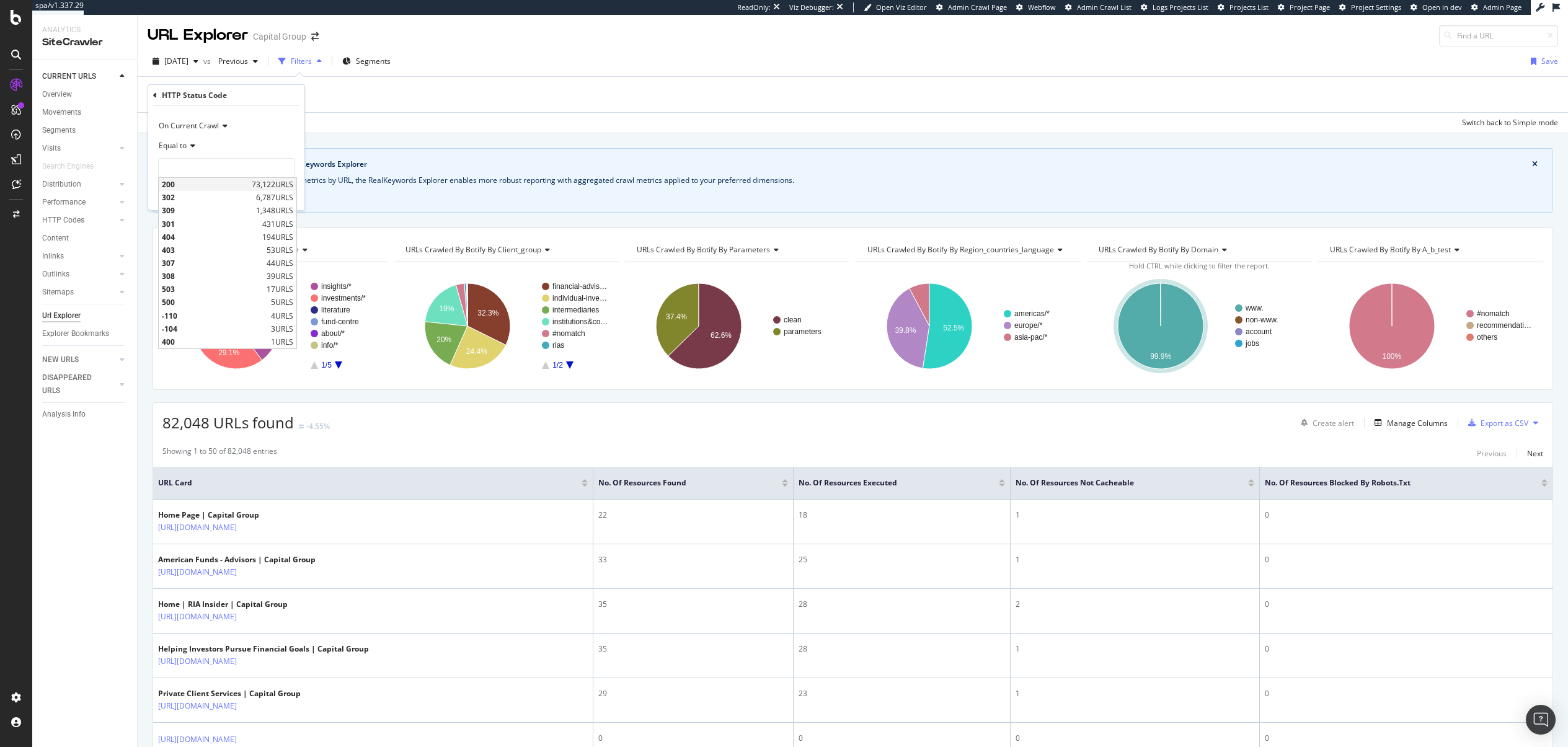
click at [212, 184] on span "200" at bounding box center [205, 184] width 87 height 10
type input "200"
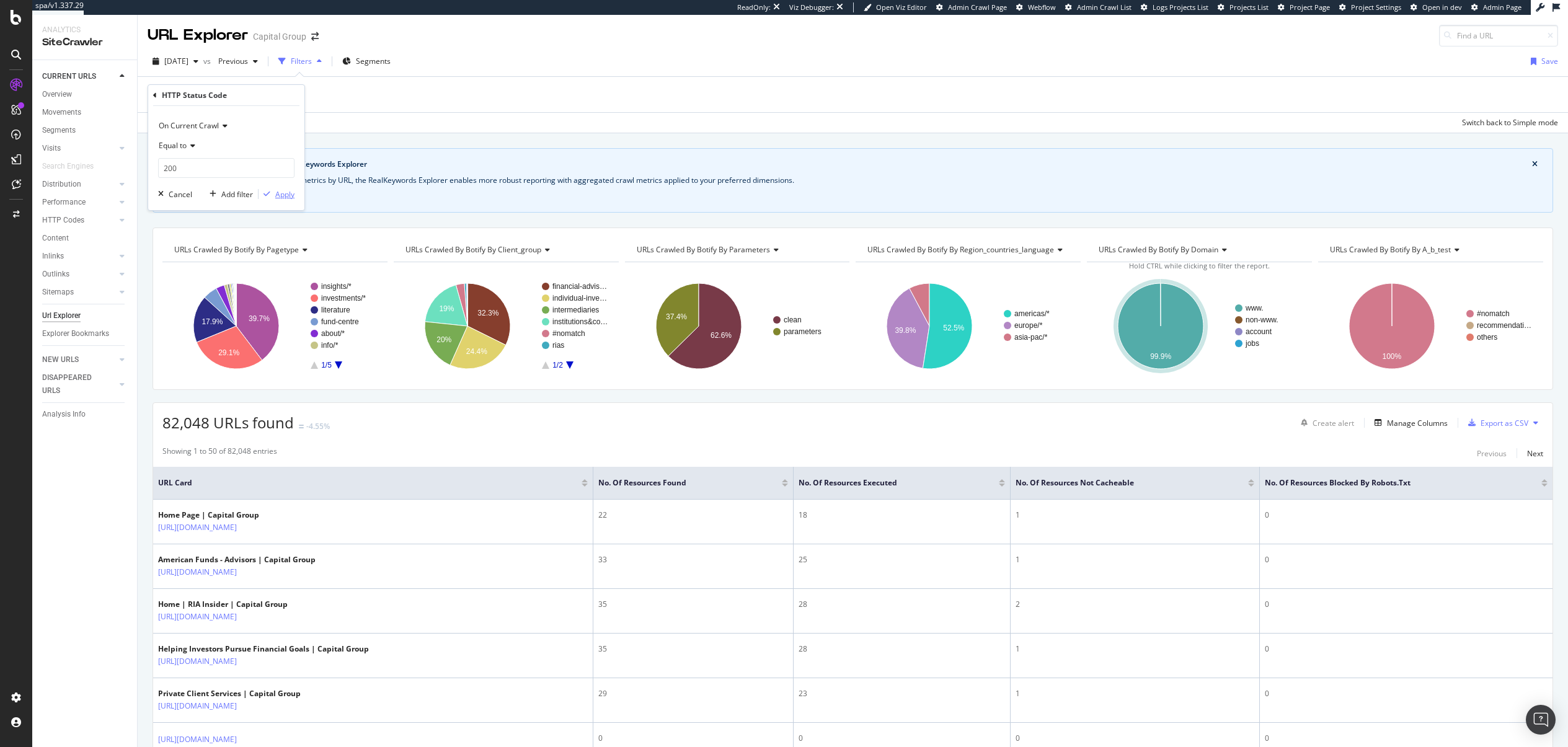
click at [289, 195] on div "Apply" at bounding box center [285, 194] width 19 height 10
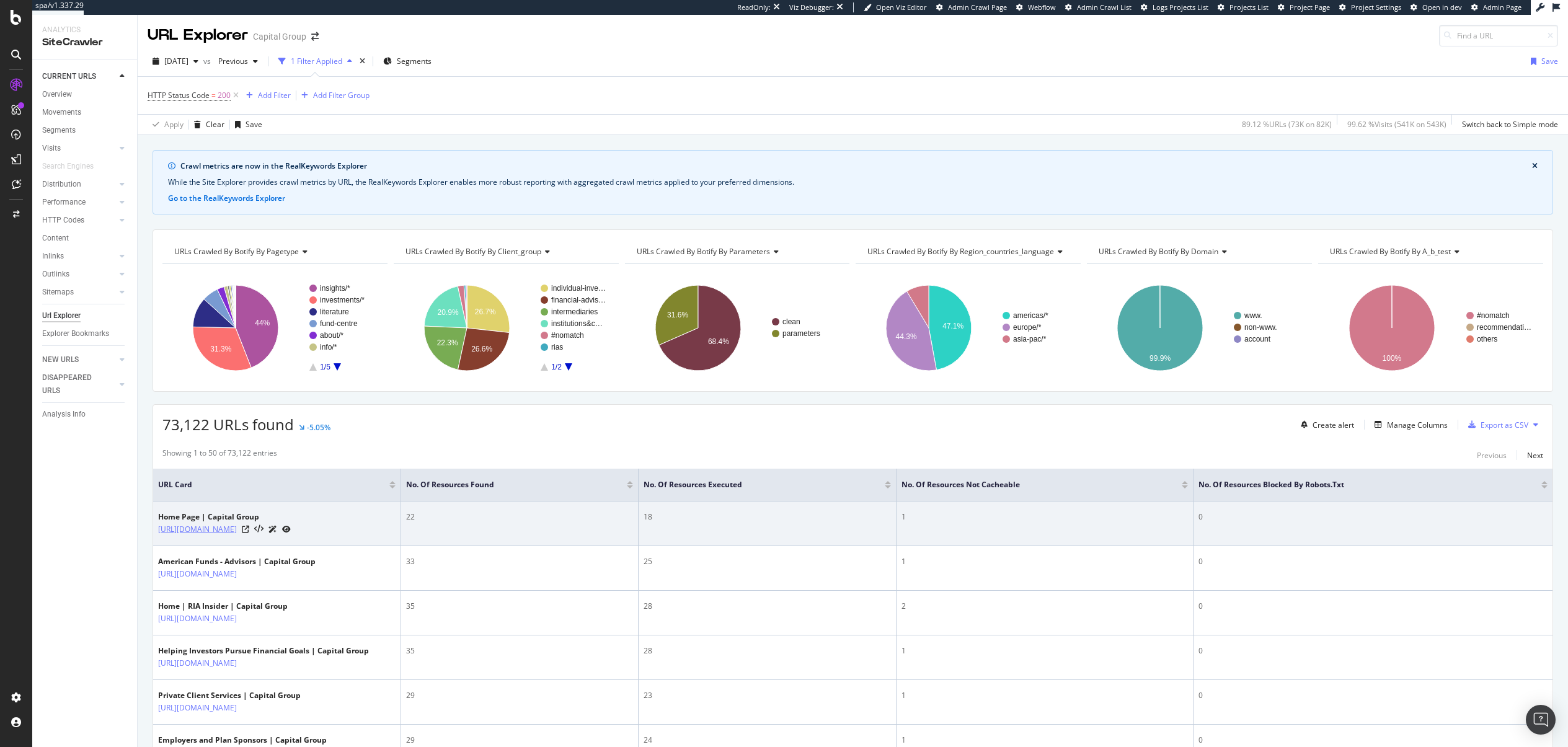
click at [223, 527] on link "[URL][DOMAIN_NAME]" at bounding box center [197, 529] width 79 height 12
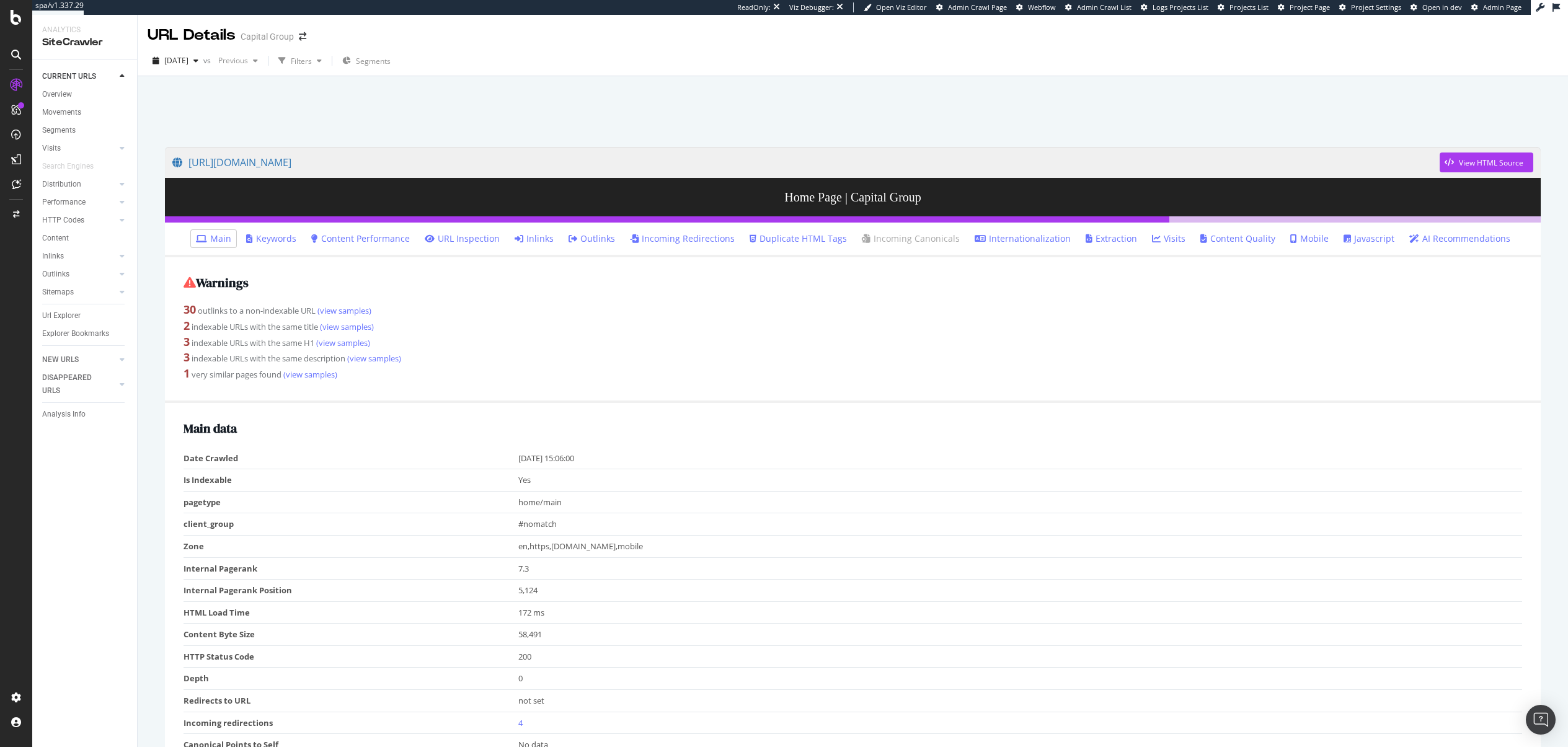
click at [1360, 234] on link "Javascript" at bounding box center [1369, 239] width 51 height 12
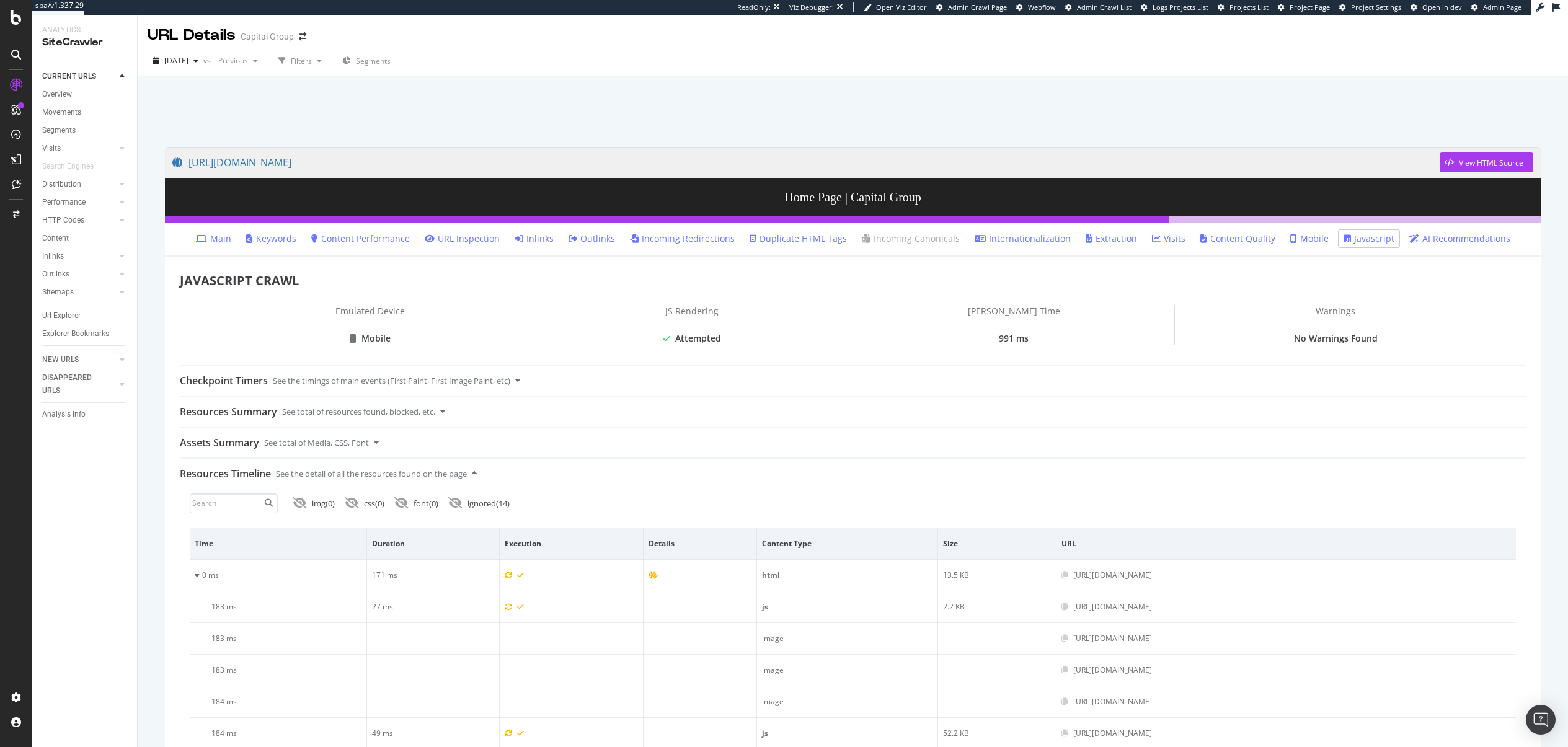
click at [410, 120] on div at bounding box center [853, 108] width 1401 height 53
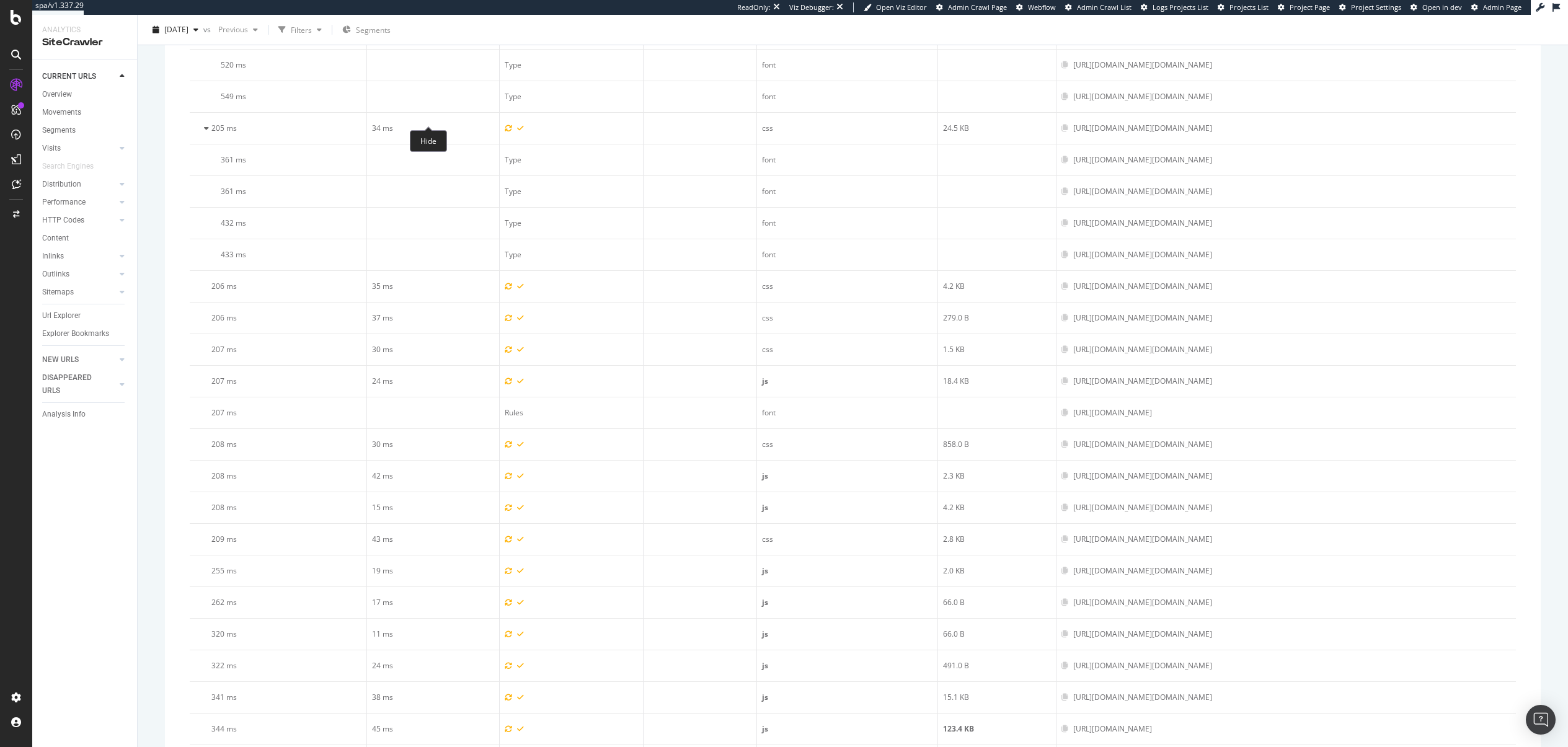
scroll to position [383, 0]
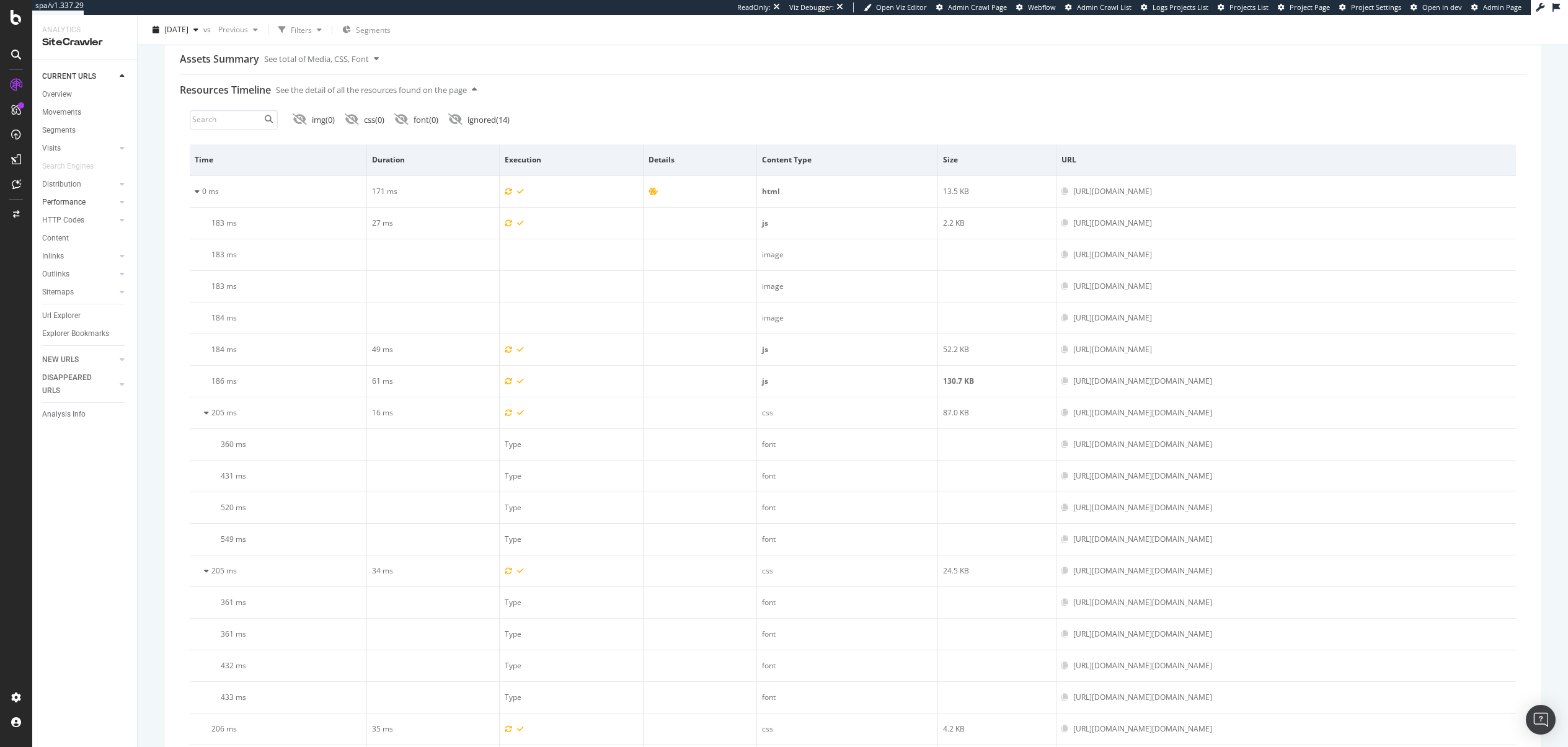
click at [91, 204] on link "Performance" at bounding box center [79, 202] width 74 height 13
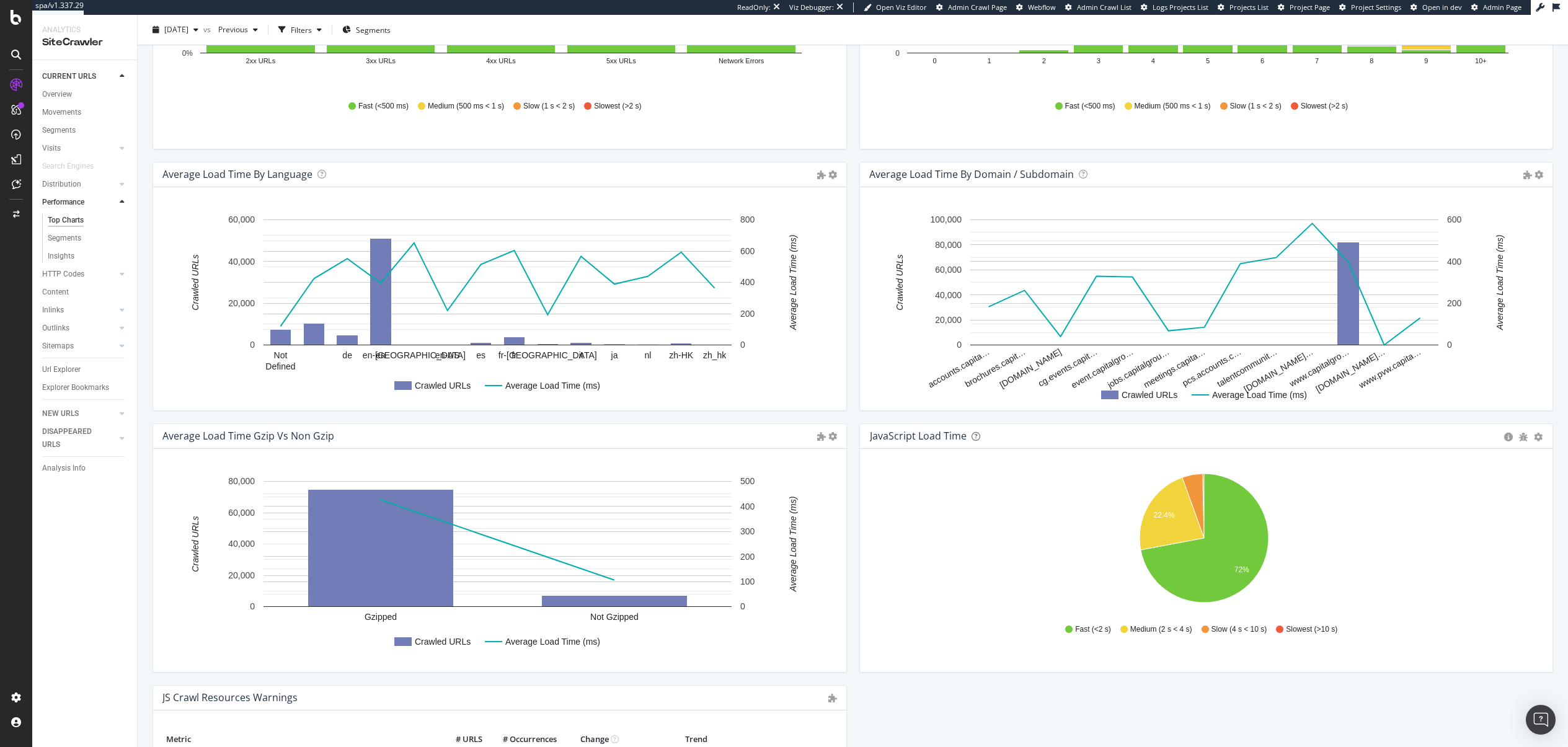
scroll to position [578, 0]
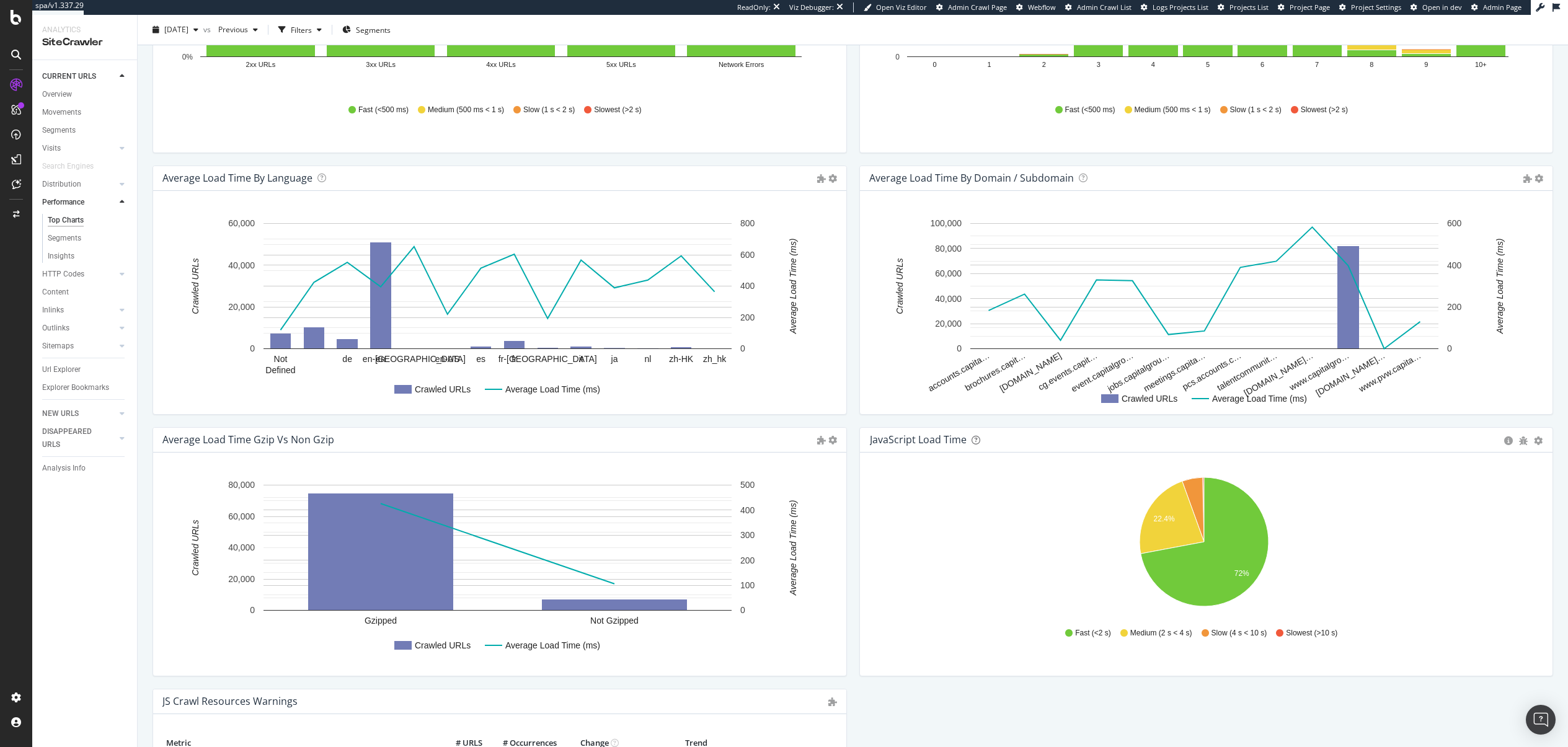
click at [130, 658] on div "CURRENT URLS Overview Movements Segments Visits Analysis Orphan URLs Search Eng…" at bounding box center [85, 403] width 105 height 686
